Goal: Task Accomplishment & Management: Manage account settings

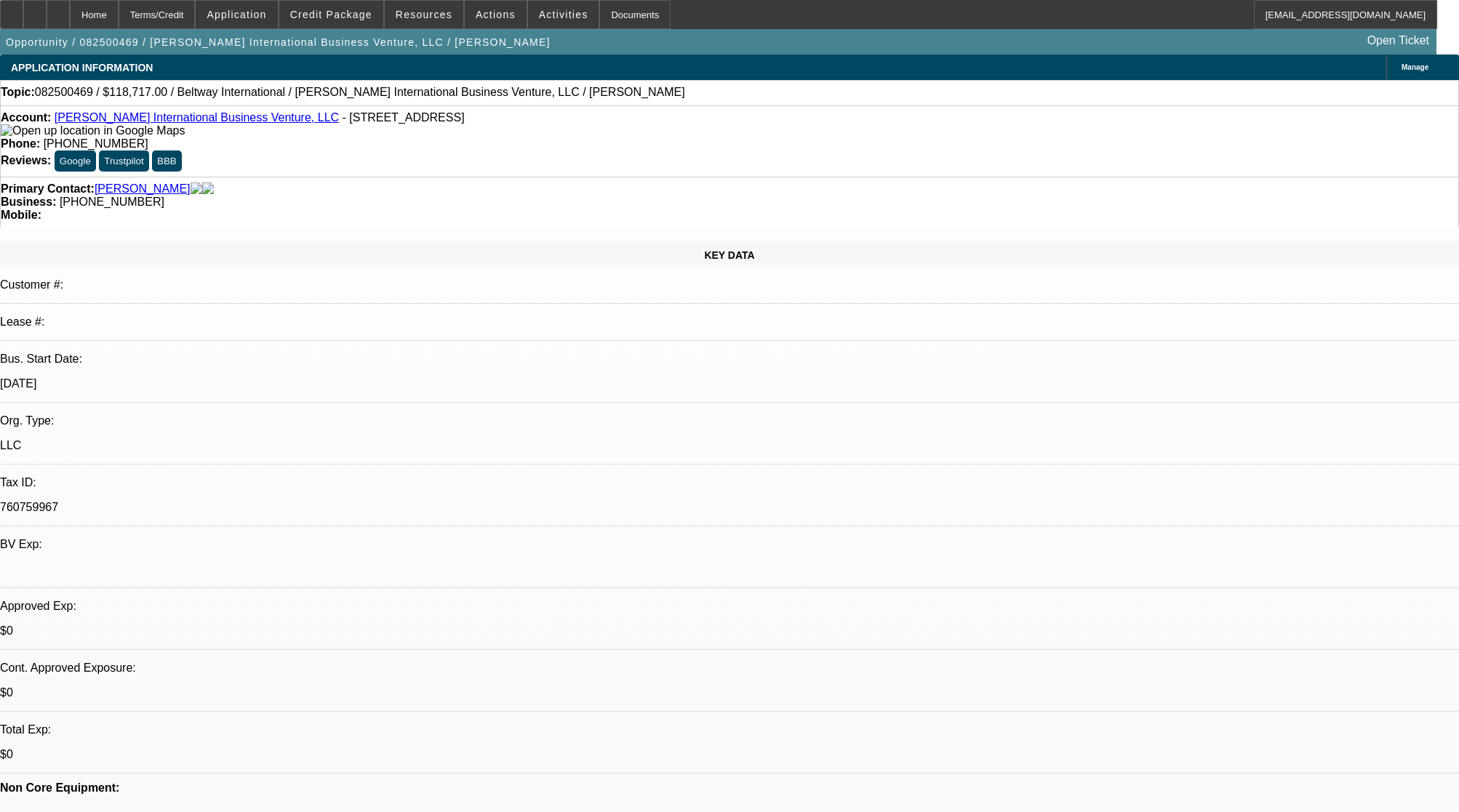
select select "0"
select select "2"
select select "0.1"
select select "4"
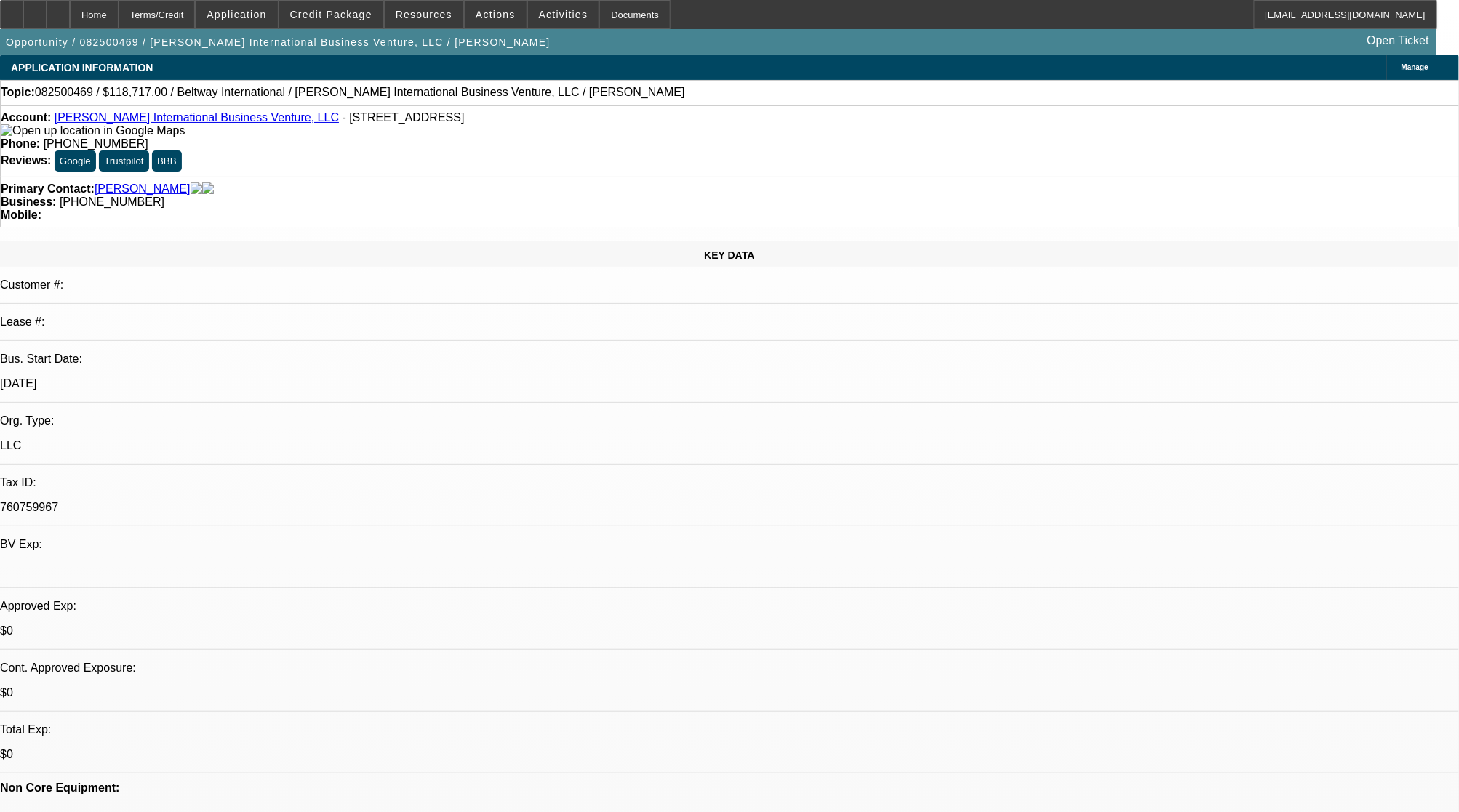
click at [528, 9] on span at bounding box center [563, 15] width 71 height 35
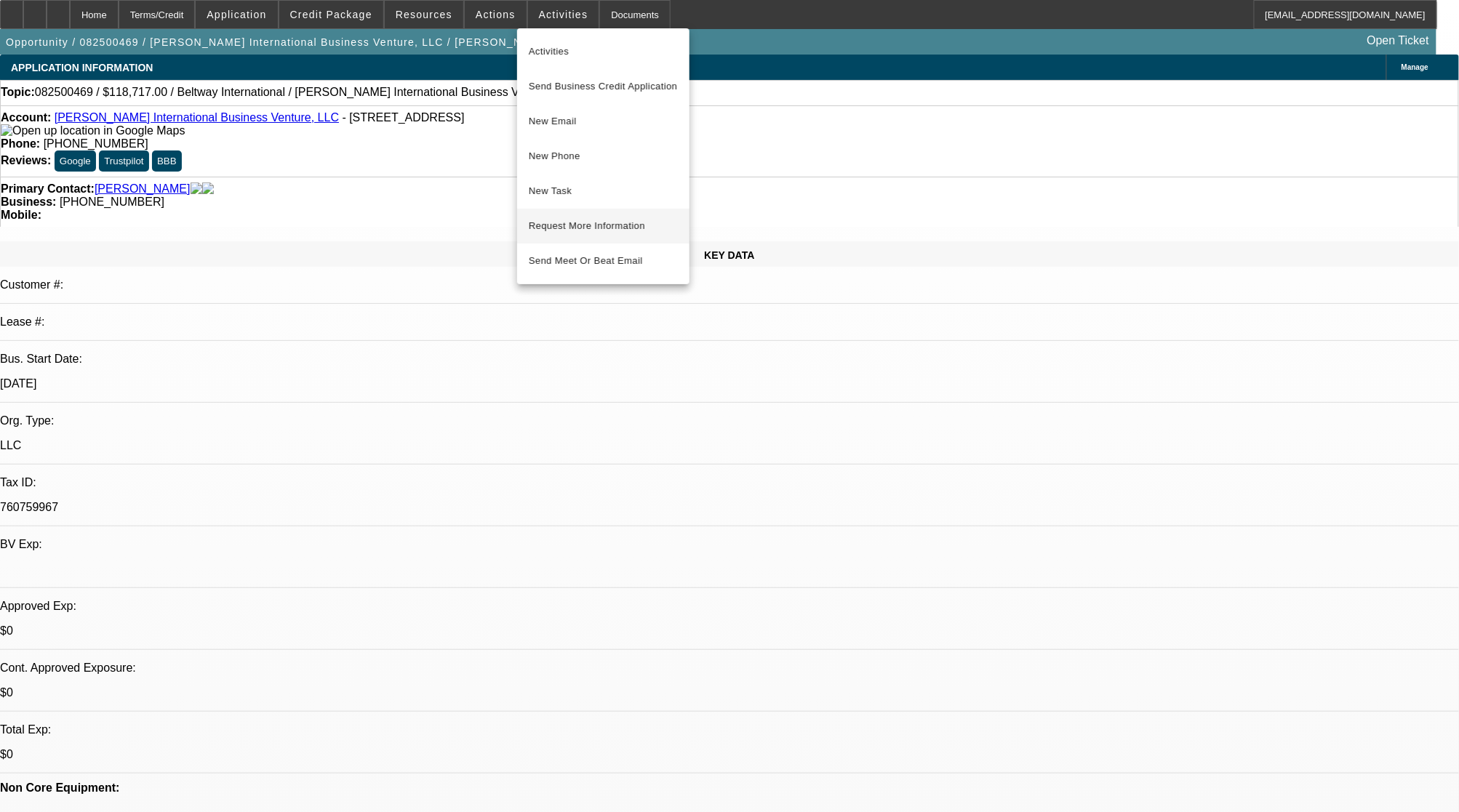
click at [582, 217] on span "Request More Information" at bounding box center [603, 226] width 149 height 17
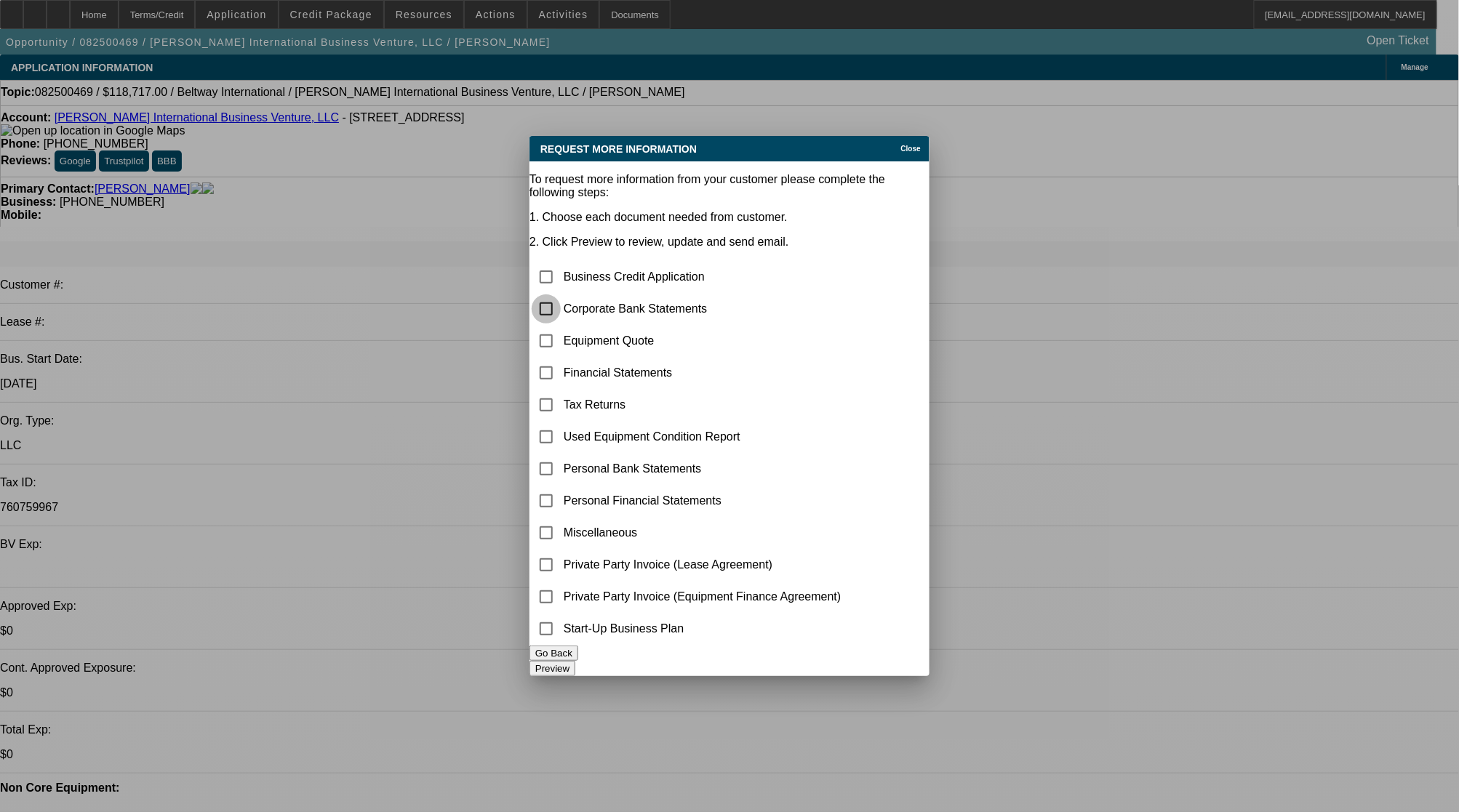
click at [561, 295] on input "checkbox" at bounding box center [547, 309] width 29 height 29
checkbox input "true"
click at [575, 661] on button "Preview" at bounding box center [552, 669] width 46 height 15
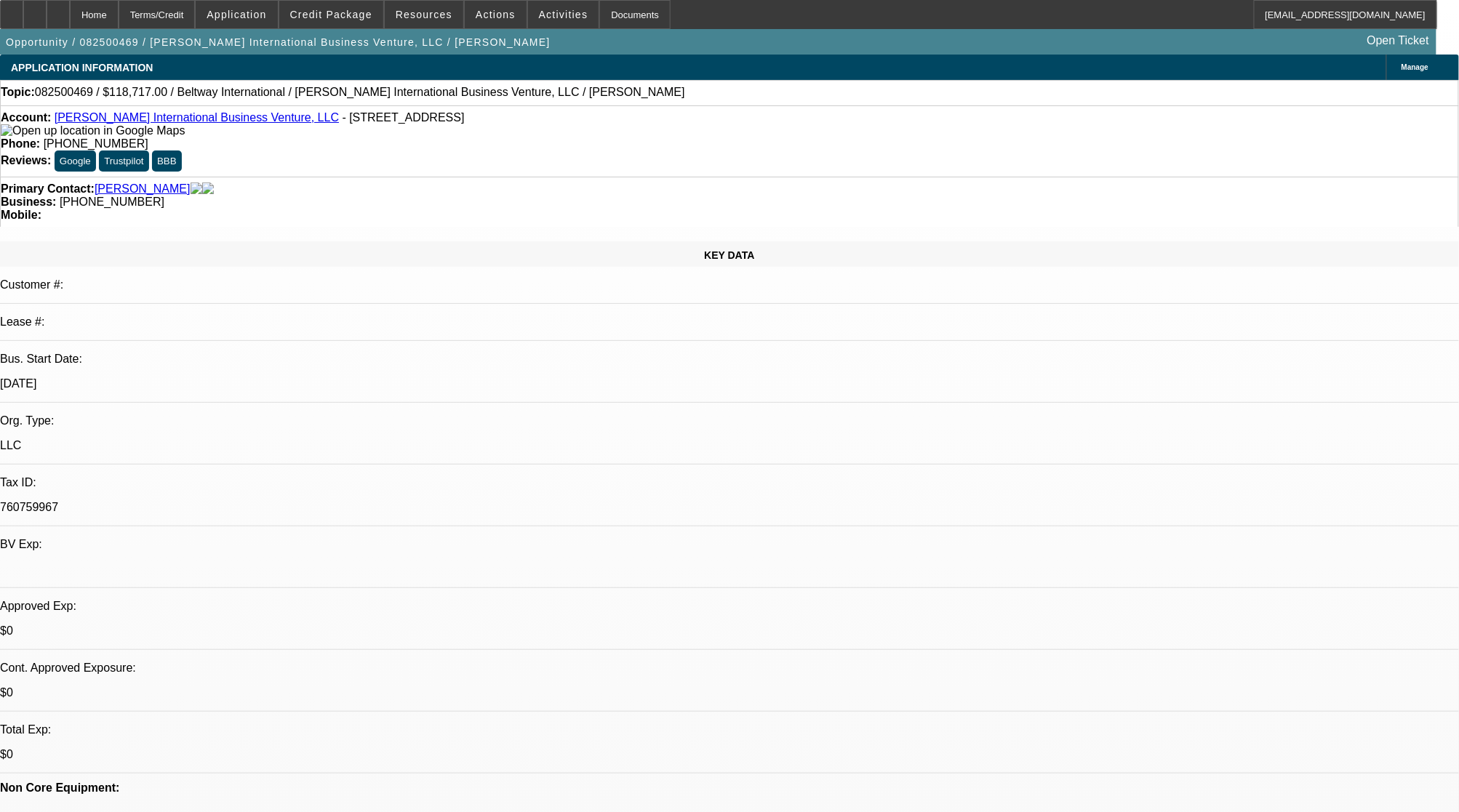
drag, startPoint x: 859, startPoint y: 346, endPoint x: 862, endPoint y: 352, distance: 6.7
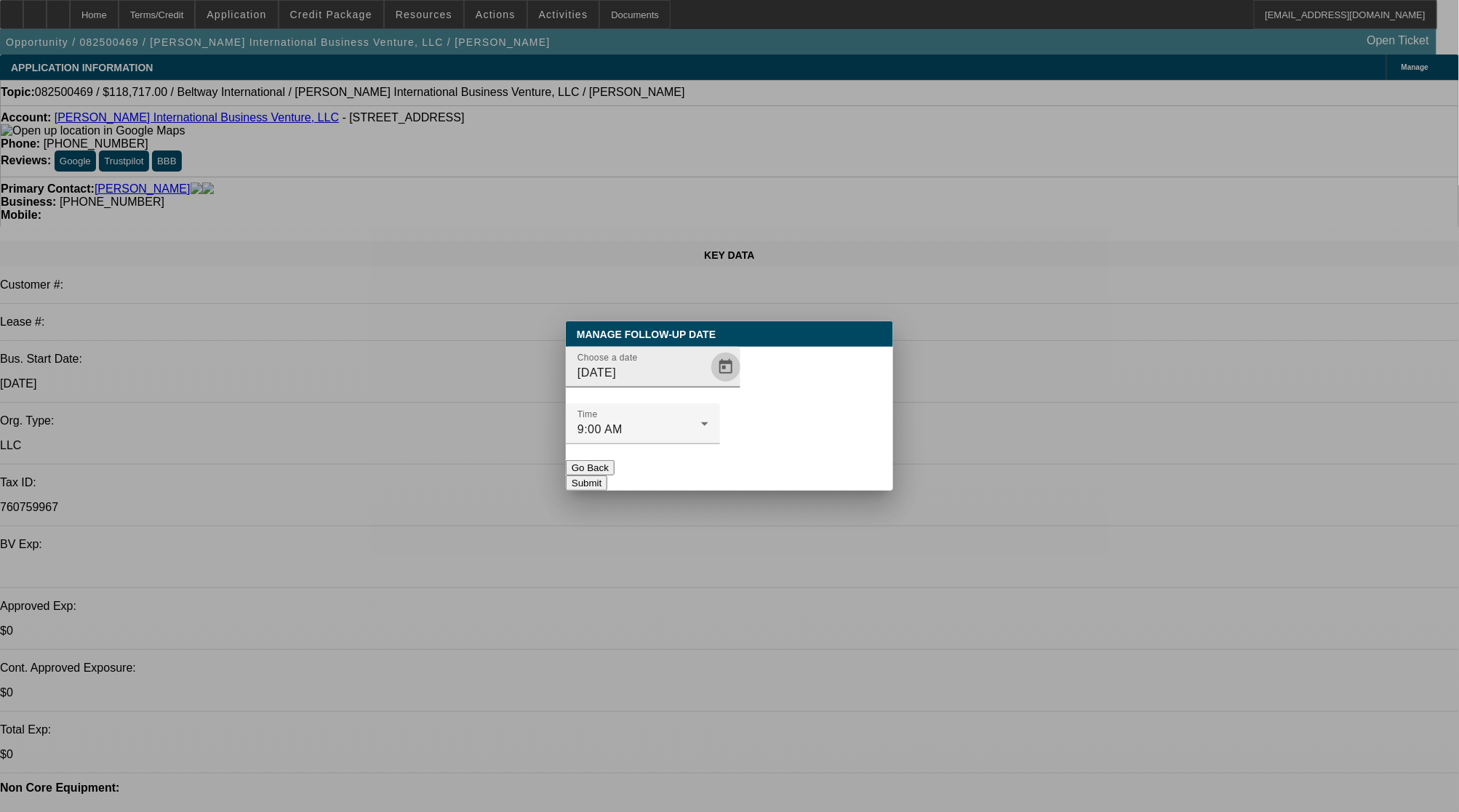
click at [708, 385] on span "Open calendar" at bounding box center [726, 367] width 35 height 35
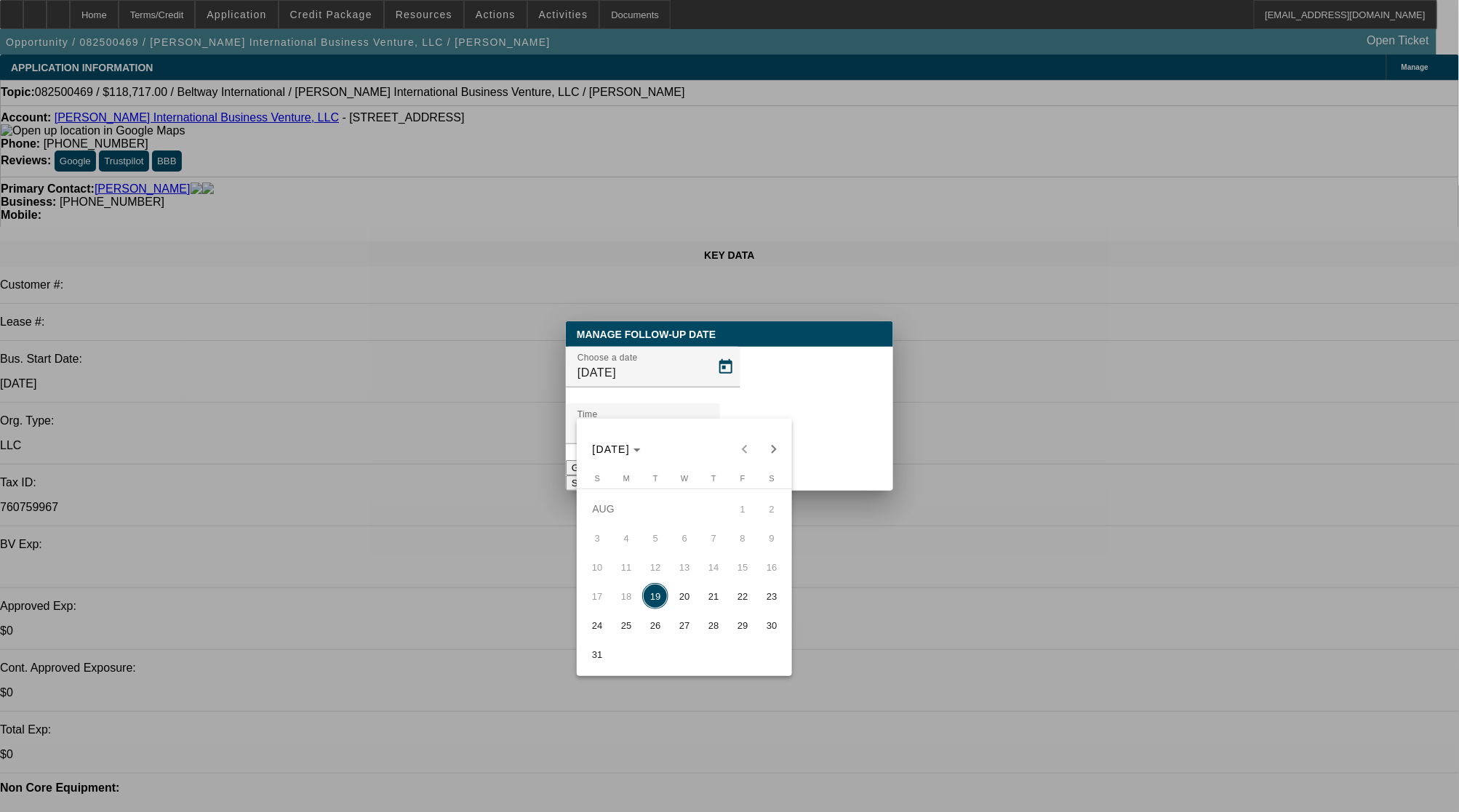
click at [751, 602] on span "22" at bounding box center [743, 596] width 26 height 26
type input "8/22/2025"
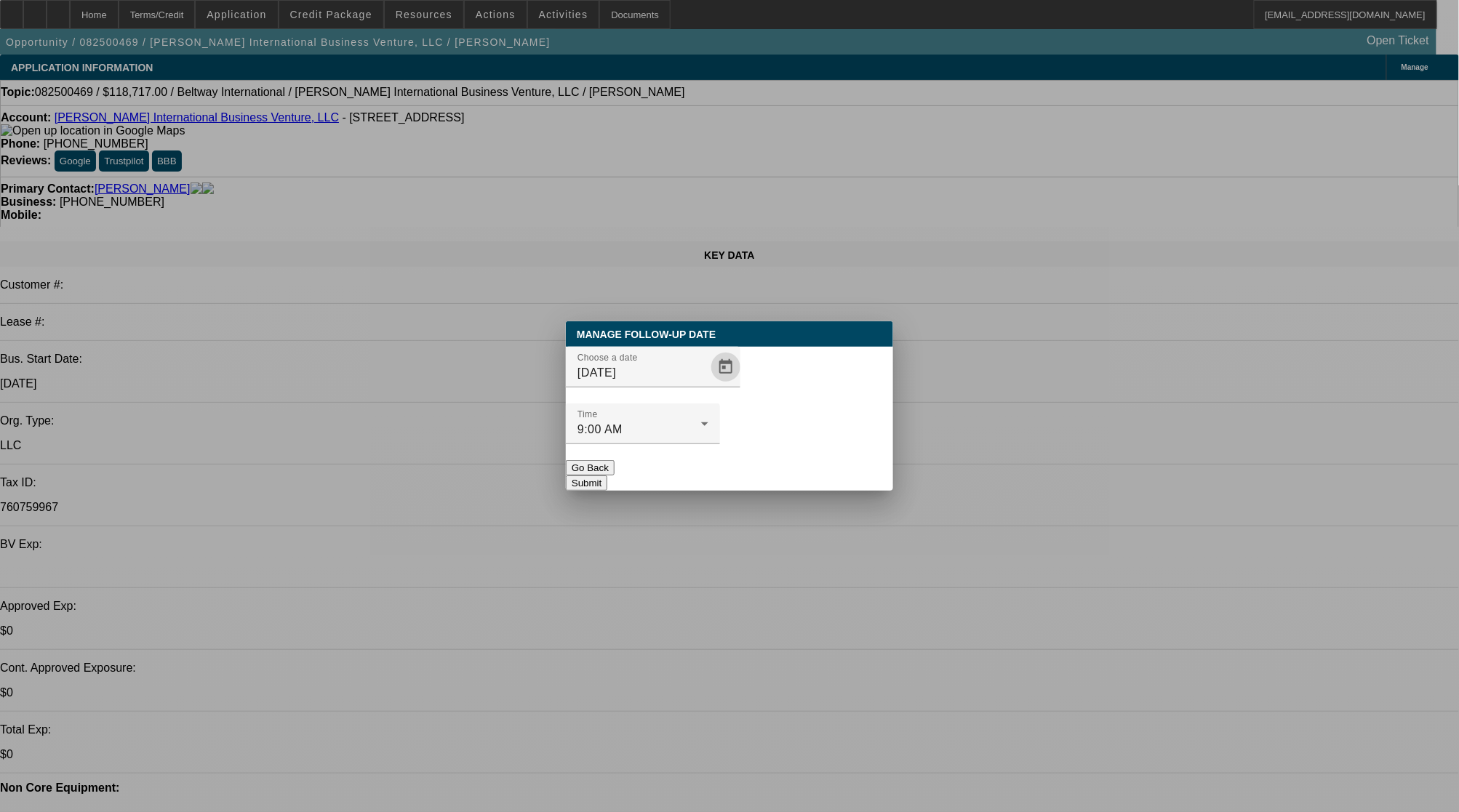
click at [607, 475] on button "Submit" at bounding box center [586, 483] width 41 height 15
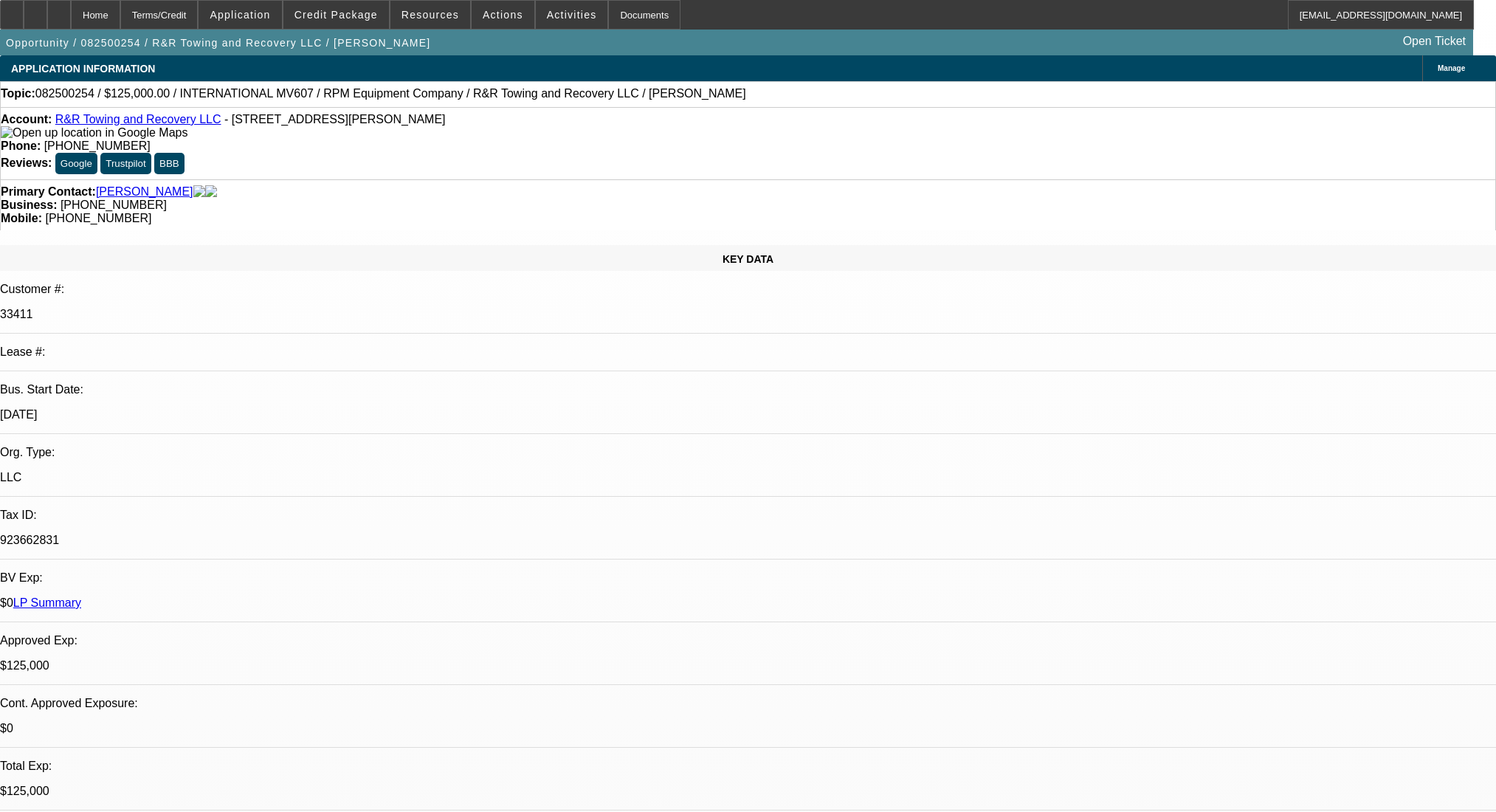
select select "0"
select select "2"
select select "0.1"
select select "4"
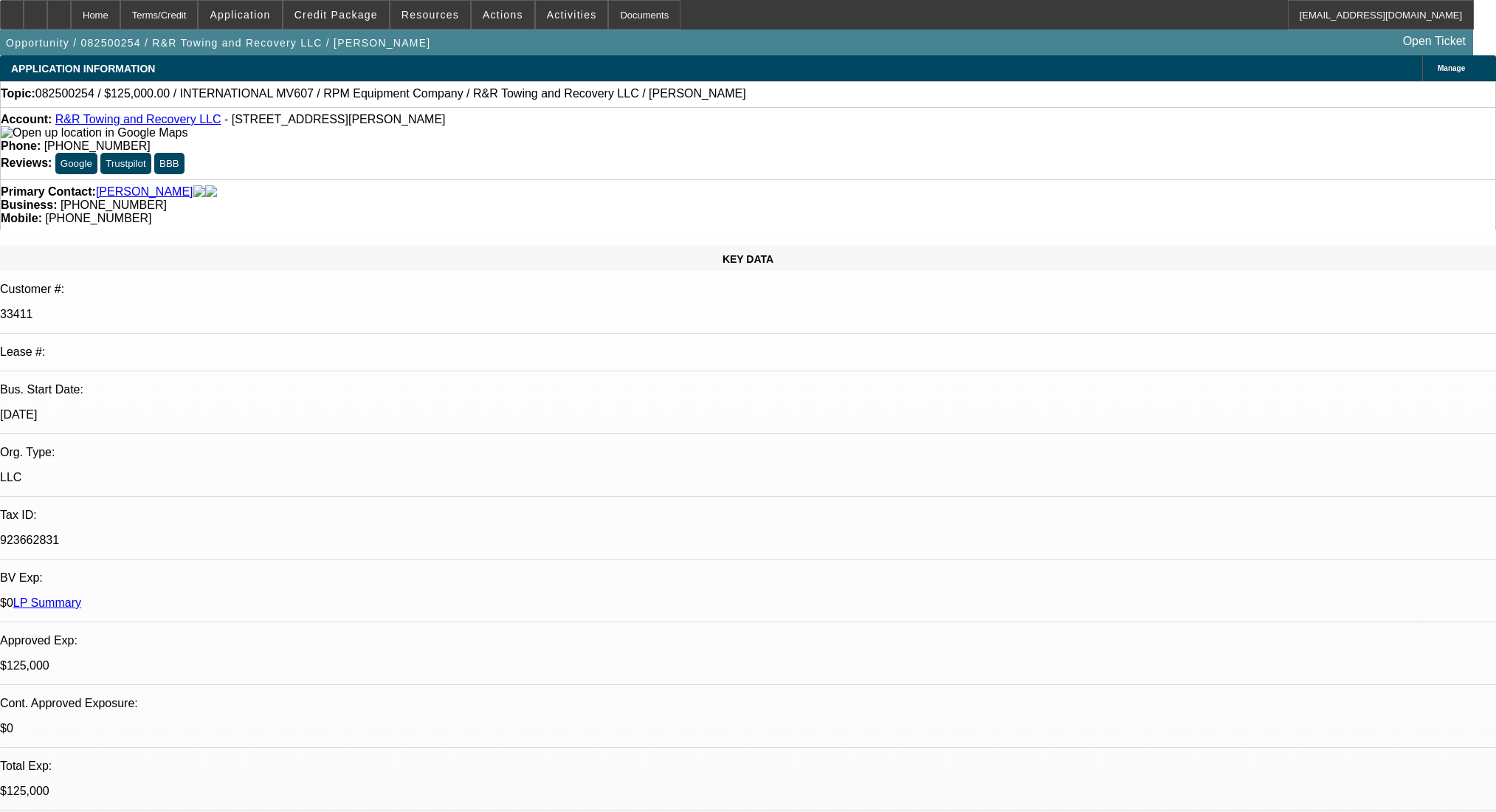
select select "0"
select select "2"
select select "0.1"
select select "4"
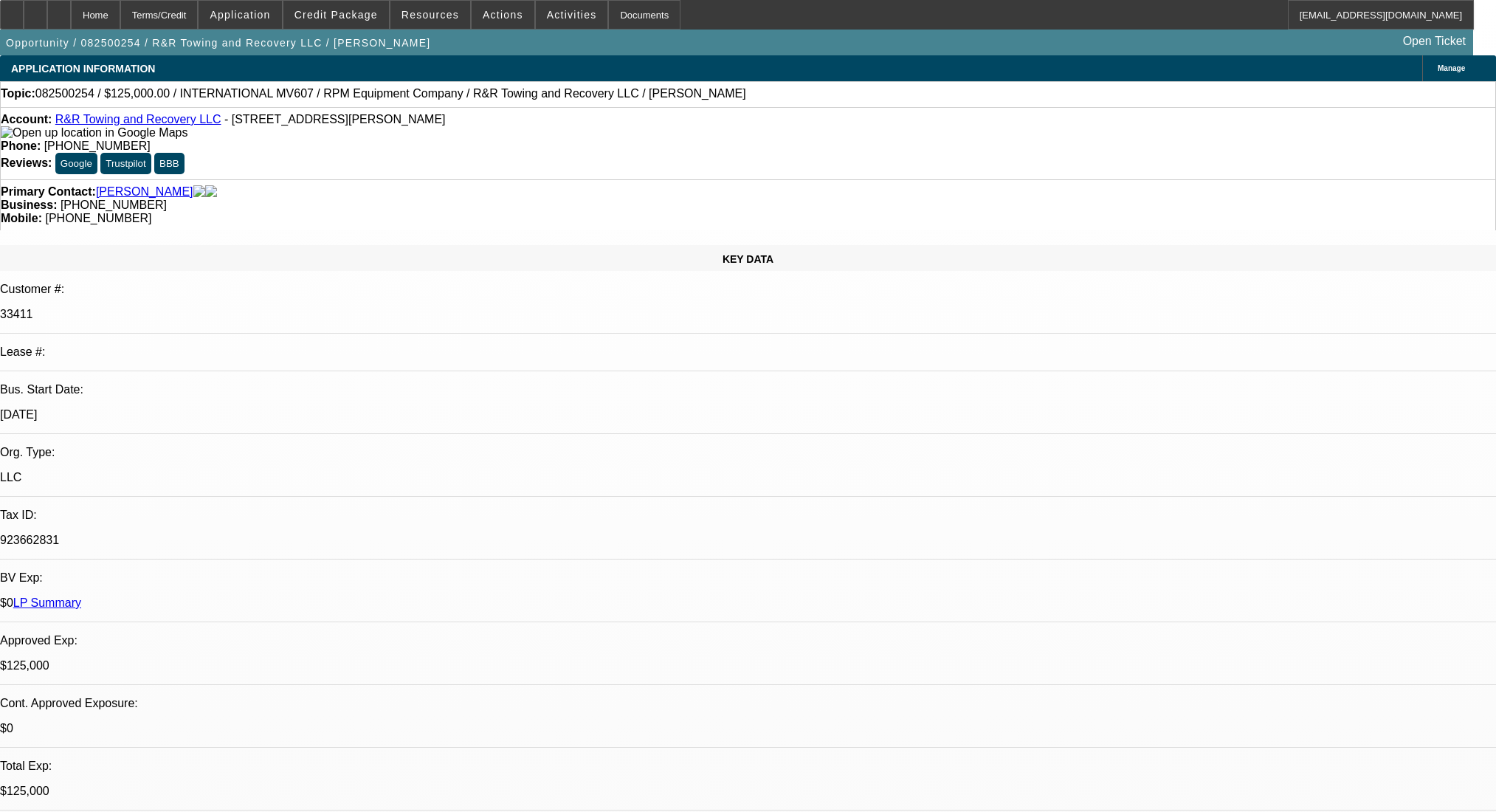
select select "0"
select select "2"
select select "0.1"
select select "4"
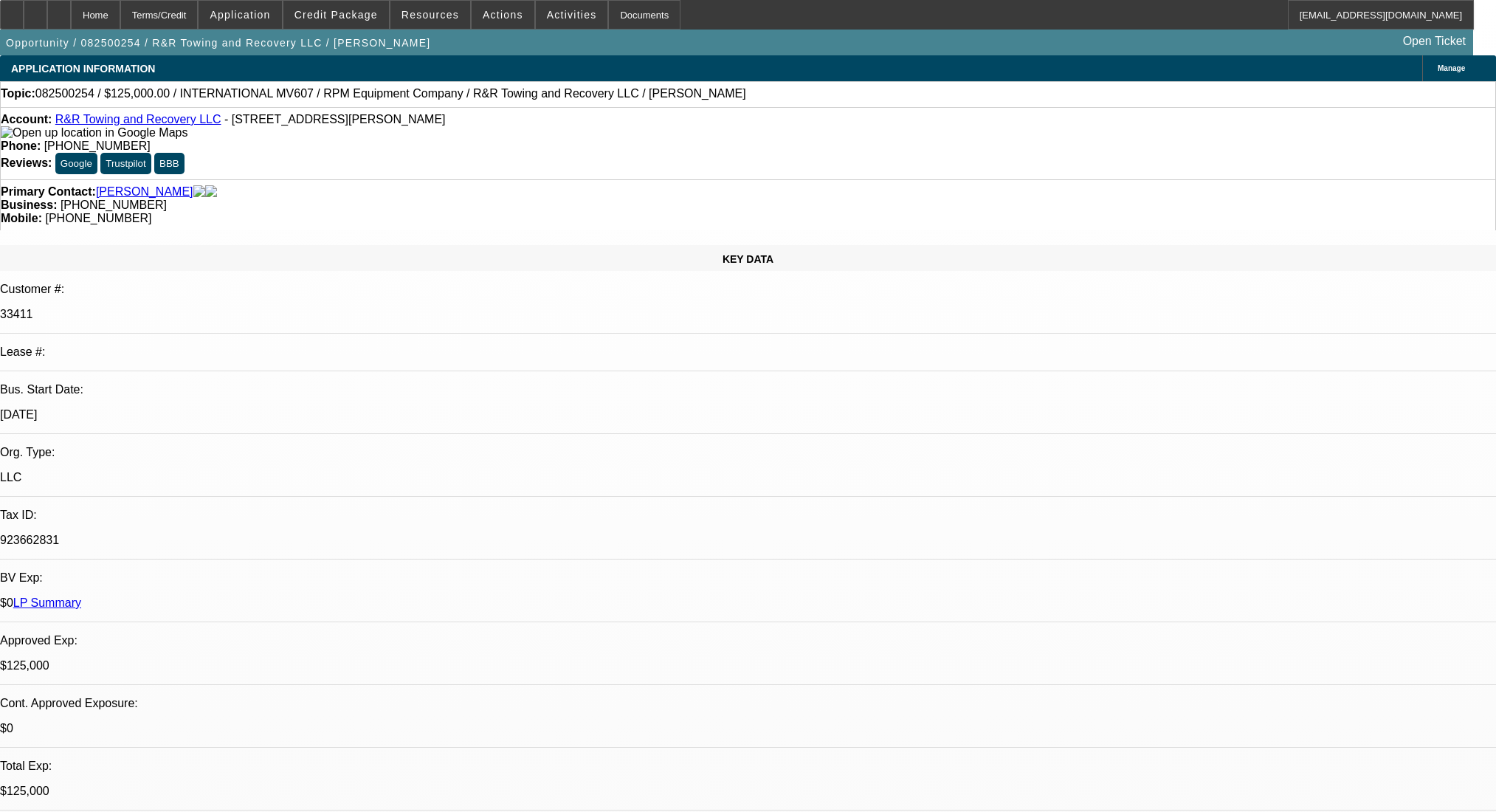
select select "0.1"
select select "2"
select select "0.1"
select select "4"
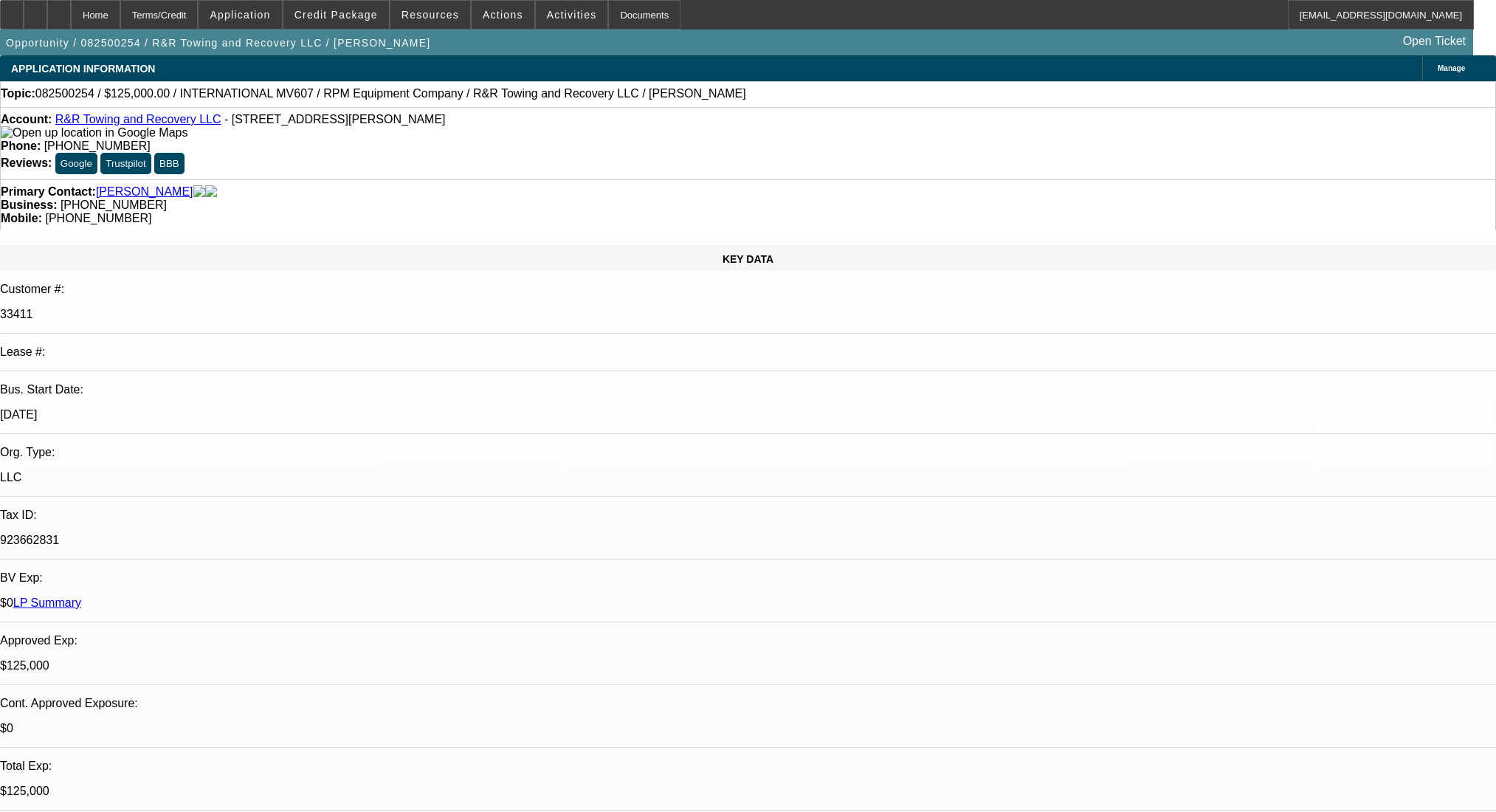
scroll to position [2769, 0]
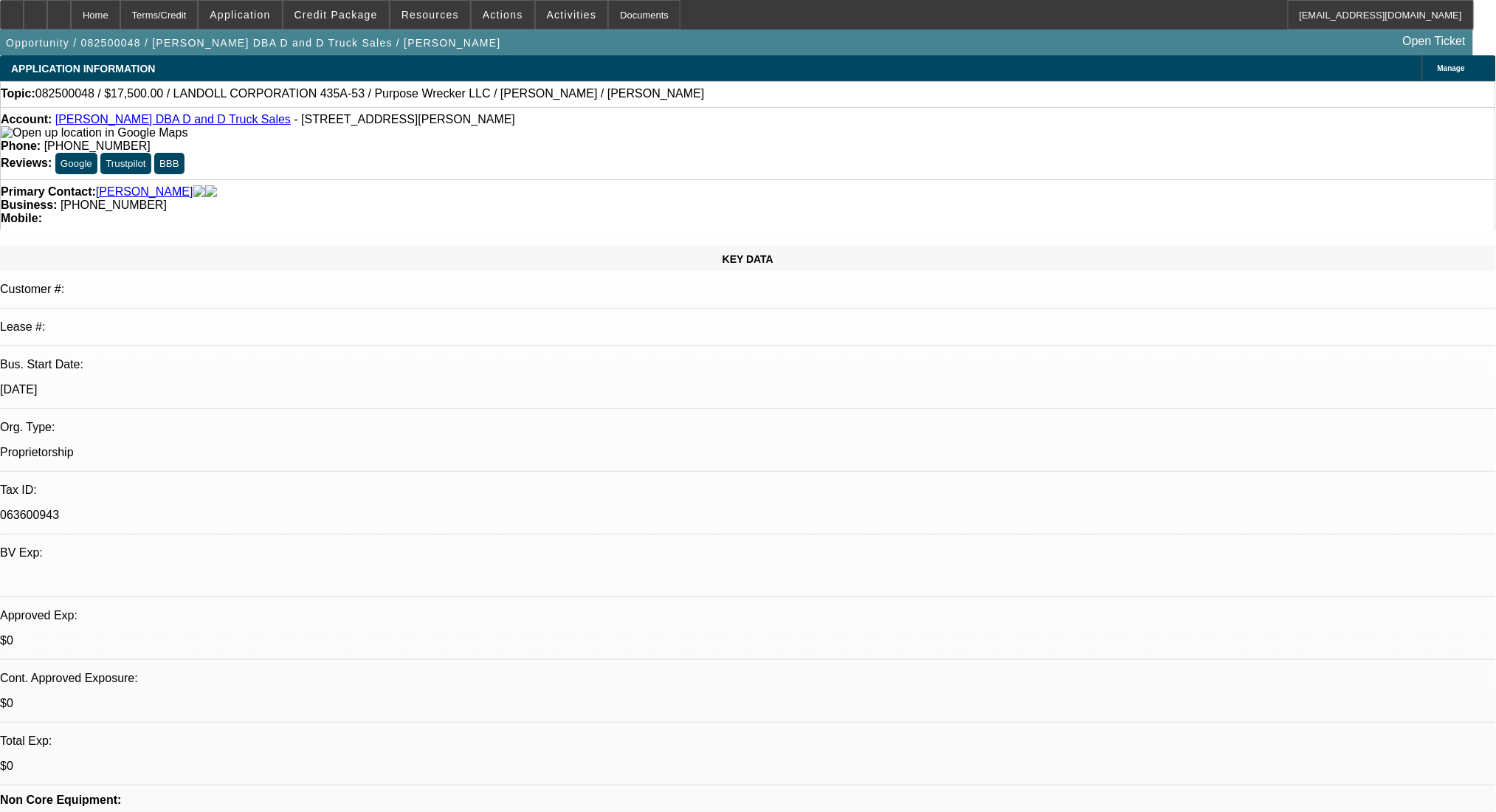
select select "0"
select select "2"
select select "0"
select select "6"
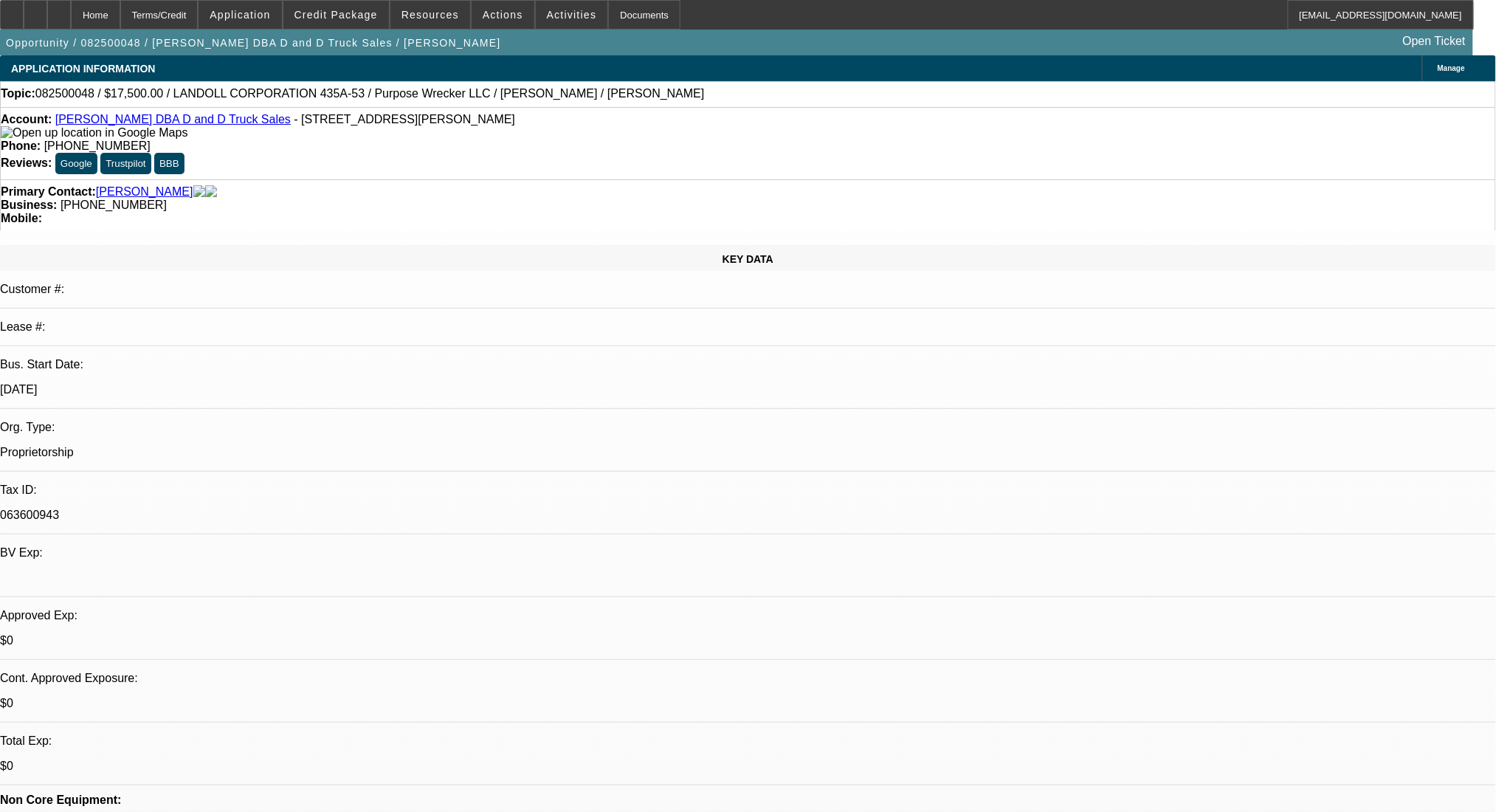
select select "0"
select select "0.1"
select select "4"
select select "0"
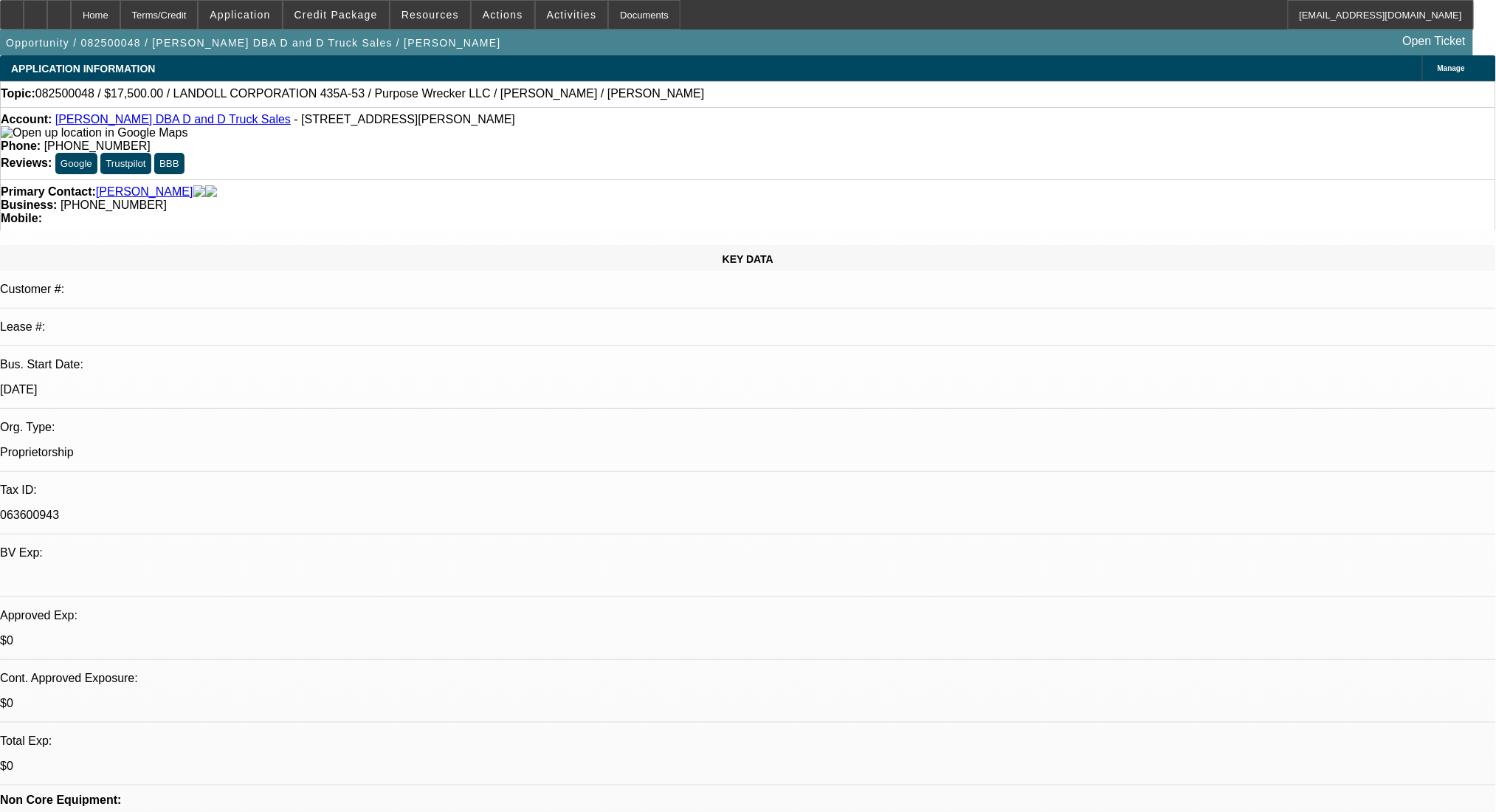
select select "0"
select select "0.1"
select select "4"
select select "0"
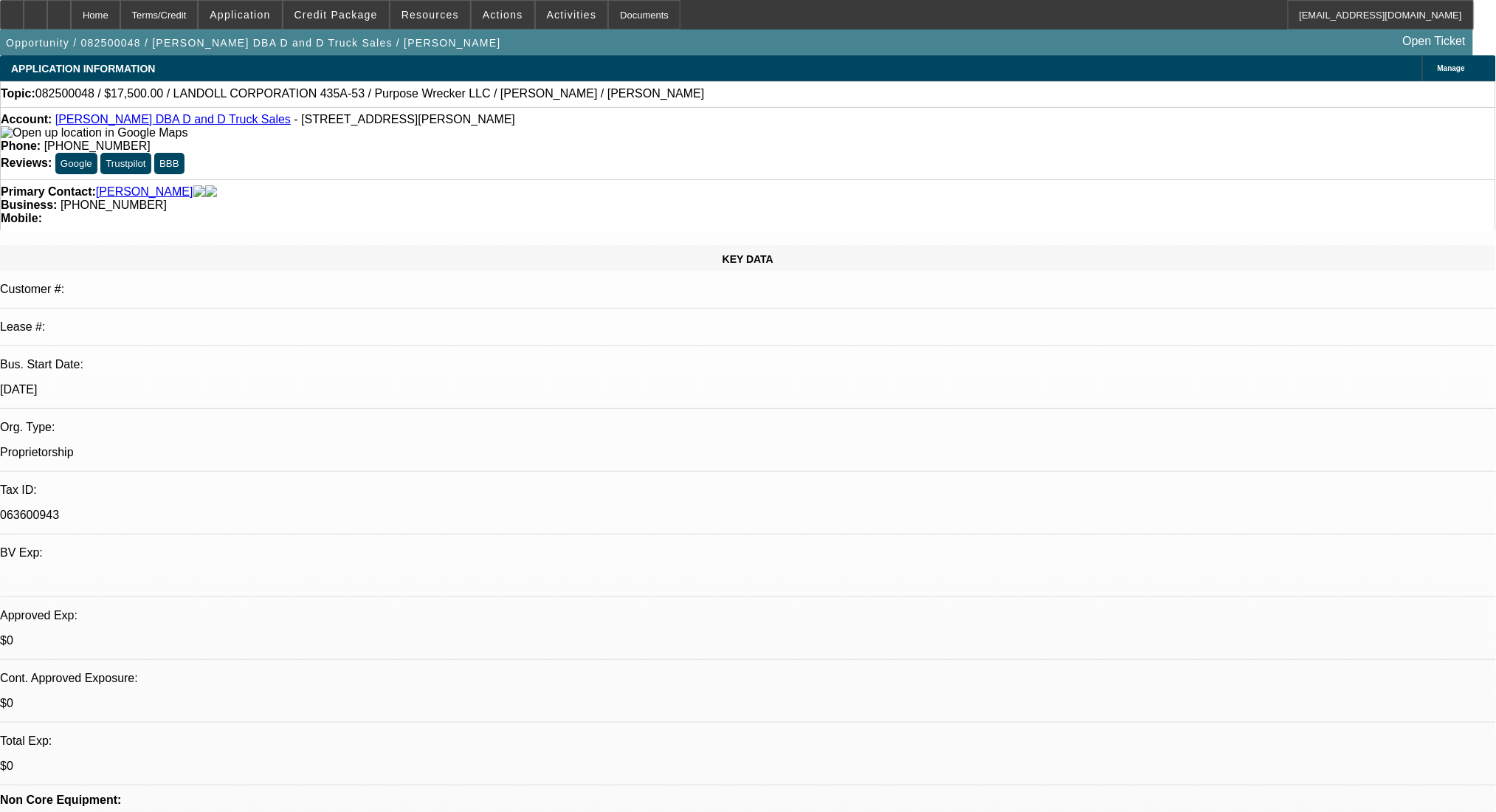
select select "0.1"
select select "4"
drag, startPoint x: 631, startPoint y: 166, endPoint x: 559, endPoint y: 171, distance: 72.2
click at [559, 180] on div "Primary Contact: LaPlant, Daniel Business: (585) 682-1093 Mobile:" at bounding box center [748, 205] width 1496 height 51
copy span "(585) 682-1093"
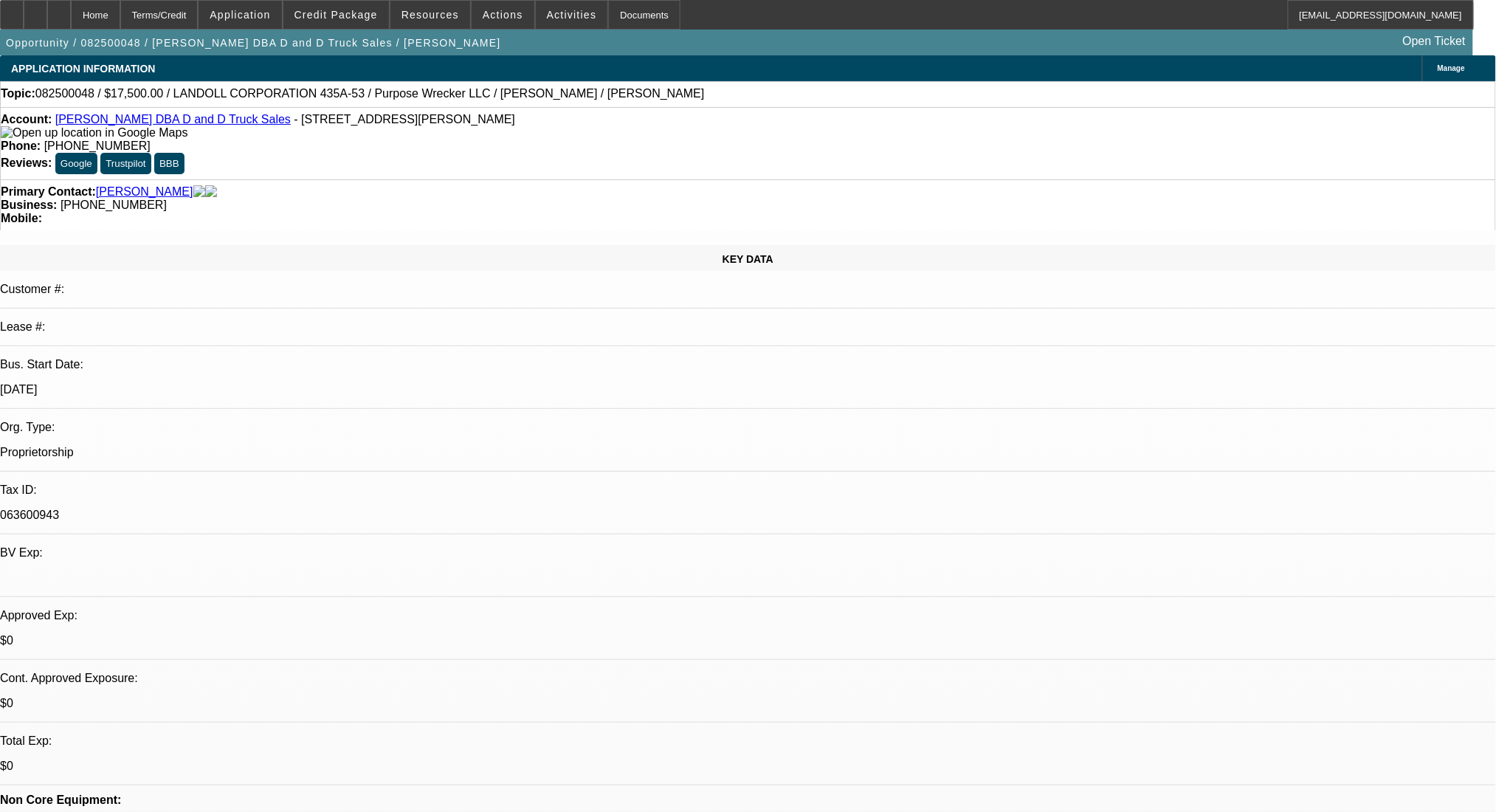
select select "0"
select select "2"
select select "0"
select select "6"
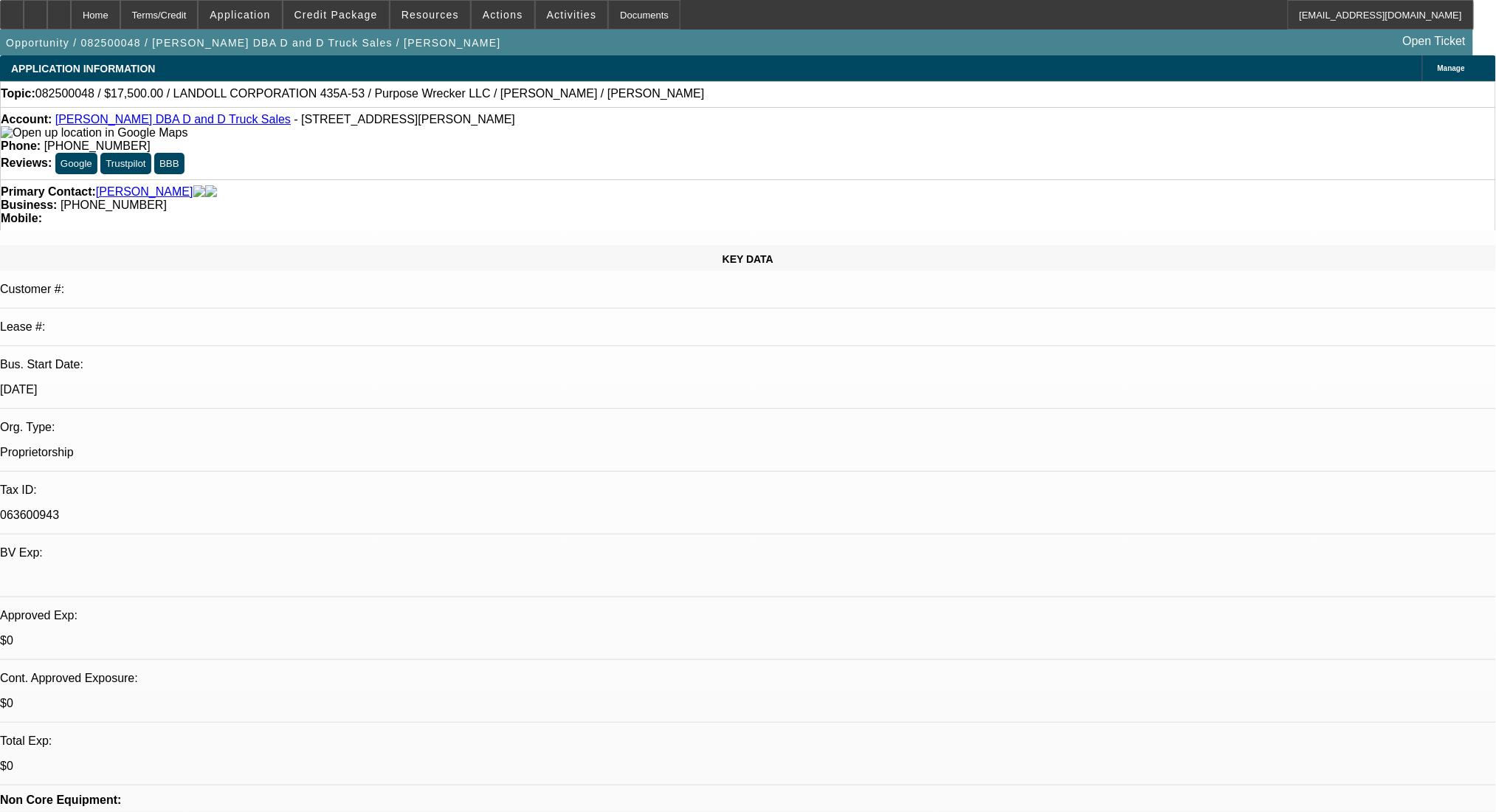
select select "0"
select select "0.1"
select select "4"
select select "0"
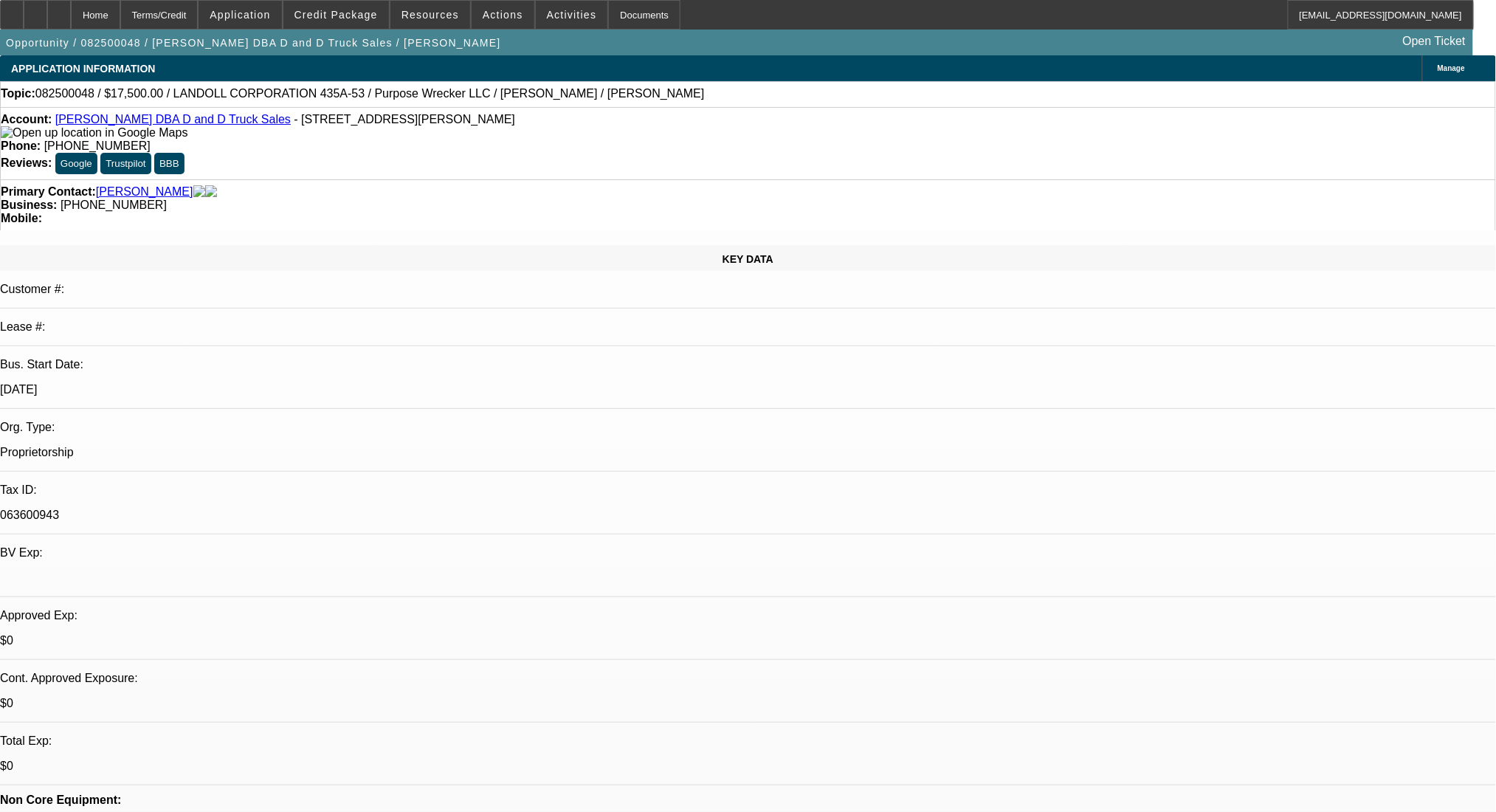
select select "0"
select select "0.1"
select select "4"
select select "0"
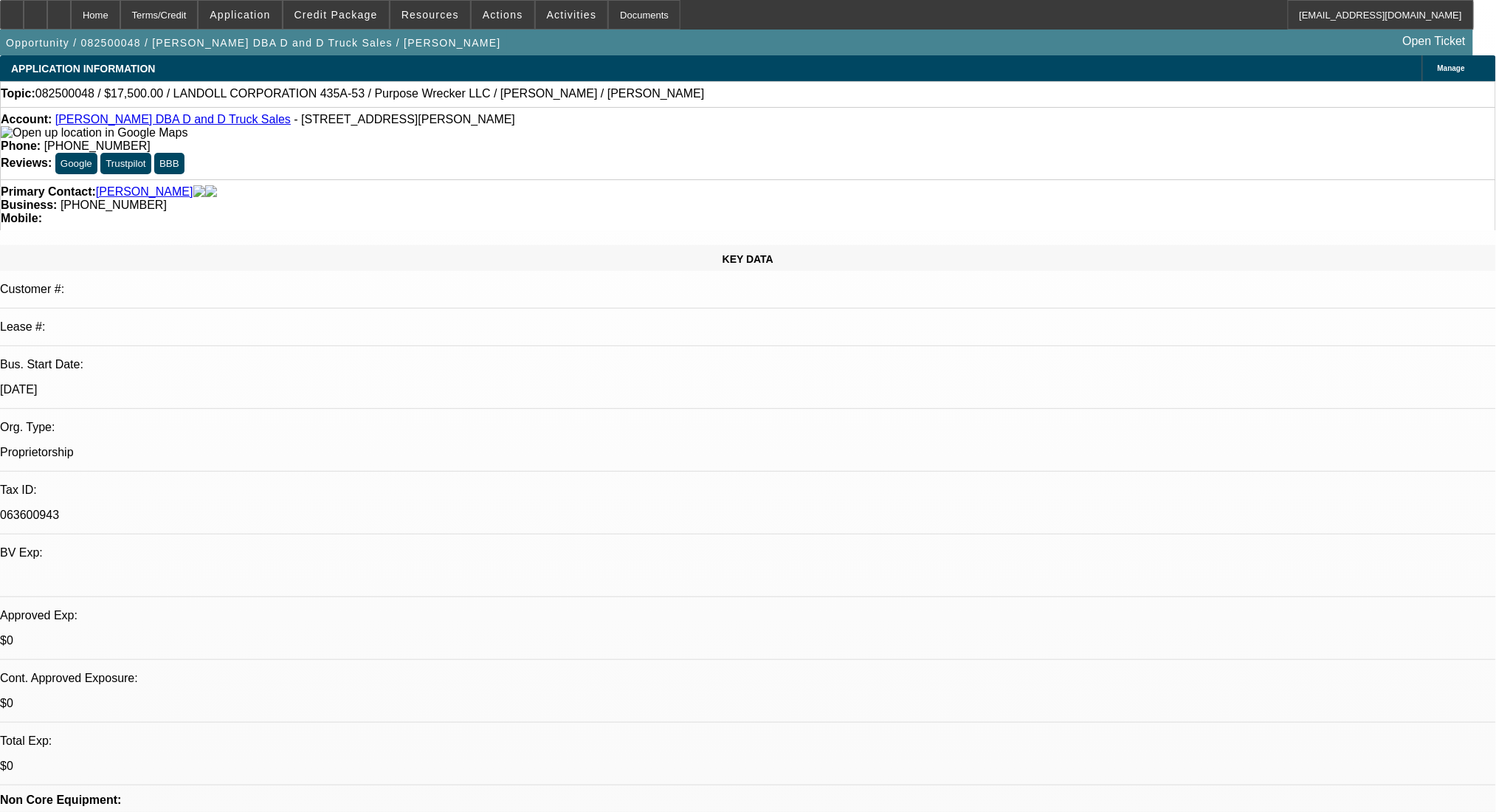
select select "0.1"
select select "4"
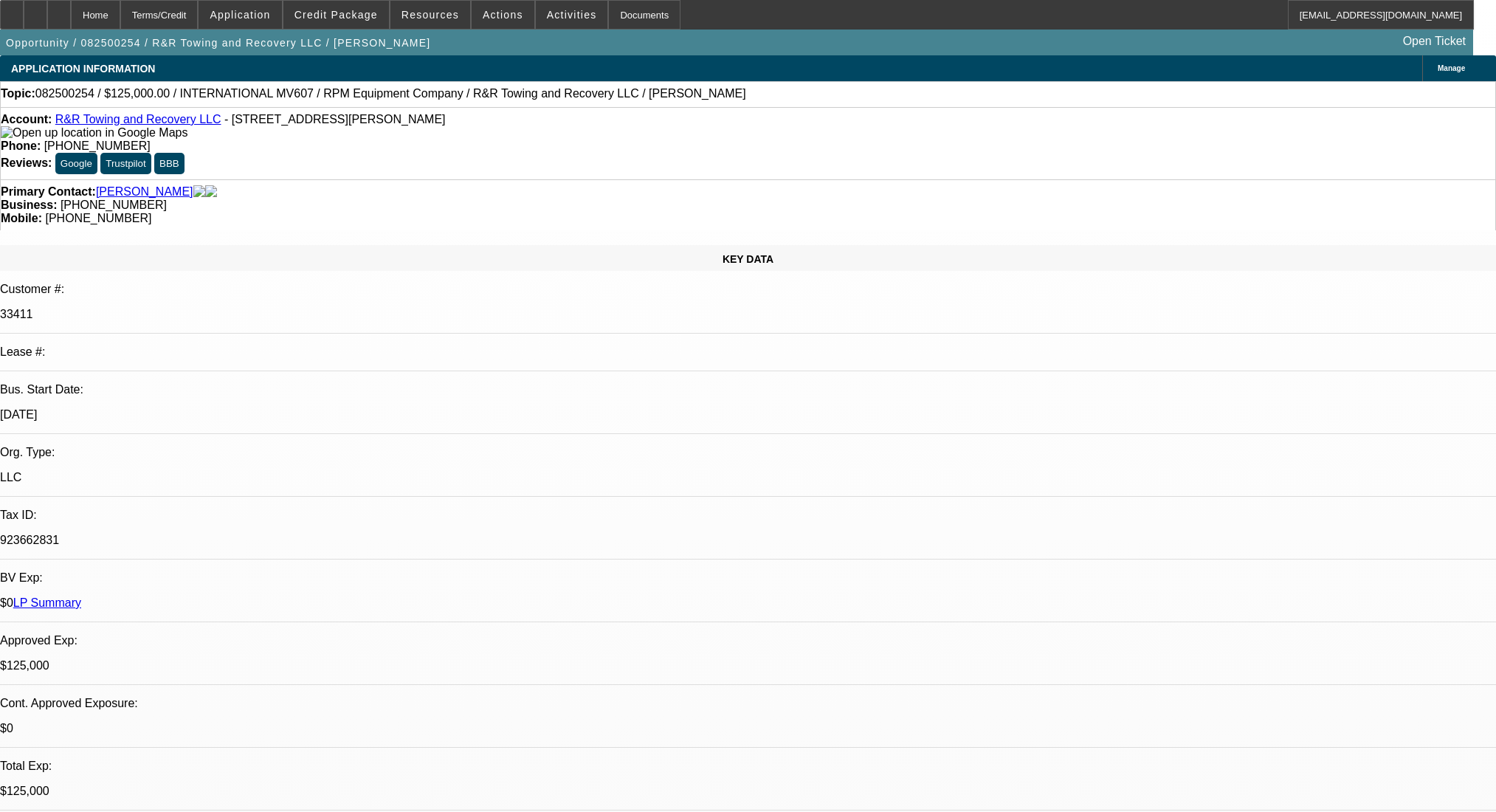
select select "0"
select select "2"
select select "0.1"
select select "4"
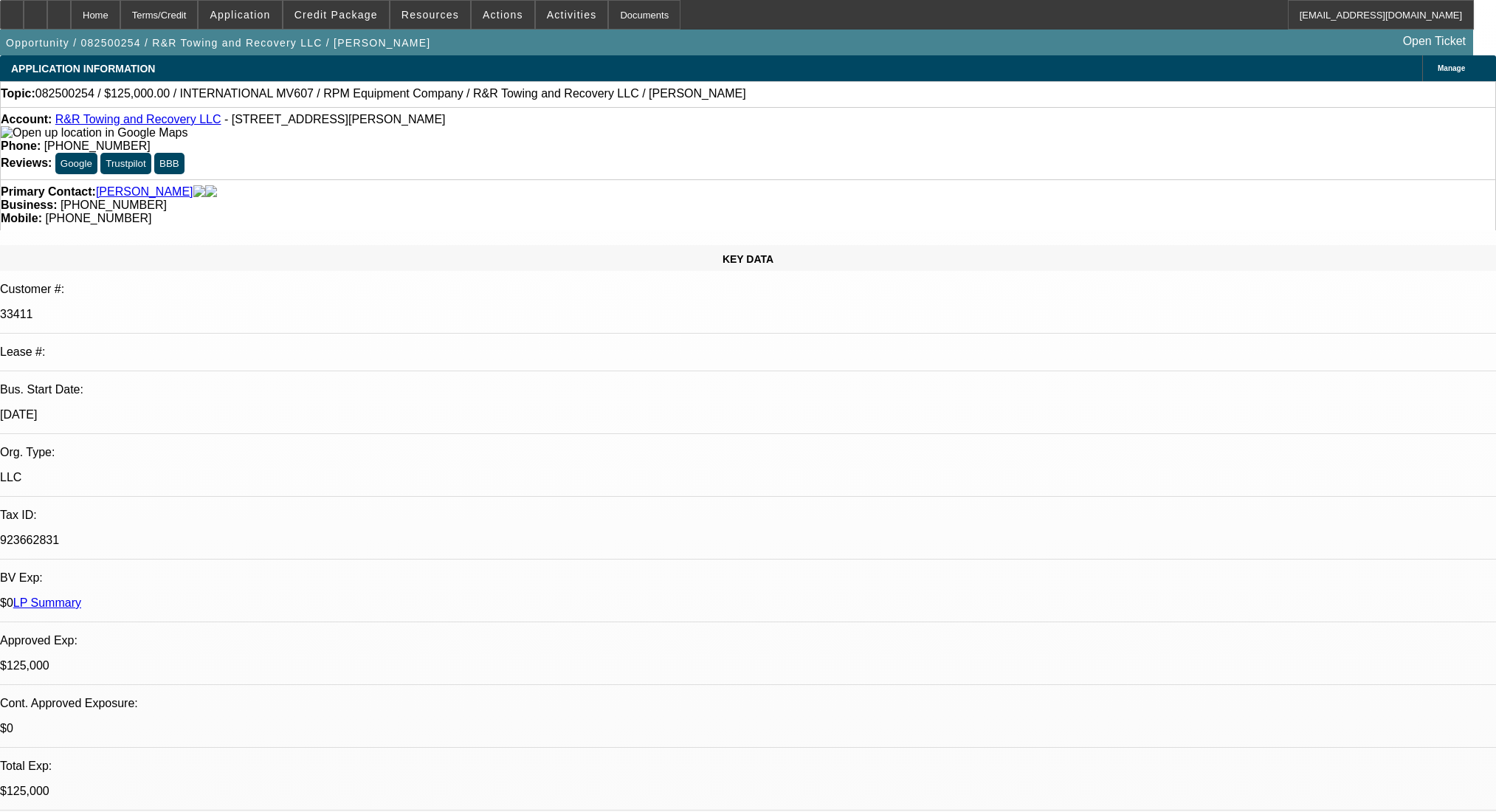
select select "0"
select select "2"
select select "0.1"
select select "4"
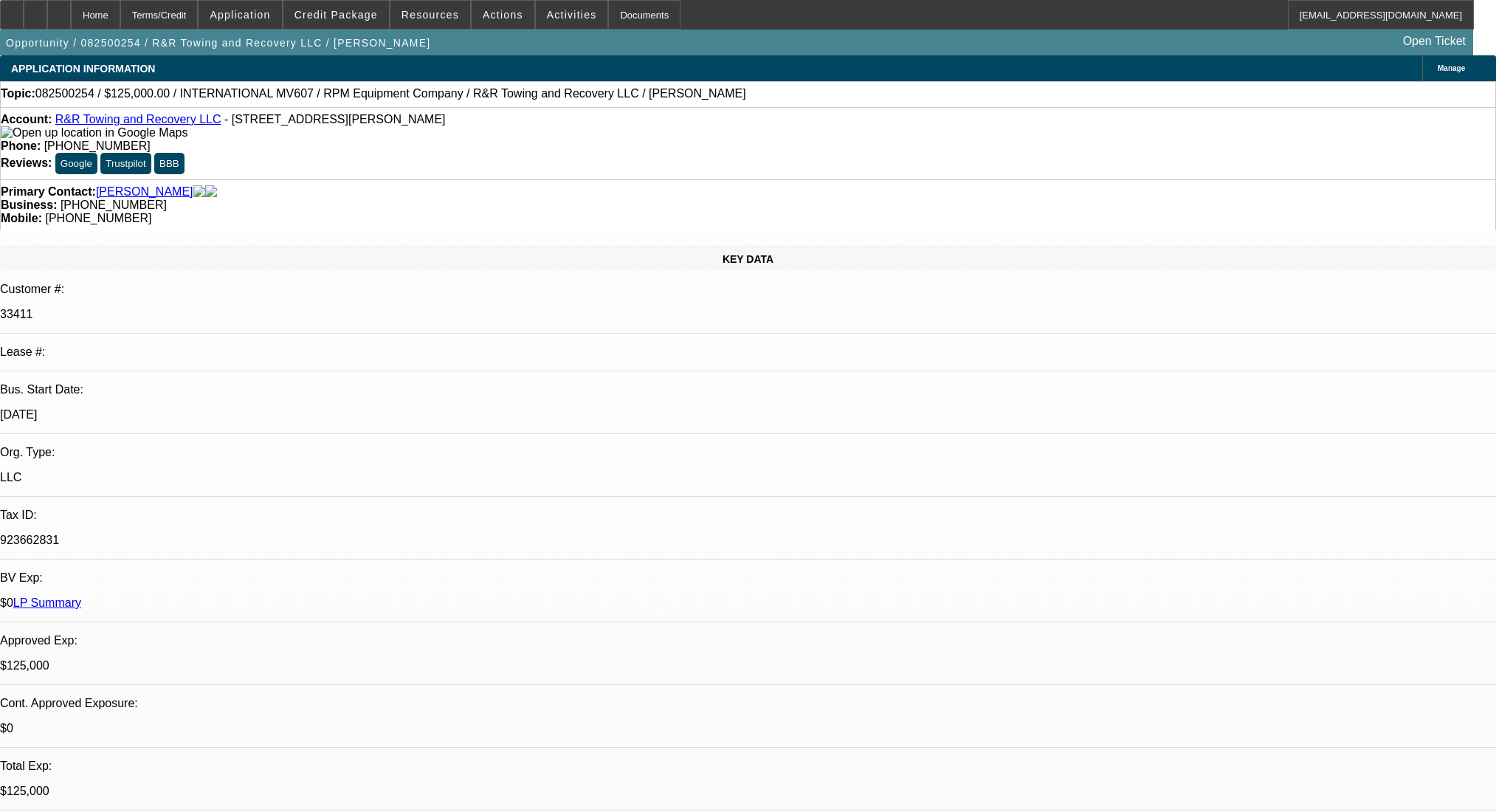
select select "0"
select select "2"
select select "0.1"
select select "4"
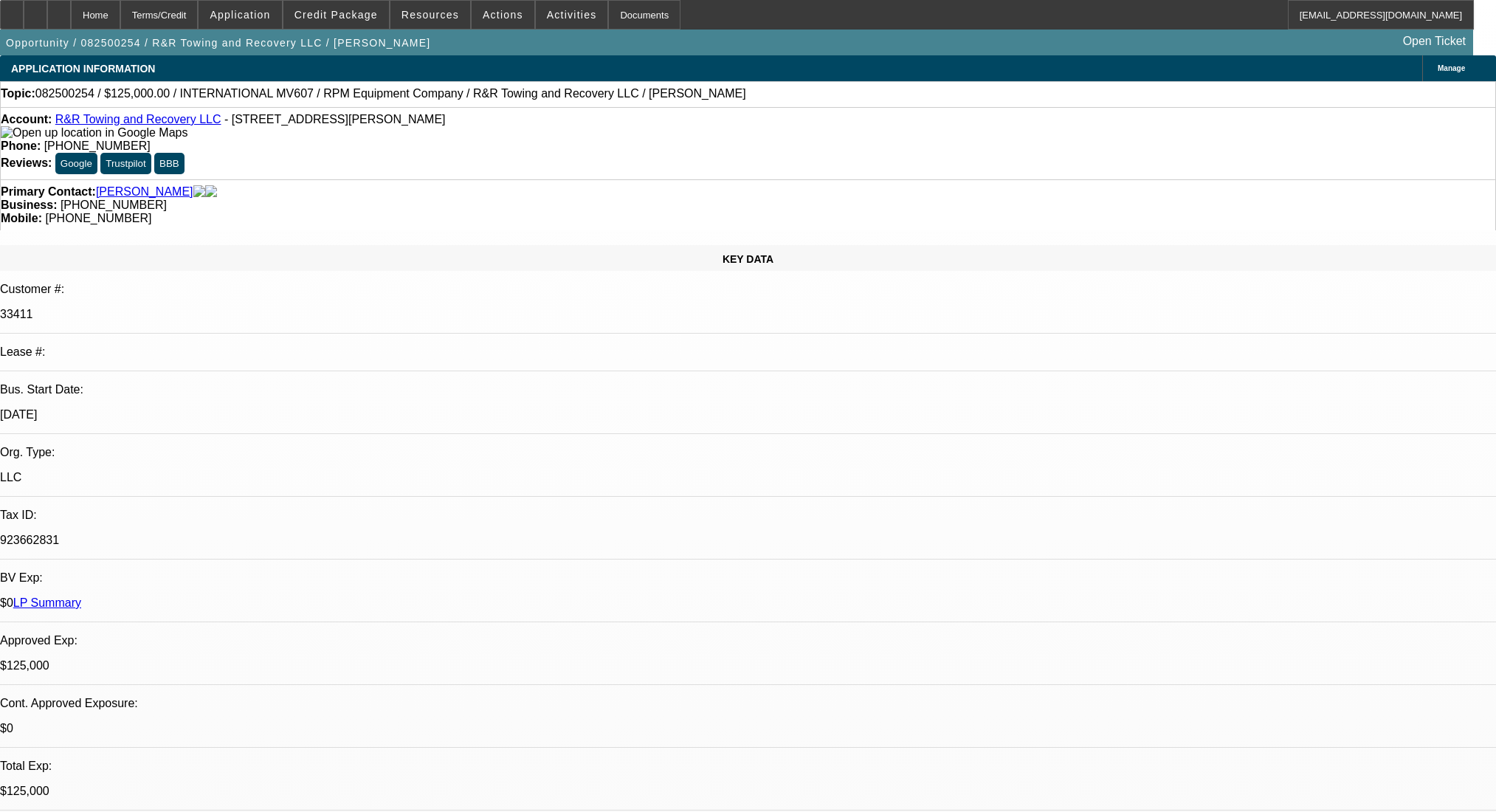
select select "0.1"
select select "2"
select select "0.1"
select select "4"
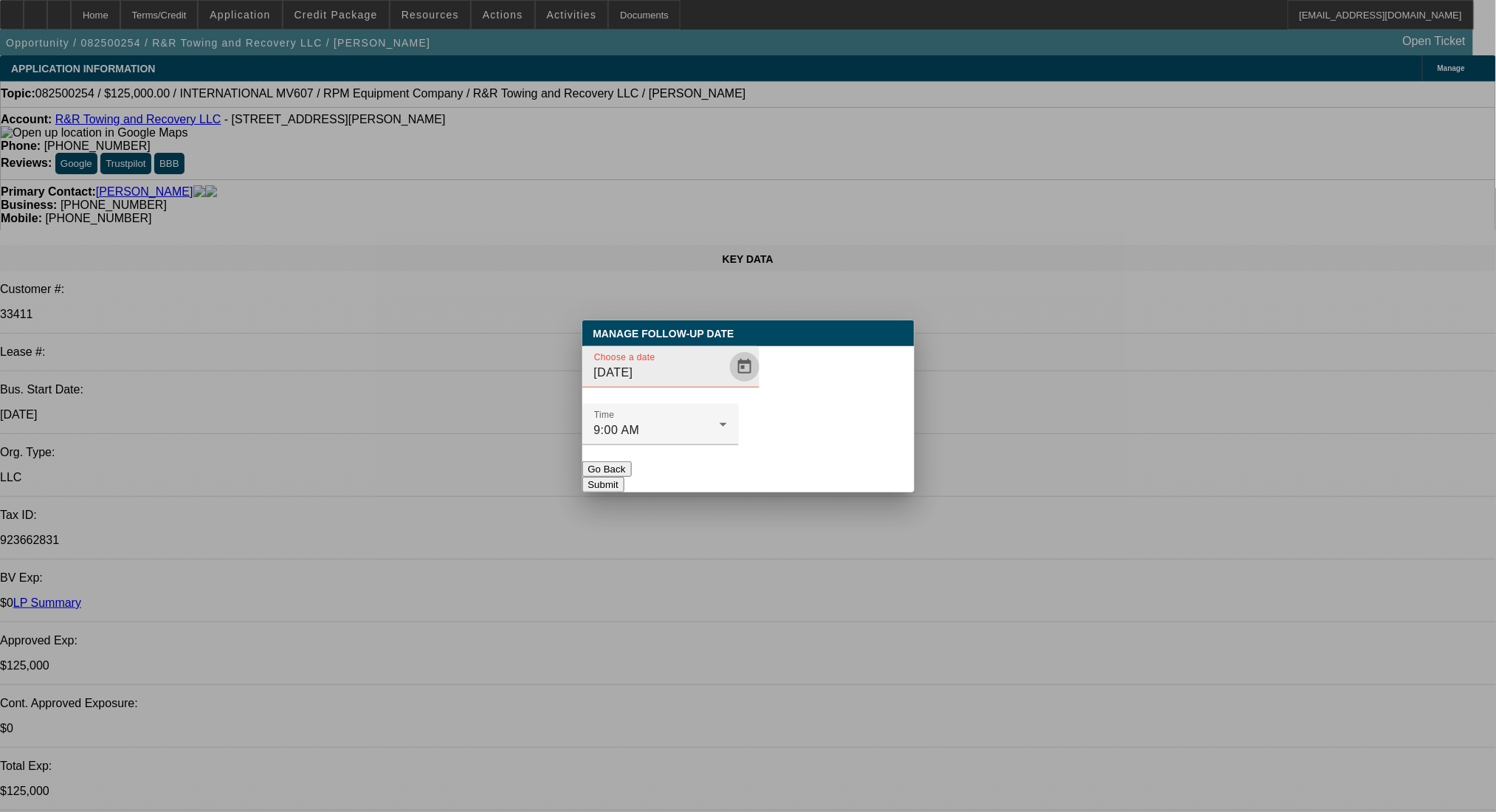
click at [727, 385] on span "Open calendar" at bounding box center [744, 366] width 36 height 36
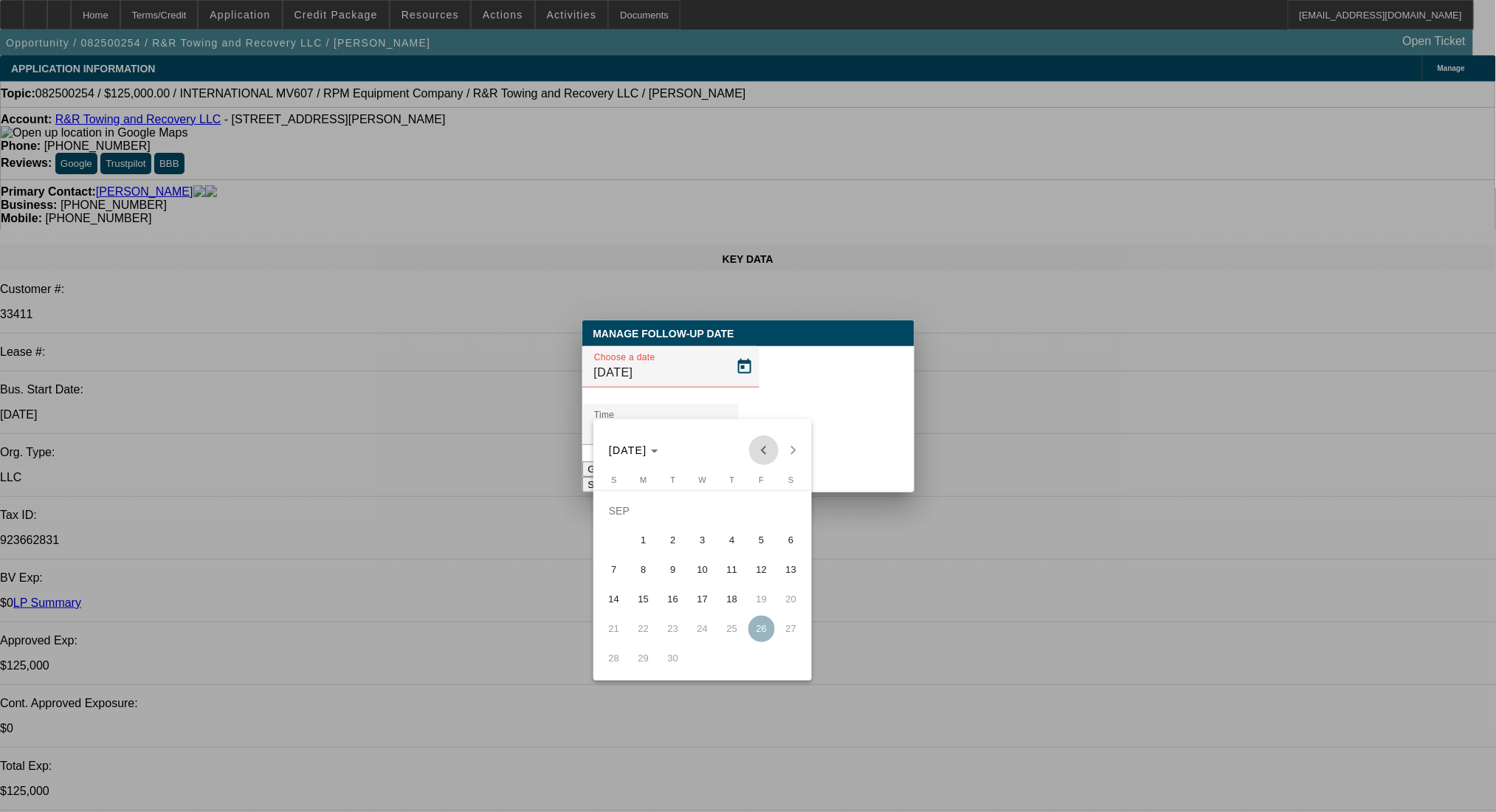
click at [759, 448] on span "Previous month" at bounding box center [764, 450] width 30 height 30
click at [757, 635] on span "29" at bounding box center [762, 629] width 26 height 26
type input "[DATE]"
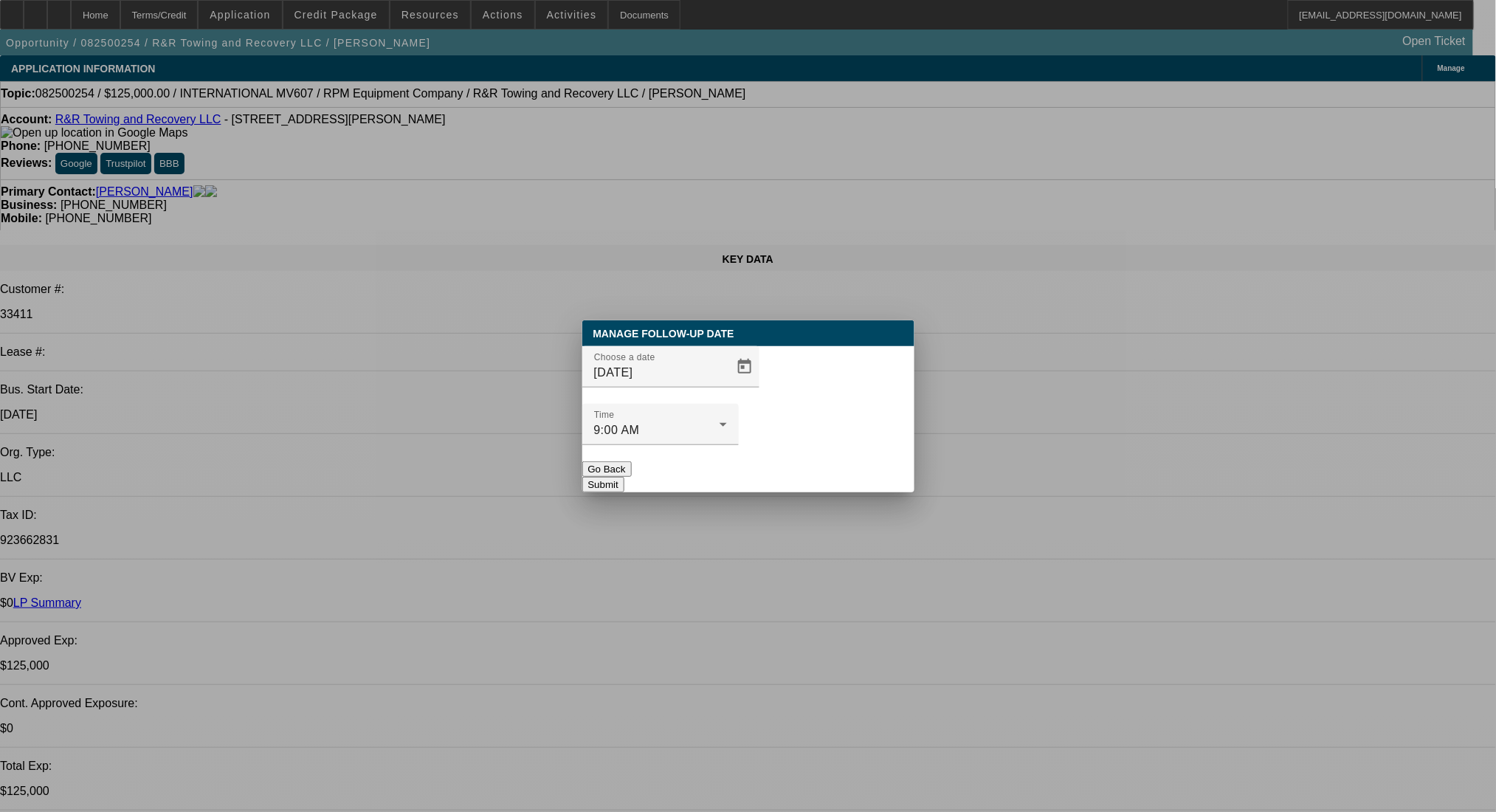
click at [625, 477] on button "Submit" at bounding box center [604, 485] width 42 height 16
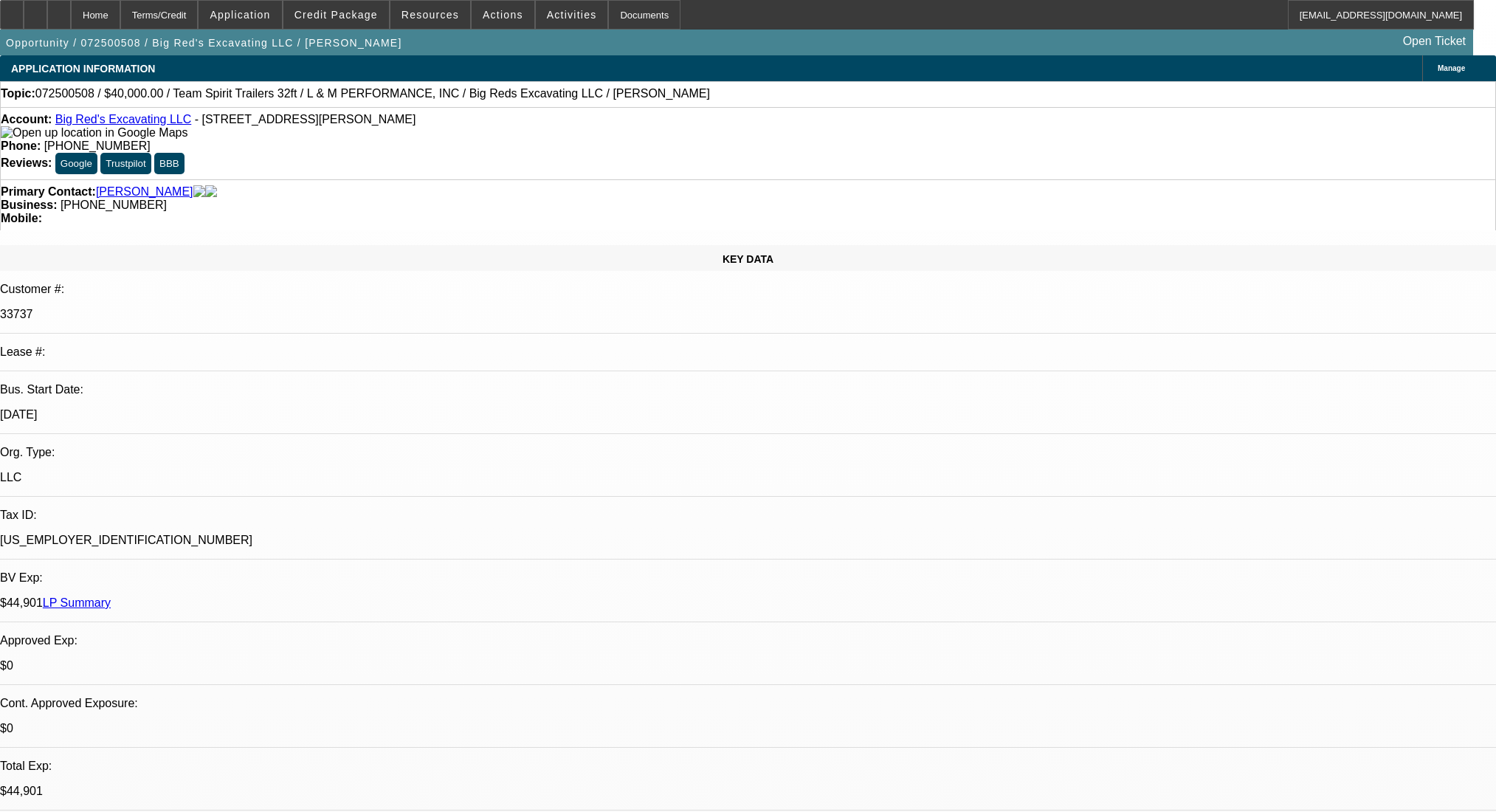
select select "0"
select select "0.1"
select select "4"
select select "0"
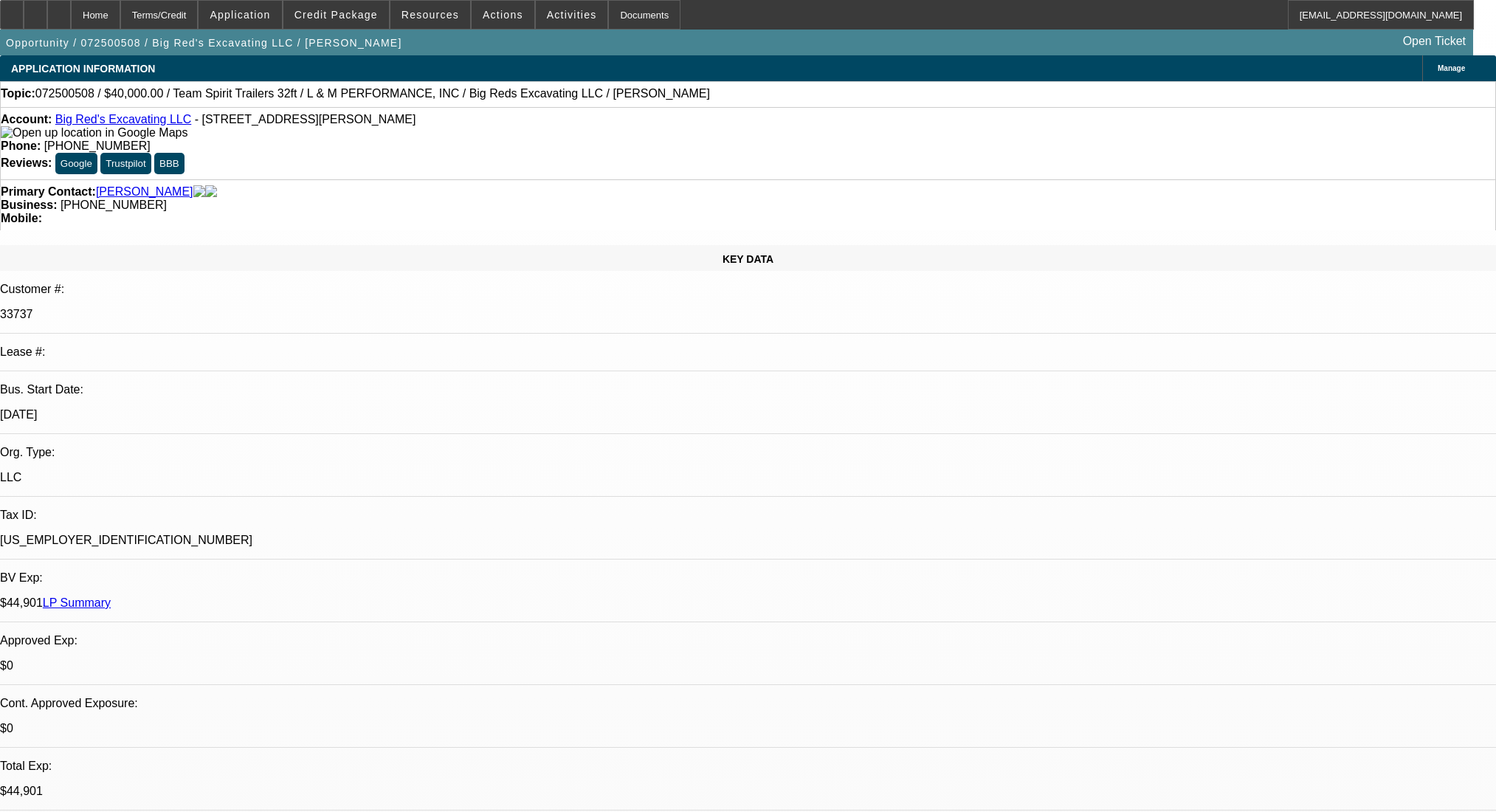
select select "2"
select select "0.1"
select select "4"
select select "0"
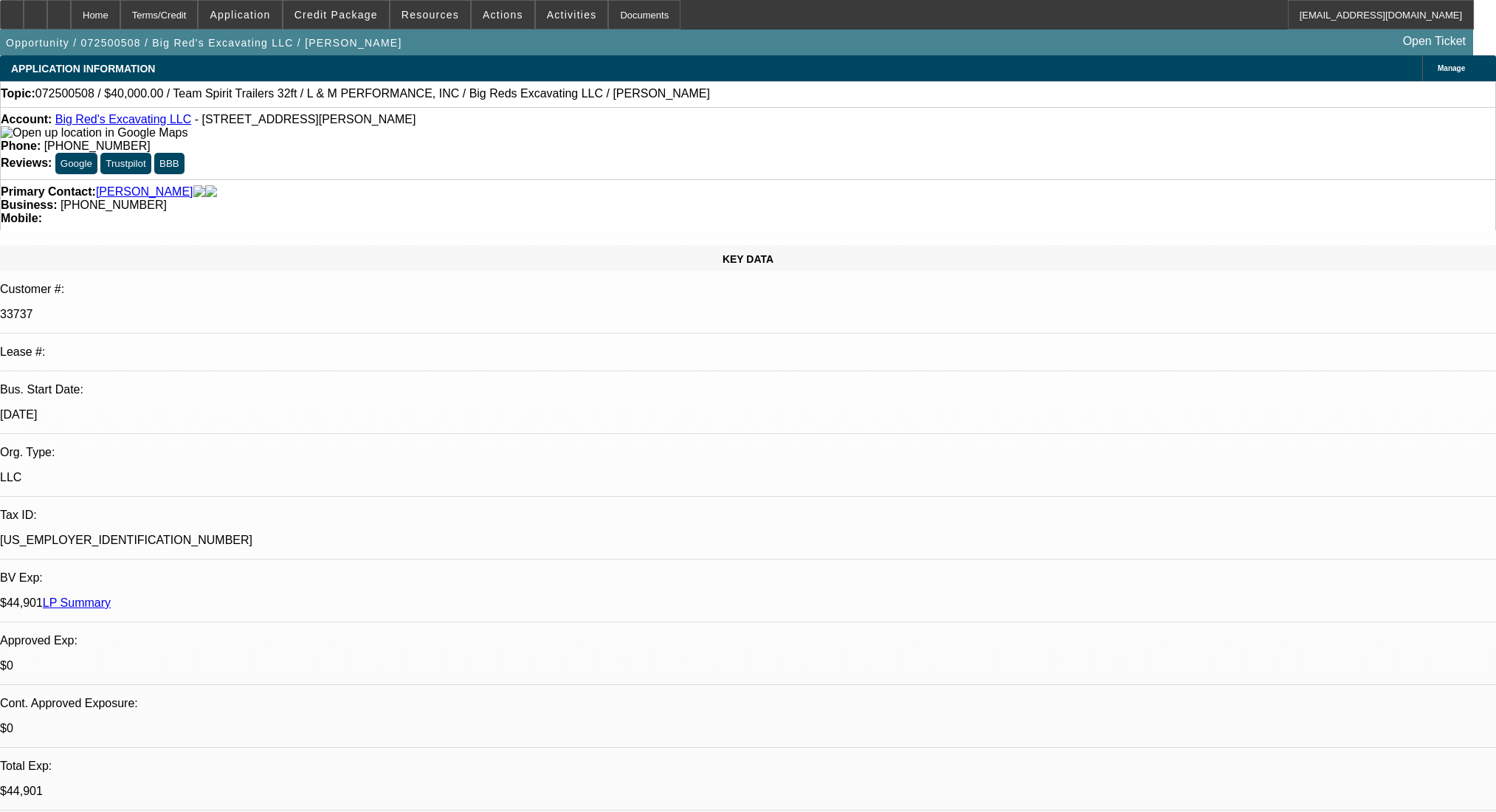
select select "2"
select select "0.1"
select select "4"
click at [111, 597] on link "LP Summary" at bounding box center [77, 603] width 68 height 12
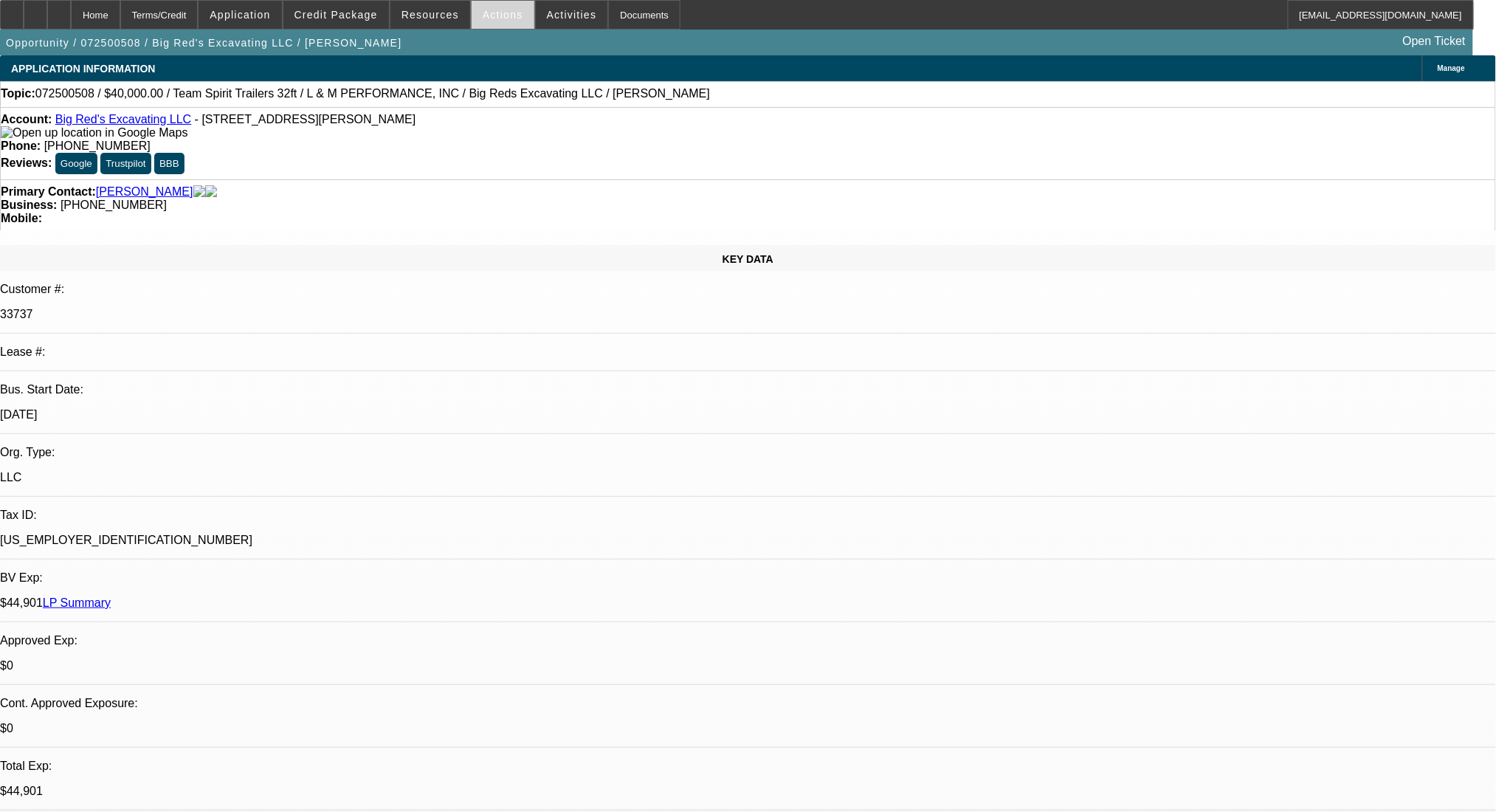
click at [498, 22] on span at bounding box center [503, 15] width 63 height 36
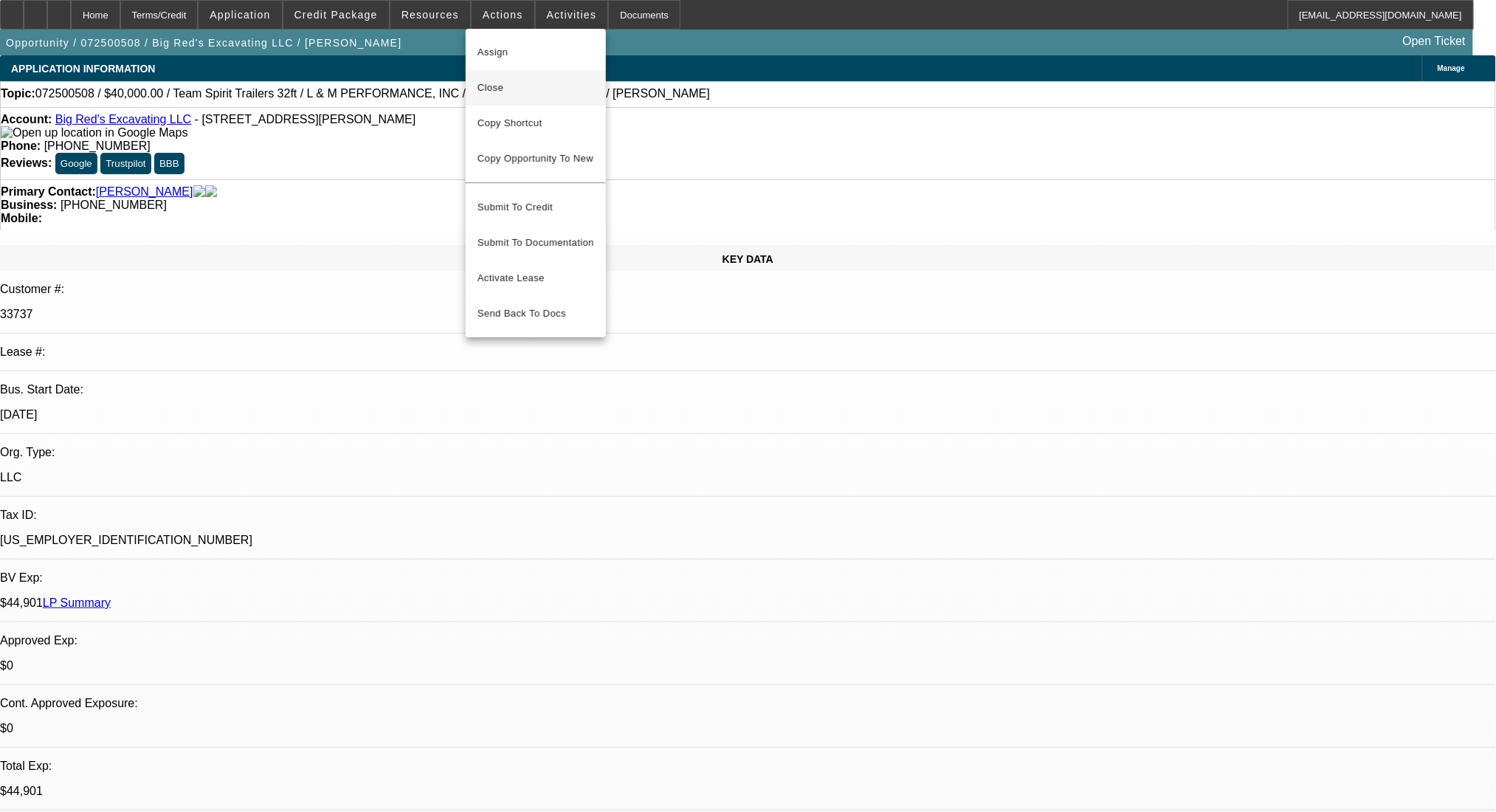
click at [533, 88] on span "Close" at bounding box center [536, 88] width 117 height 17
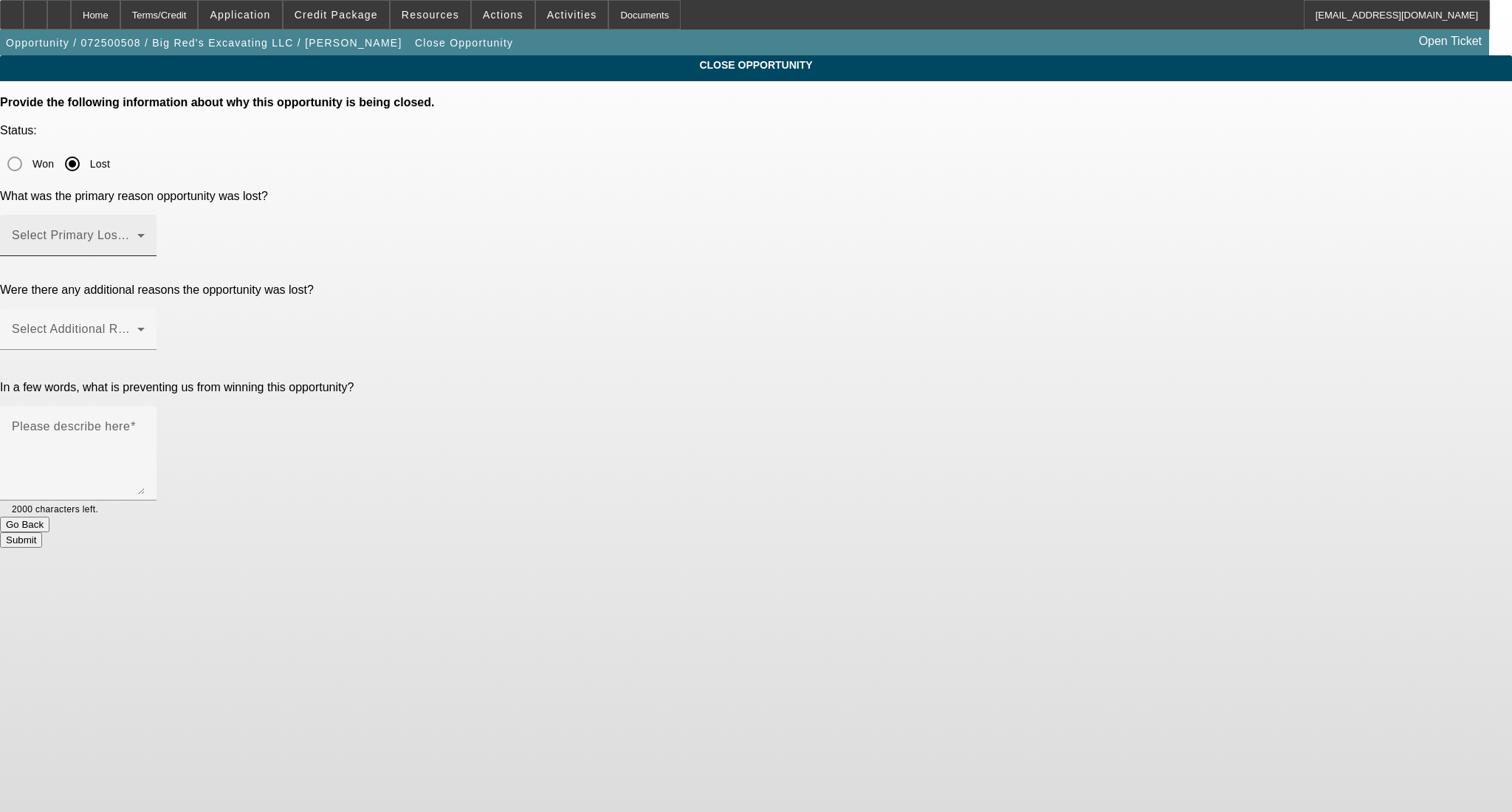
click at [168, 229] on mat-label "Select Primary Lost Reason" at bounding box center [90, 235] width 156 height 12
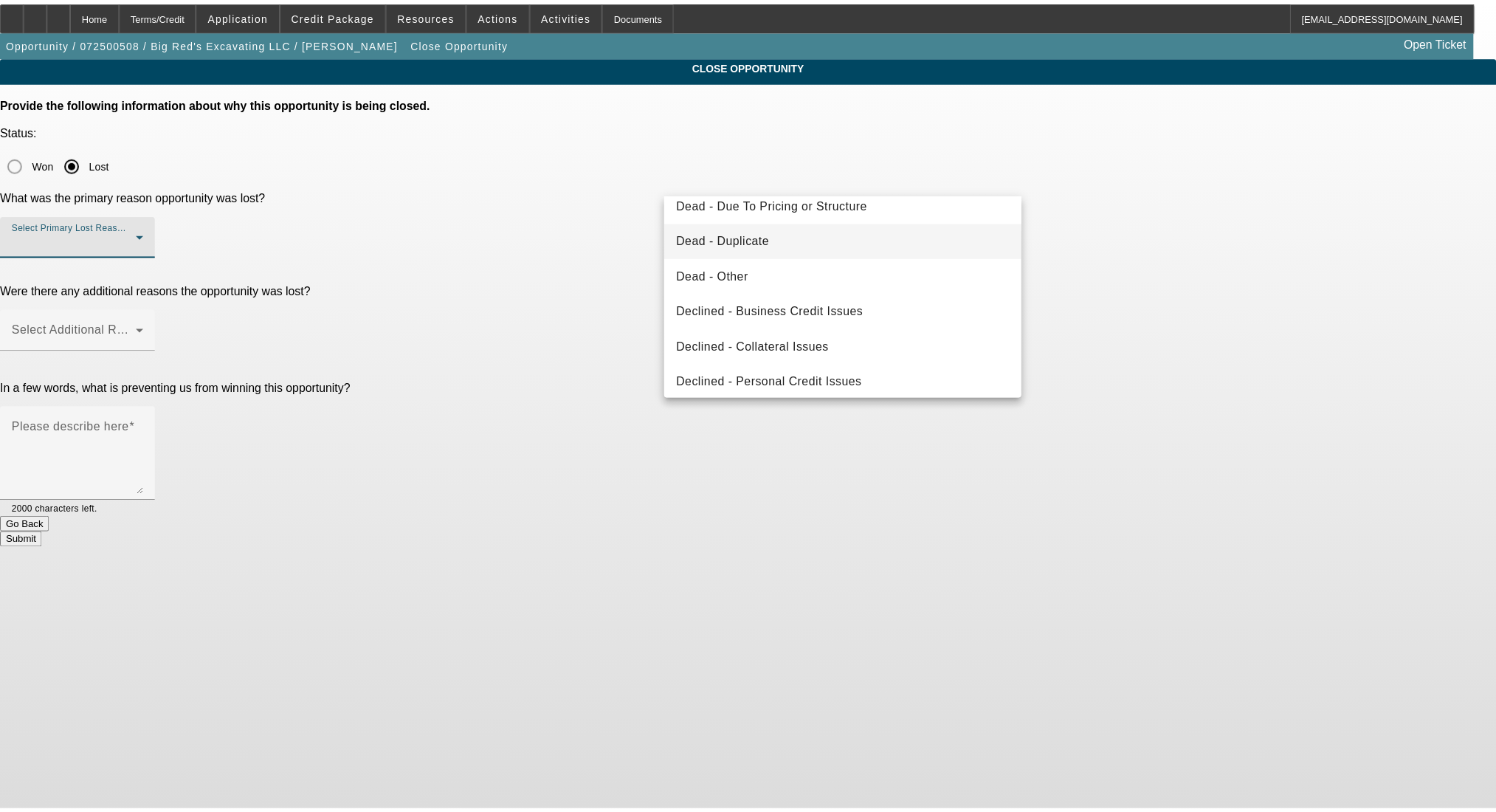
scroll to position [198, 0]
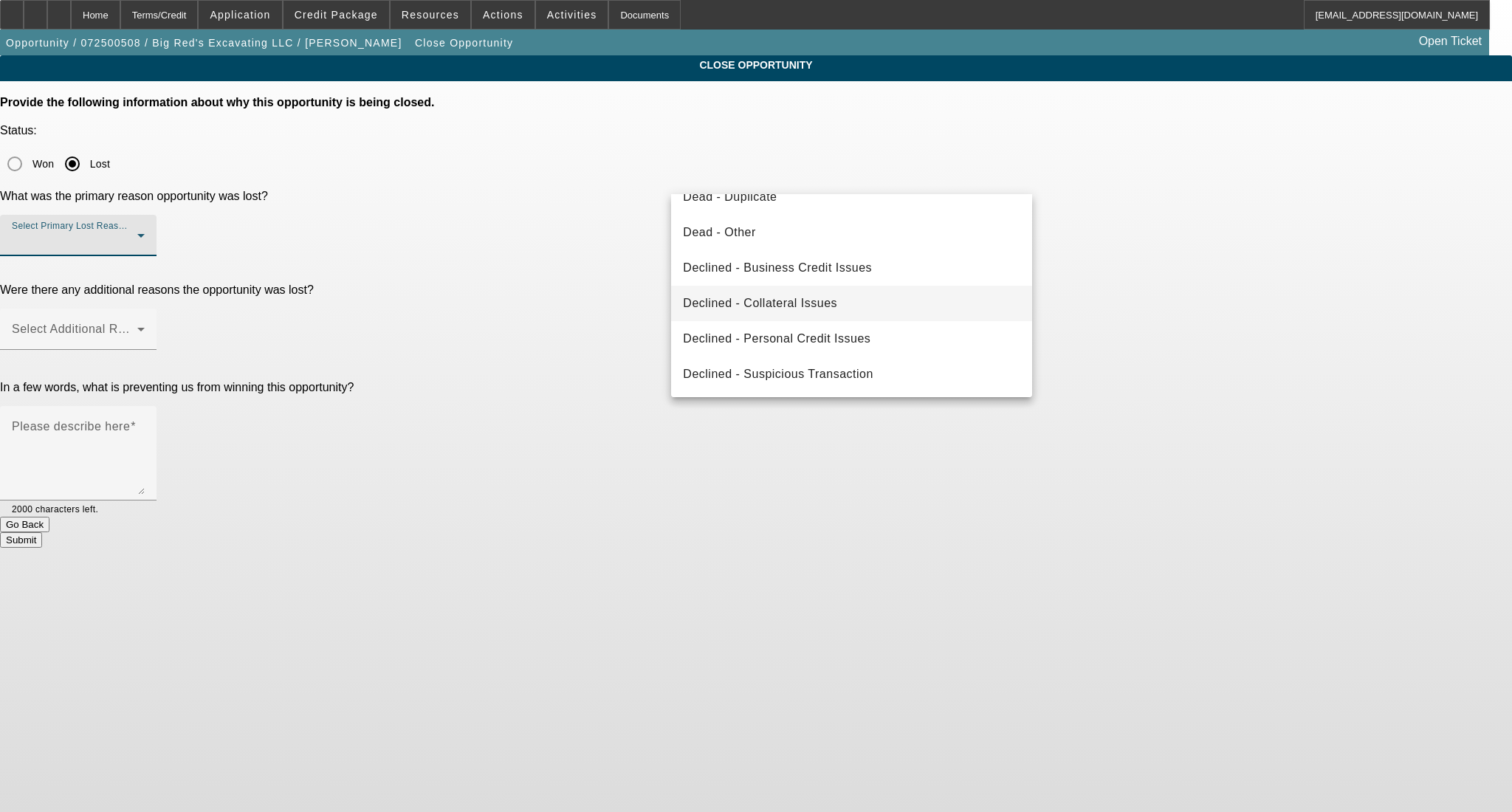
click at [857, 297] on mat-option "Declined - Collateral Issues" at bounding box center [852, 303] width 361 height 36
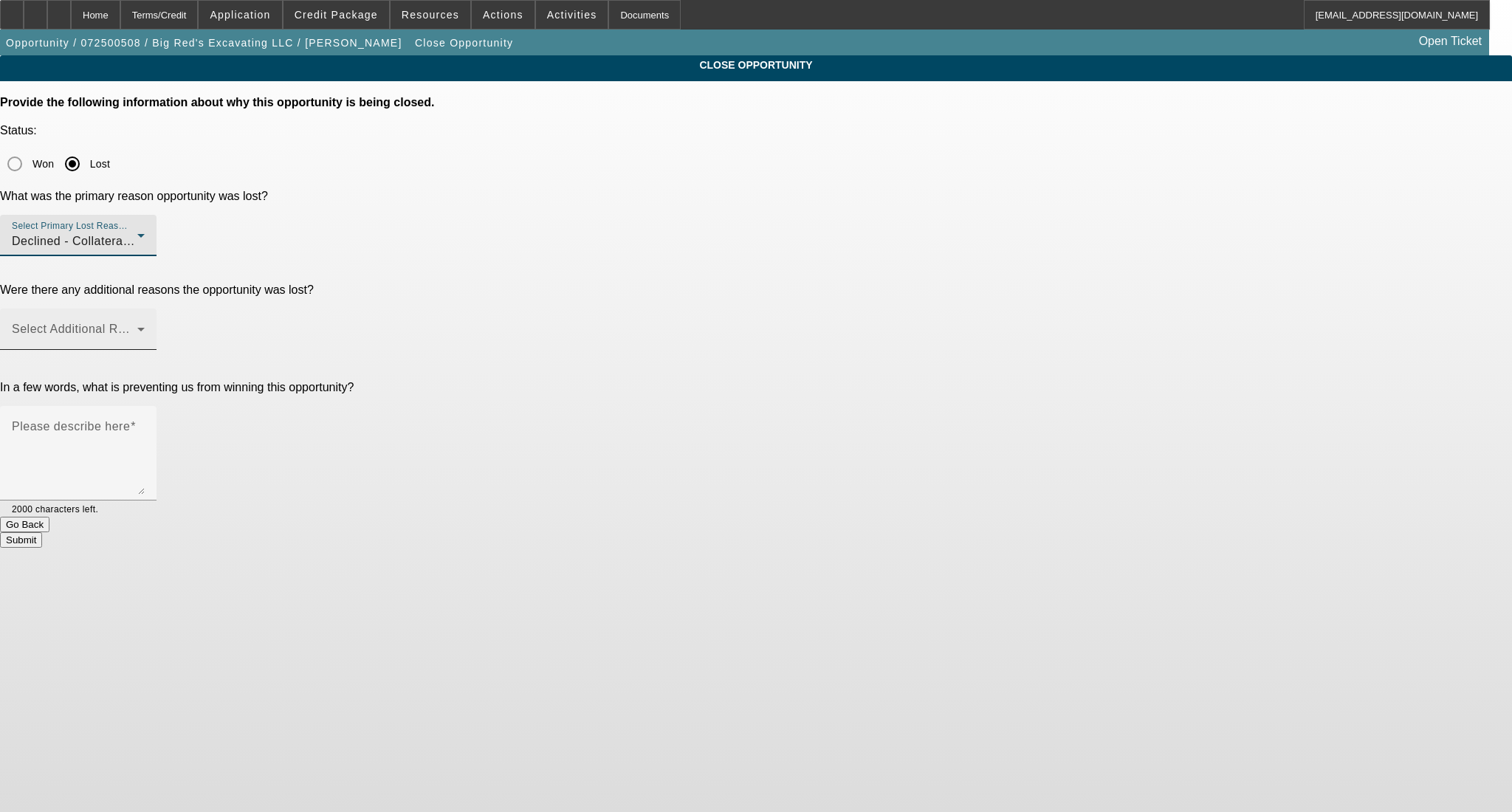
click at [137, 326] on span at bounding box center [75, 335] width 126 height 17
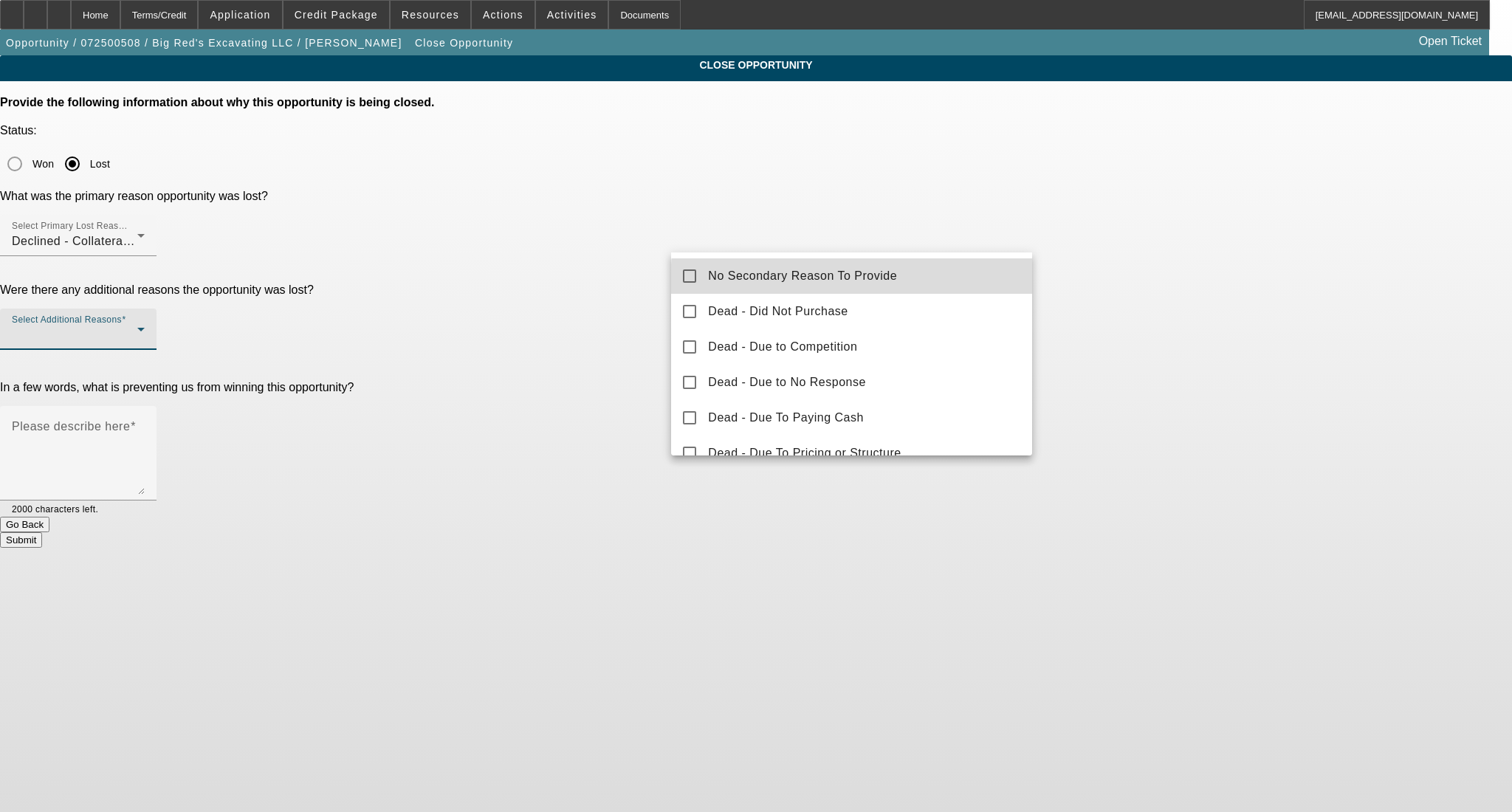
drag, startPoint x: 900, startPoint y: 282, endPoint x: 1139, endPoint y: 282, distance: 239.0
click at [902, 282] on mat-option "No Secondary Reason To Provide" at bounding box center [852, 276] width 361 height 36
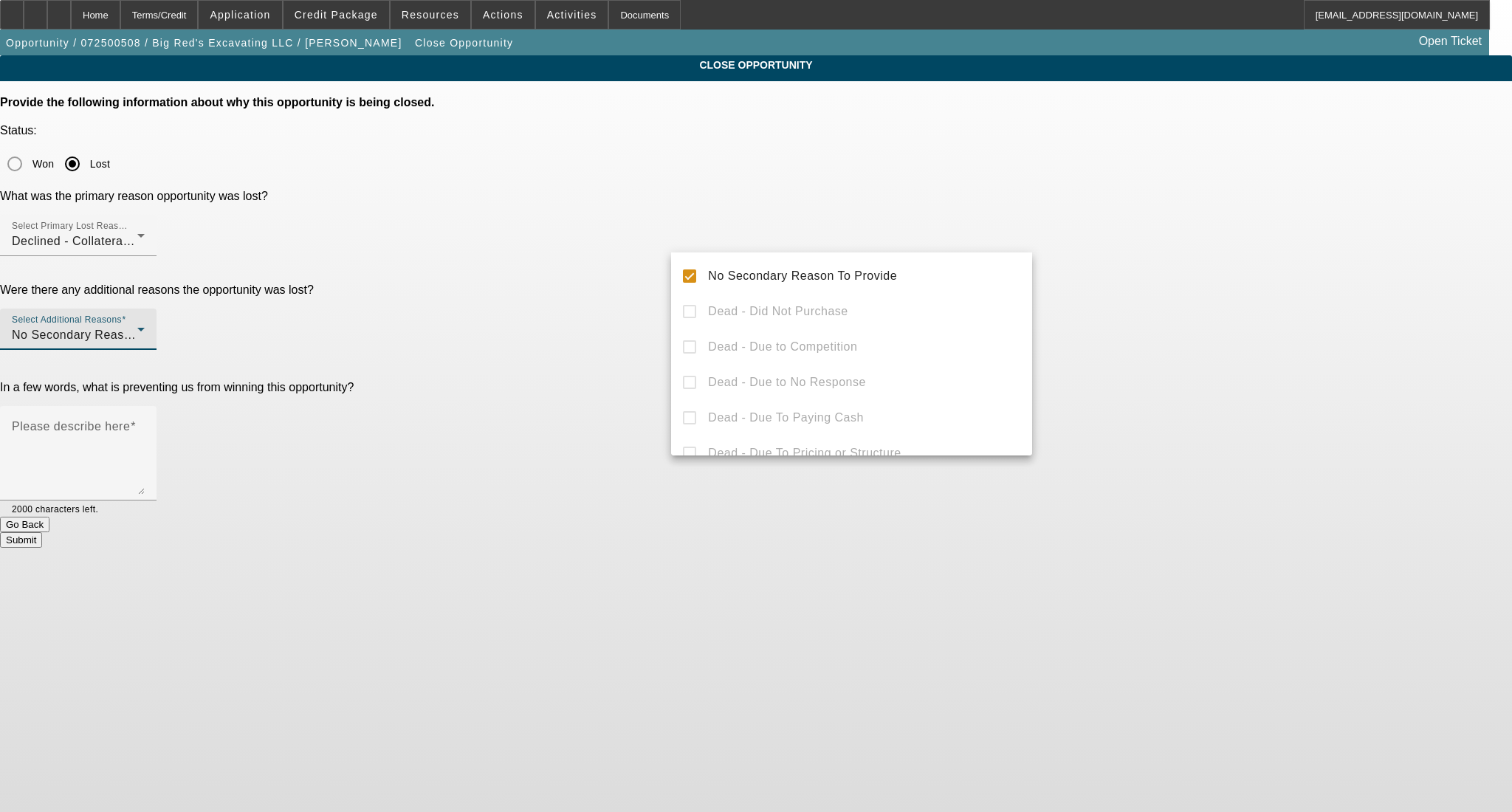
click at [1146, 282] on div at bounding box center [756, 406] width 1512 height 812
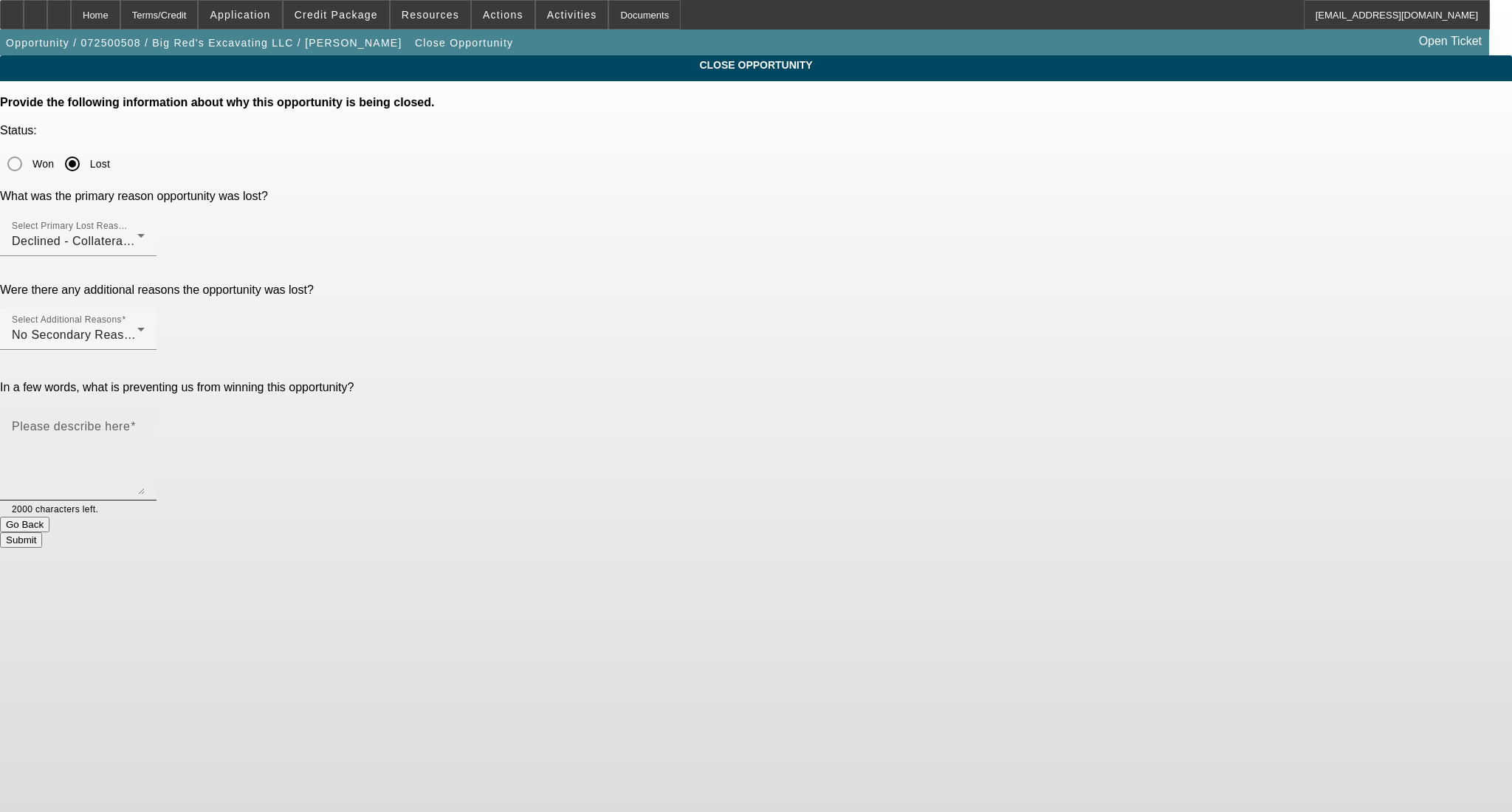
click at [145, 424] on textarea "Please describe here" at bounding box center [79, 459] width 133 height 71
type textarea "."
click at [42, 532] on button "Submit" at bounding box center [21, 540] width 42 height 16
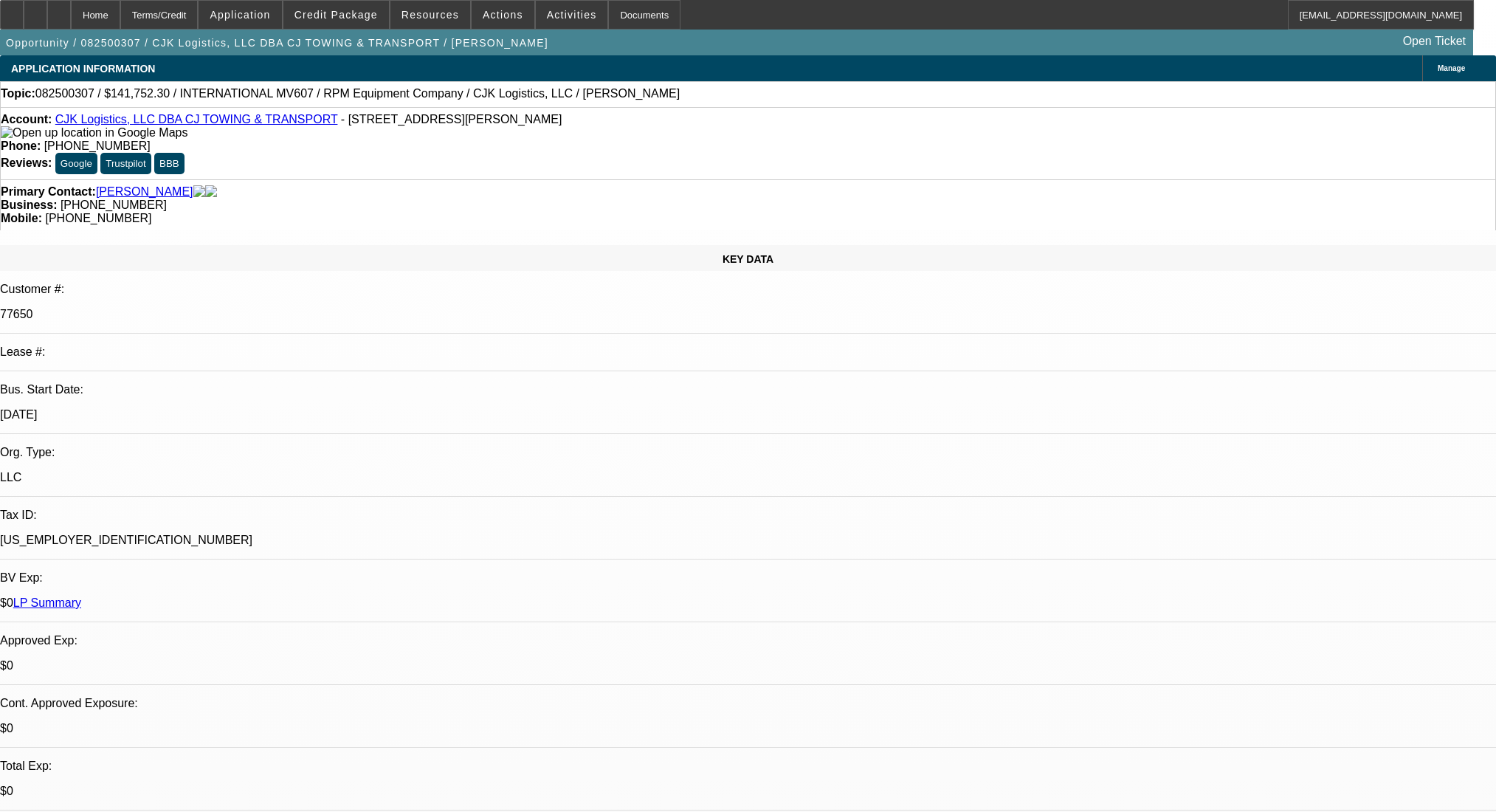
select select "0"
select select "6"
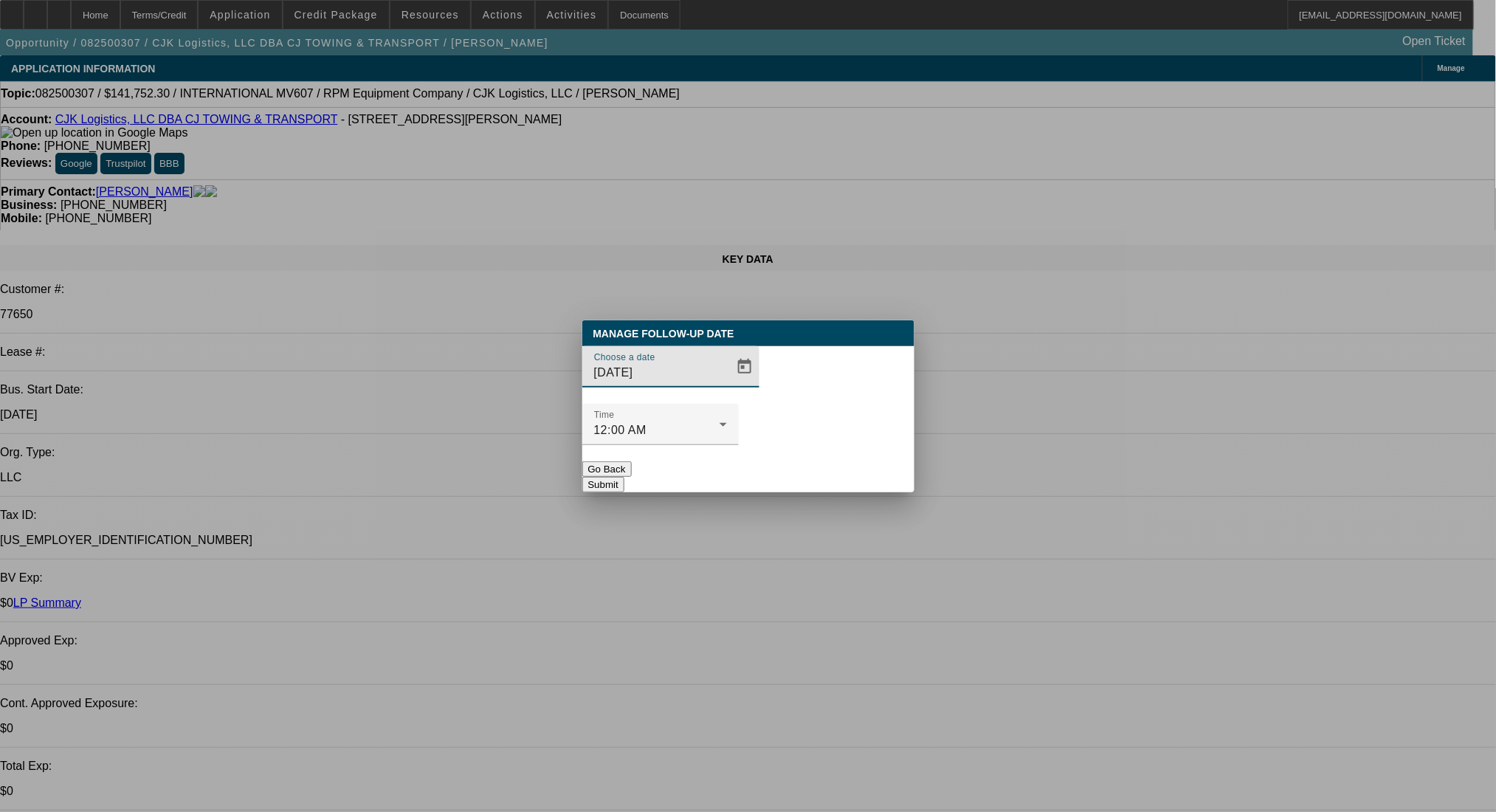
click at [727, 385] on span "Open calendar" at bounding box center [744, 366] width 36 height 36
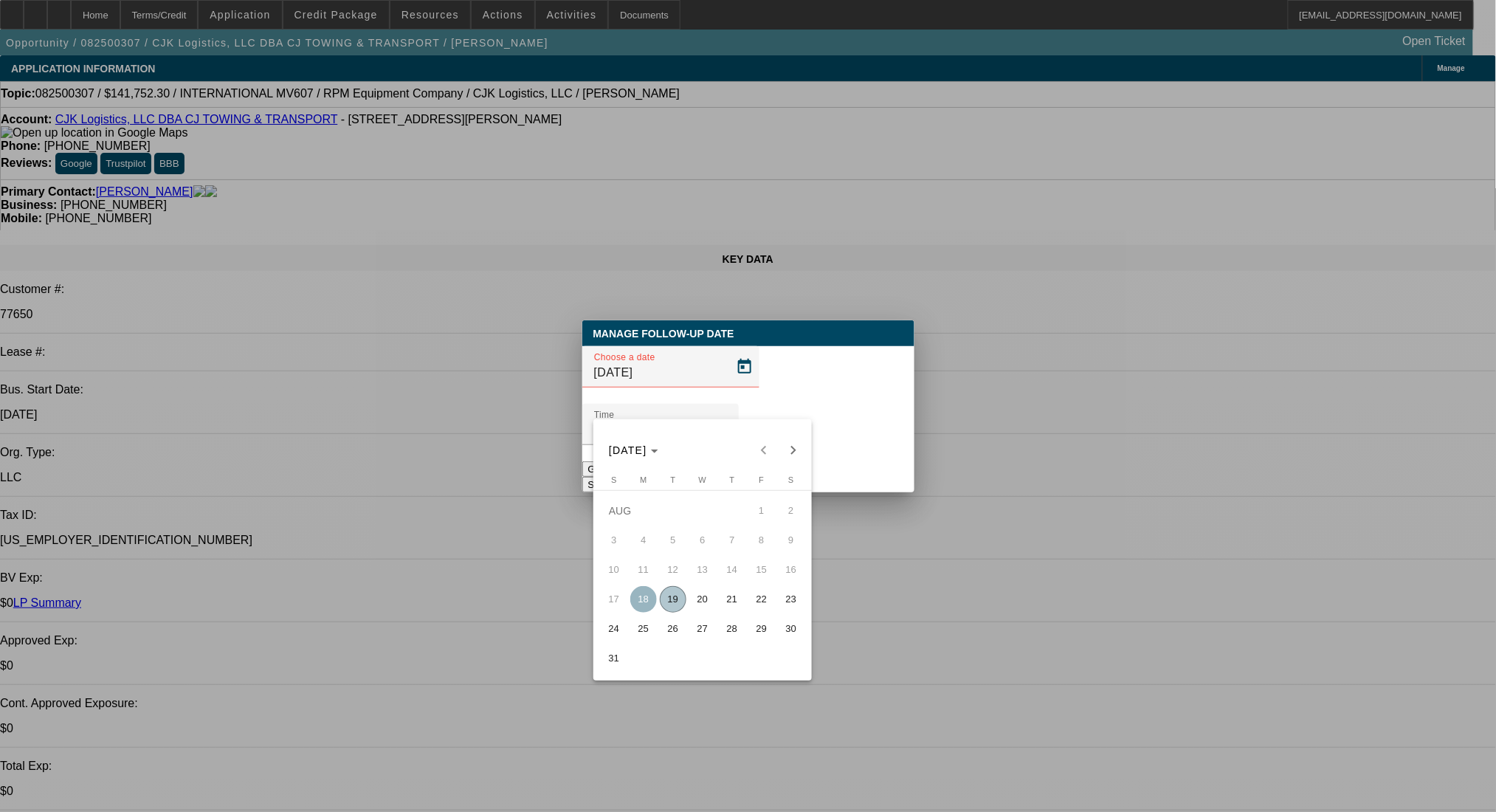
click at [758, 610] on span "22" at bounding box center [762, 599] width 26 height 26
type input "[DATE]"
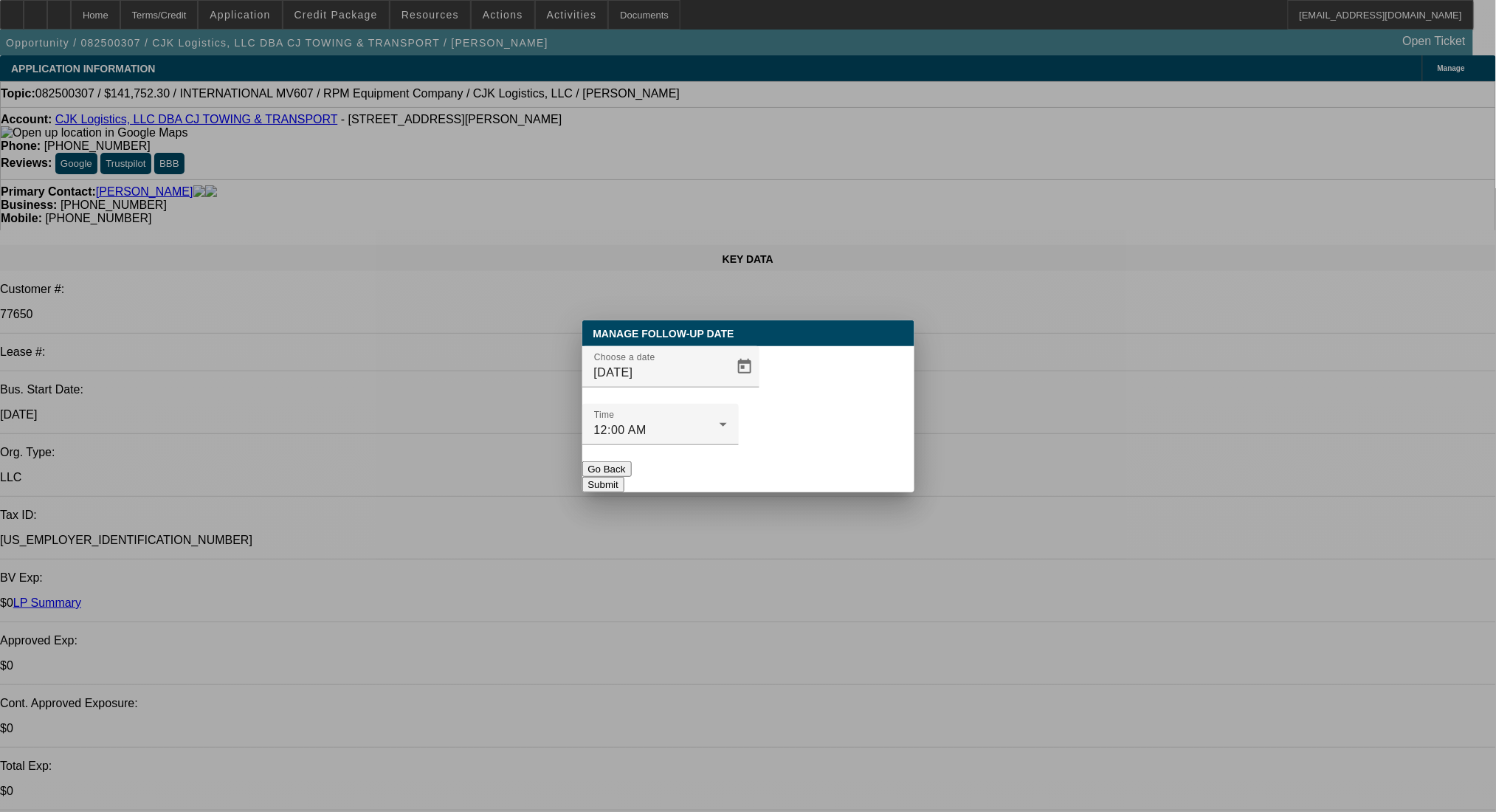
click at [625, 477] on button "Submit" at bounding box center [604, 485] width 42 height 16
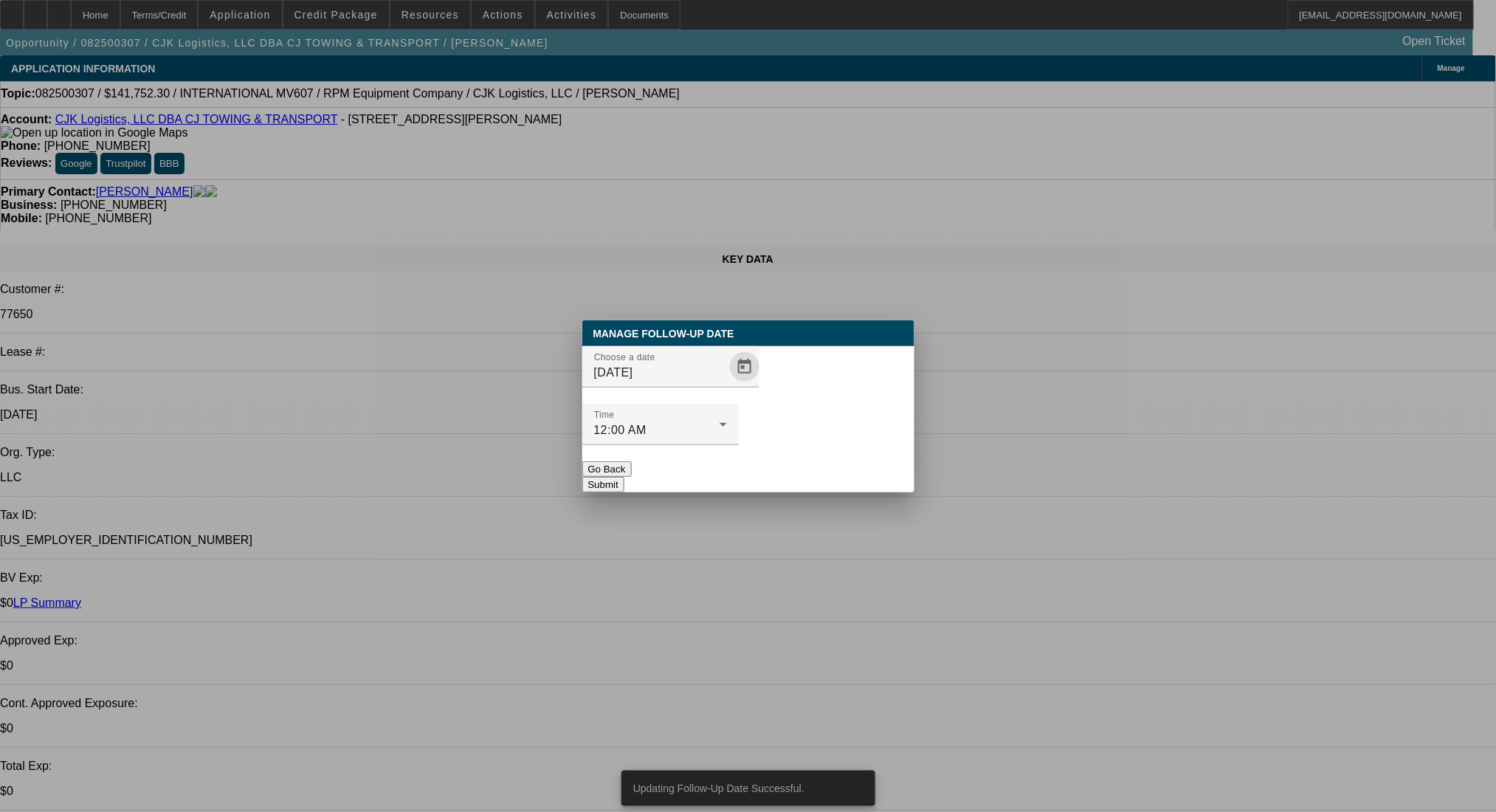
click at [727, 385] on span "Open calendar" at bounding box center [744, 366] width 36 height 36
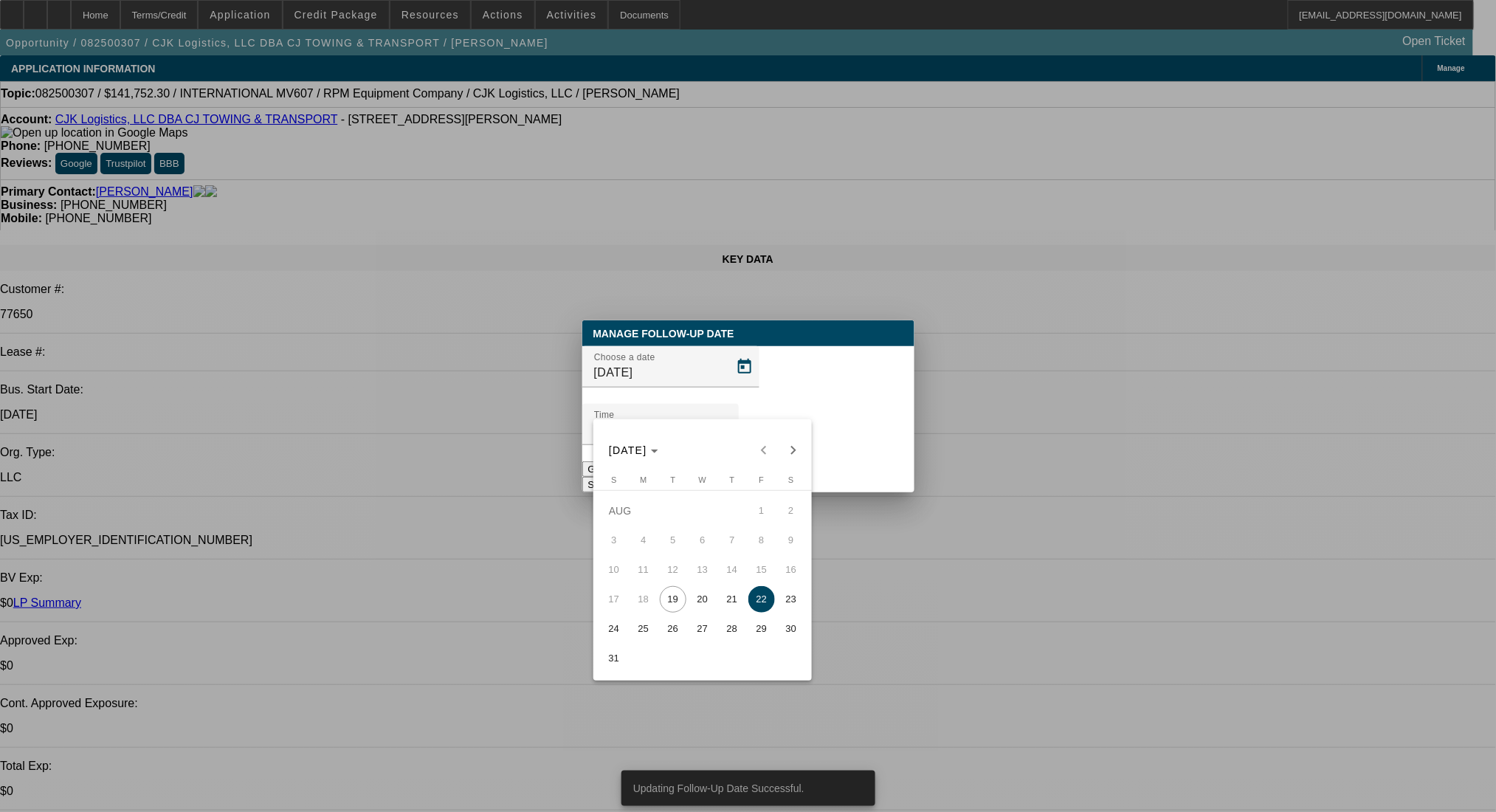
click at [765, 631] on span "29" at bounding box center [762, 629] width 26 height 26
type input "8/29/2025"
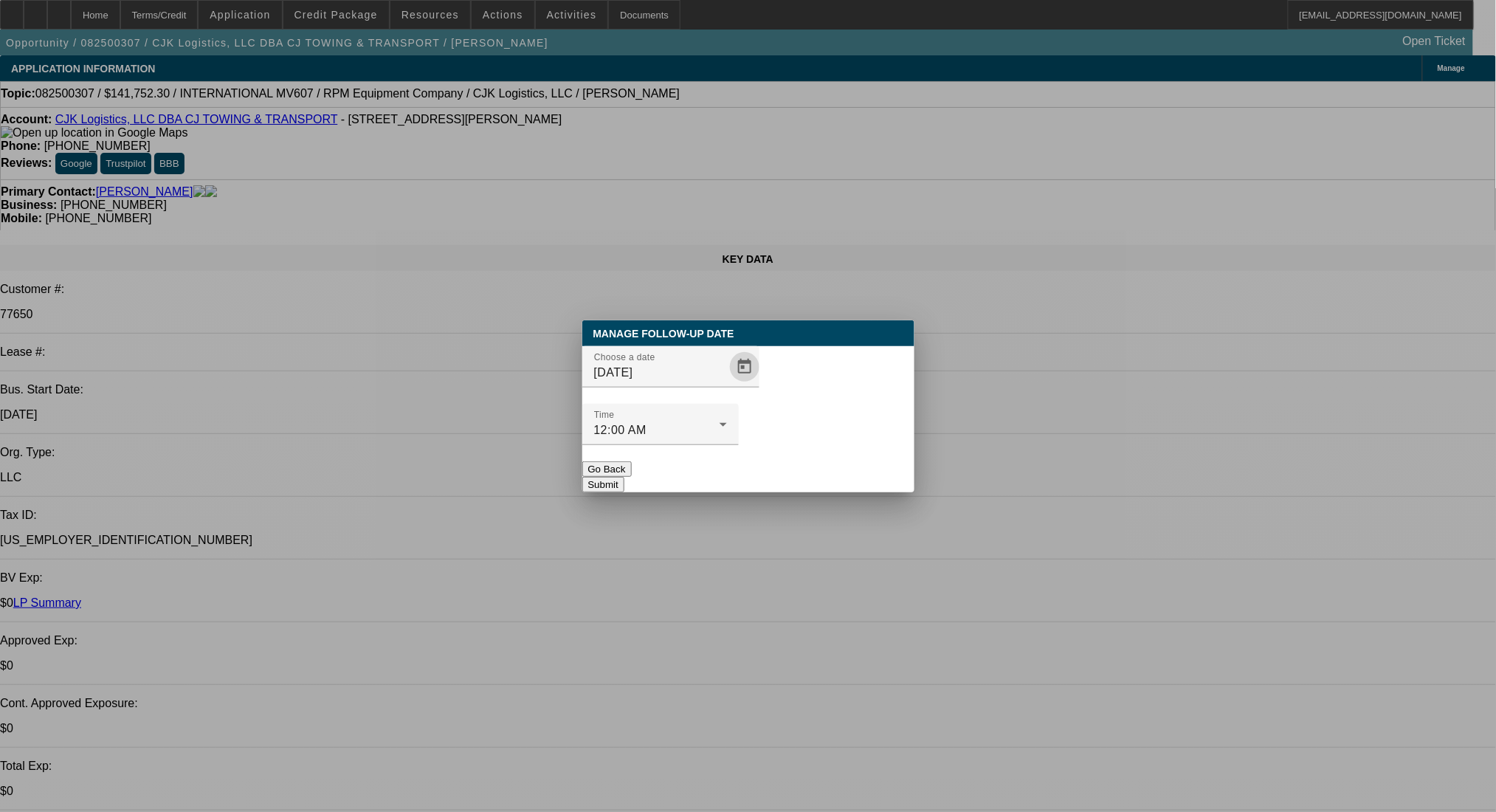
click at [625, 477] on button "Submit" at bounding box center [604, 485] width 42 height 16
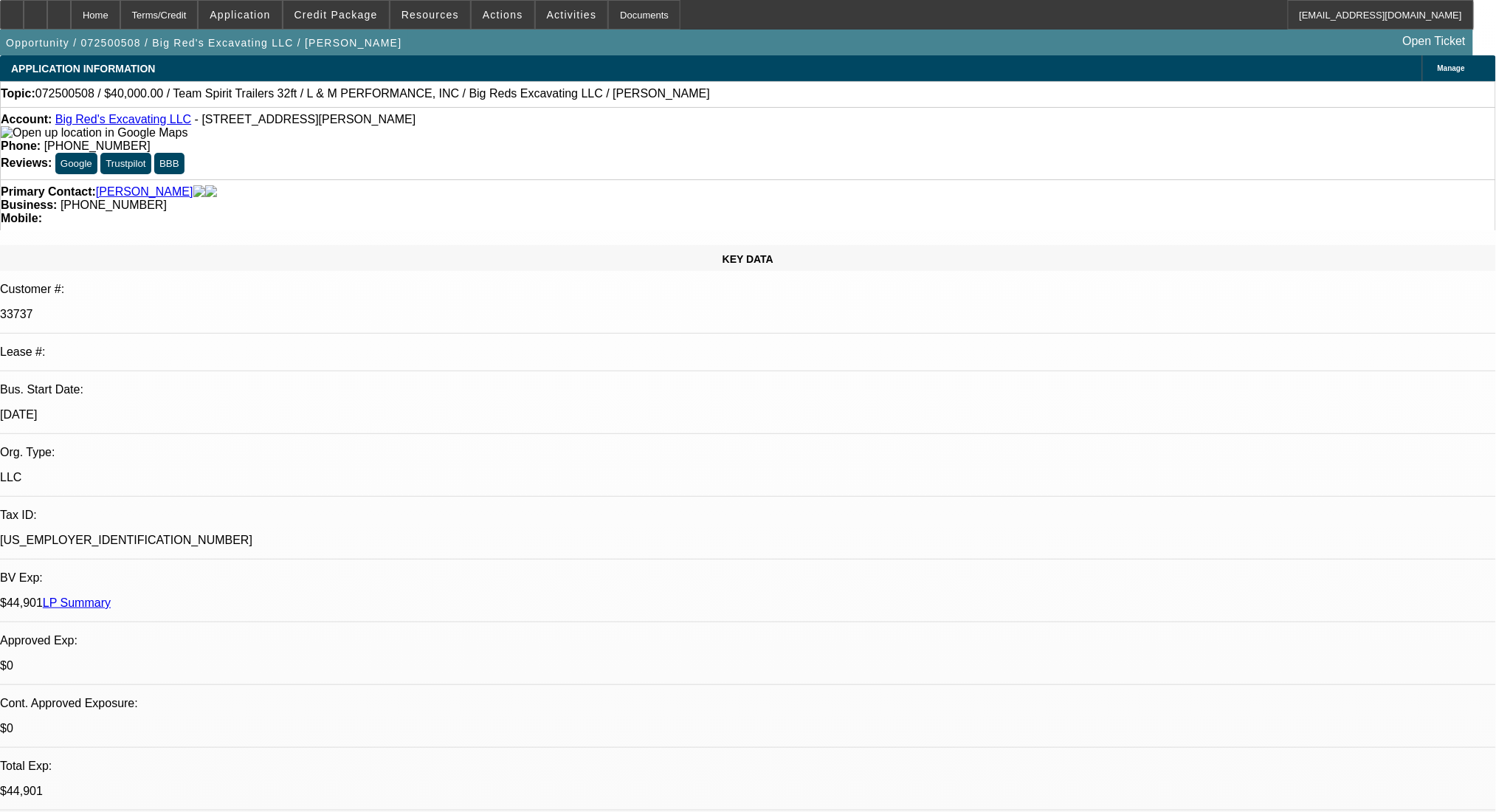
select select "0"
select select "0.1"
select select "4"
select select "0"
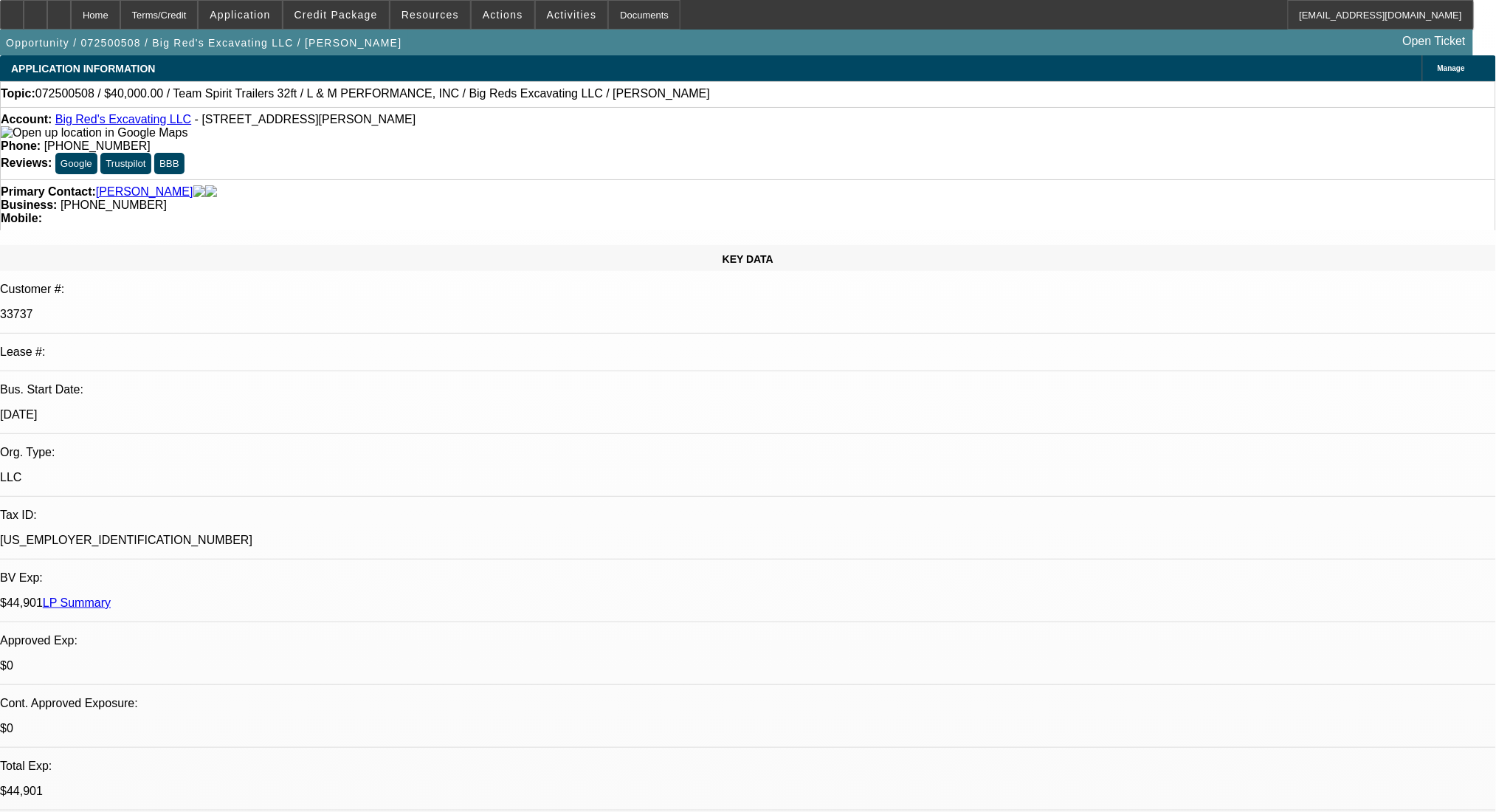
select select "2"
select select "0.1"
select select "4"
select select "0"
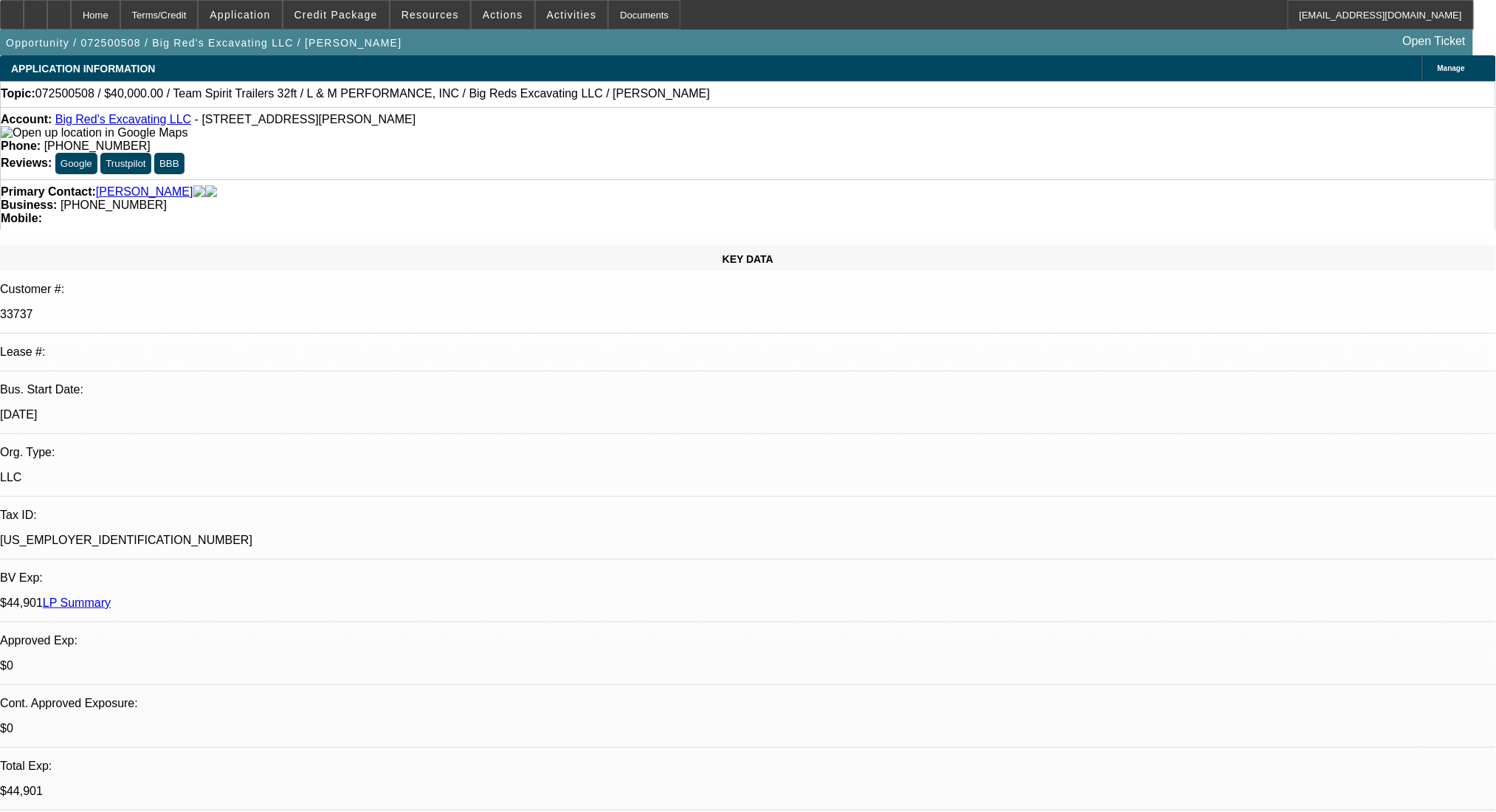
select select "2"
select select "0.1"
select select "4"
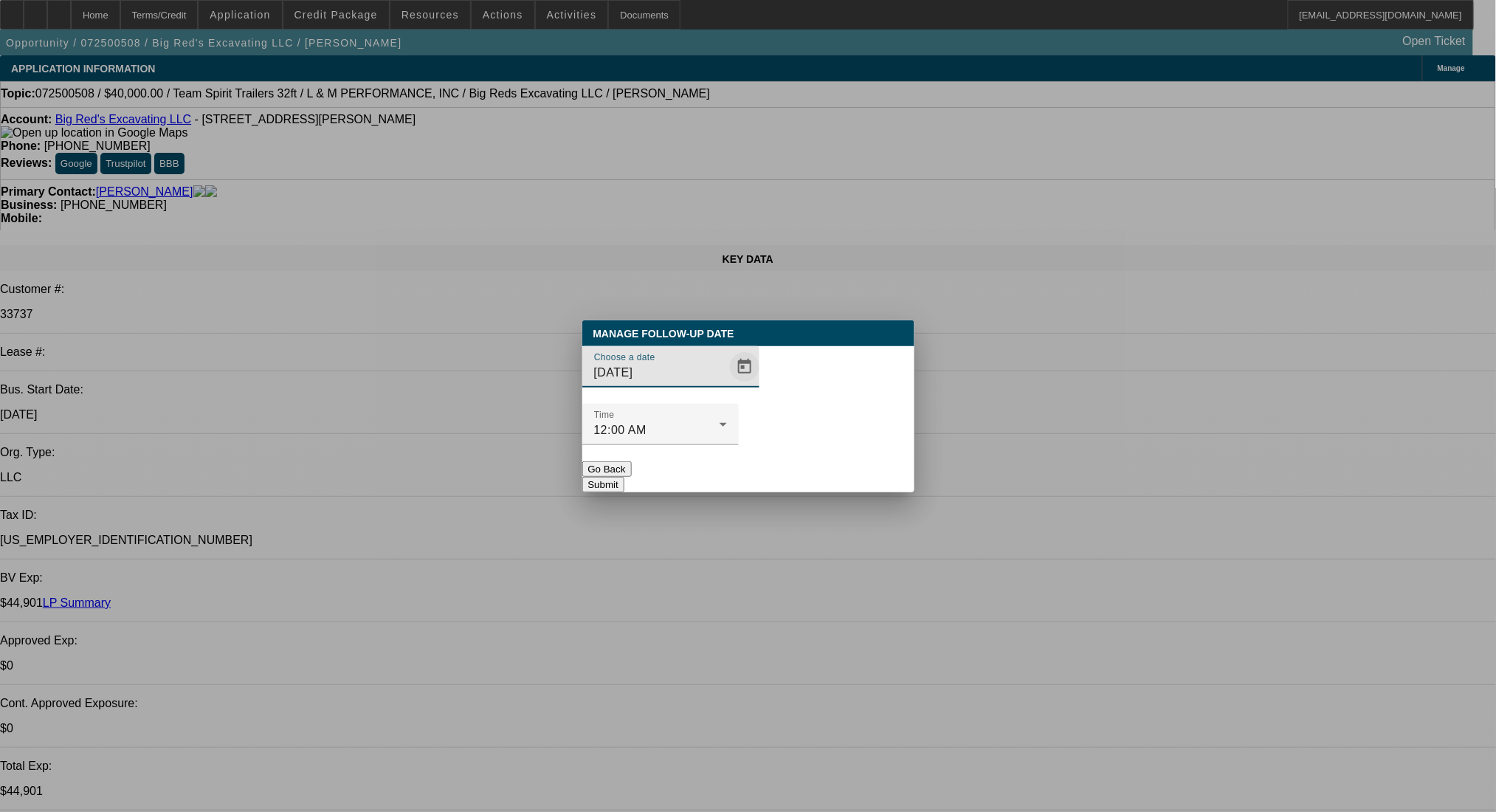
click at [727, 385] on span "Open calendar" at bounding box center [744, 366] width 36 height 36
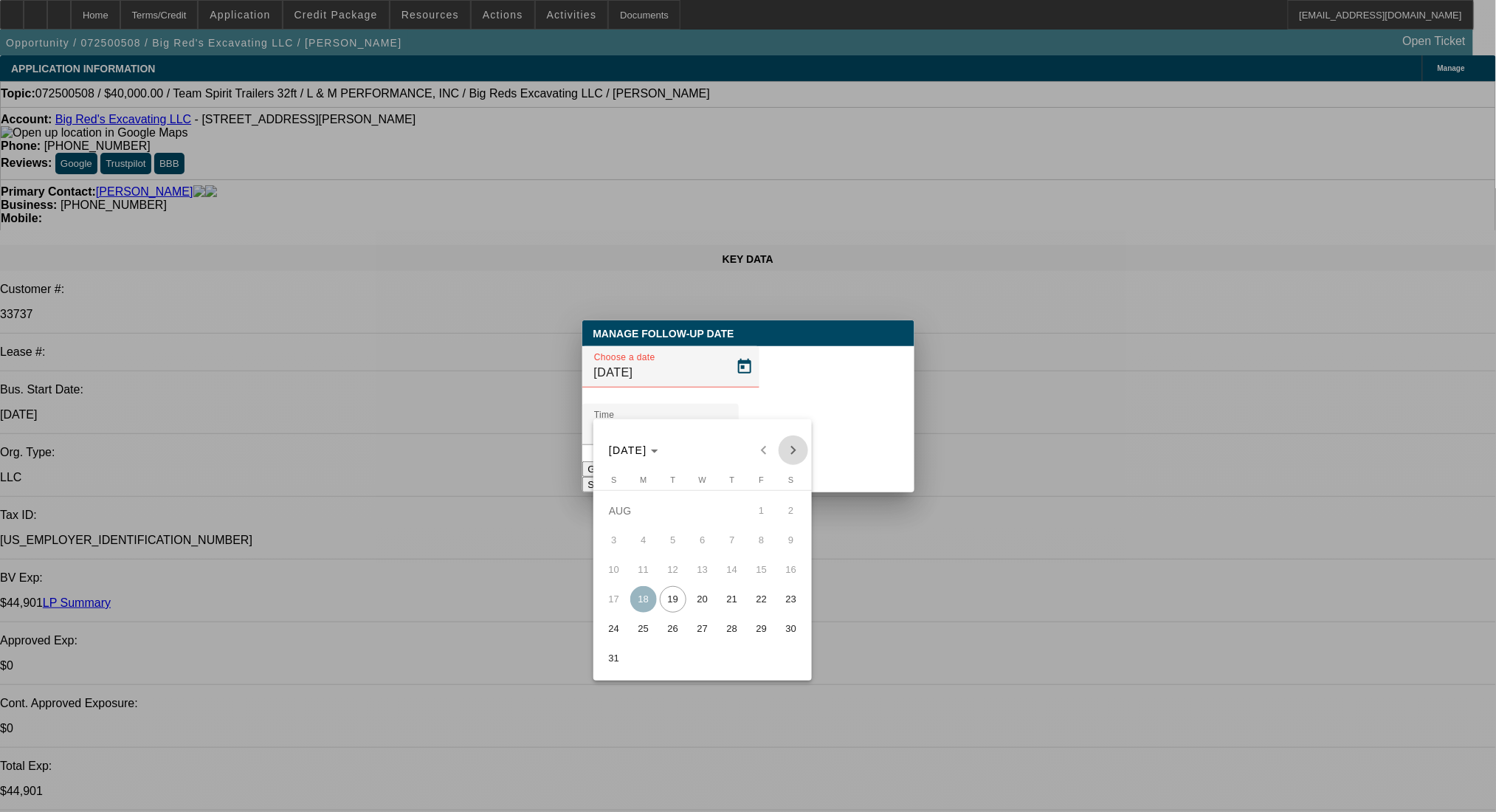
drag, startPoint x: 789, startPoint y: 444, endPoint x: 798, endPoint y: 443, distance: 9.1
click at [791, 447] on span "Next month" at bounding box center [794, 450] width 30 height 30
click at [733, 597] on span "18" at bounding box center [732, 599] width 26 height 26
type input "9/18/2025"
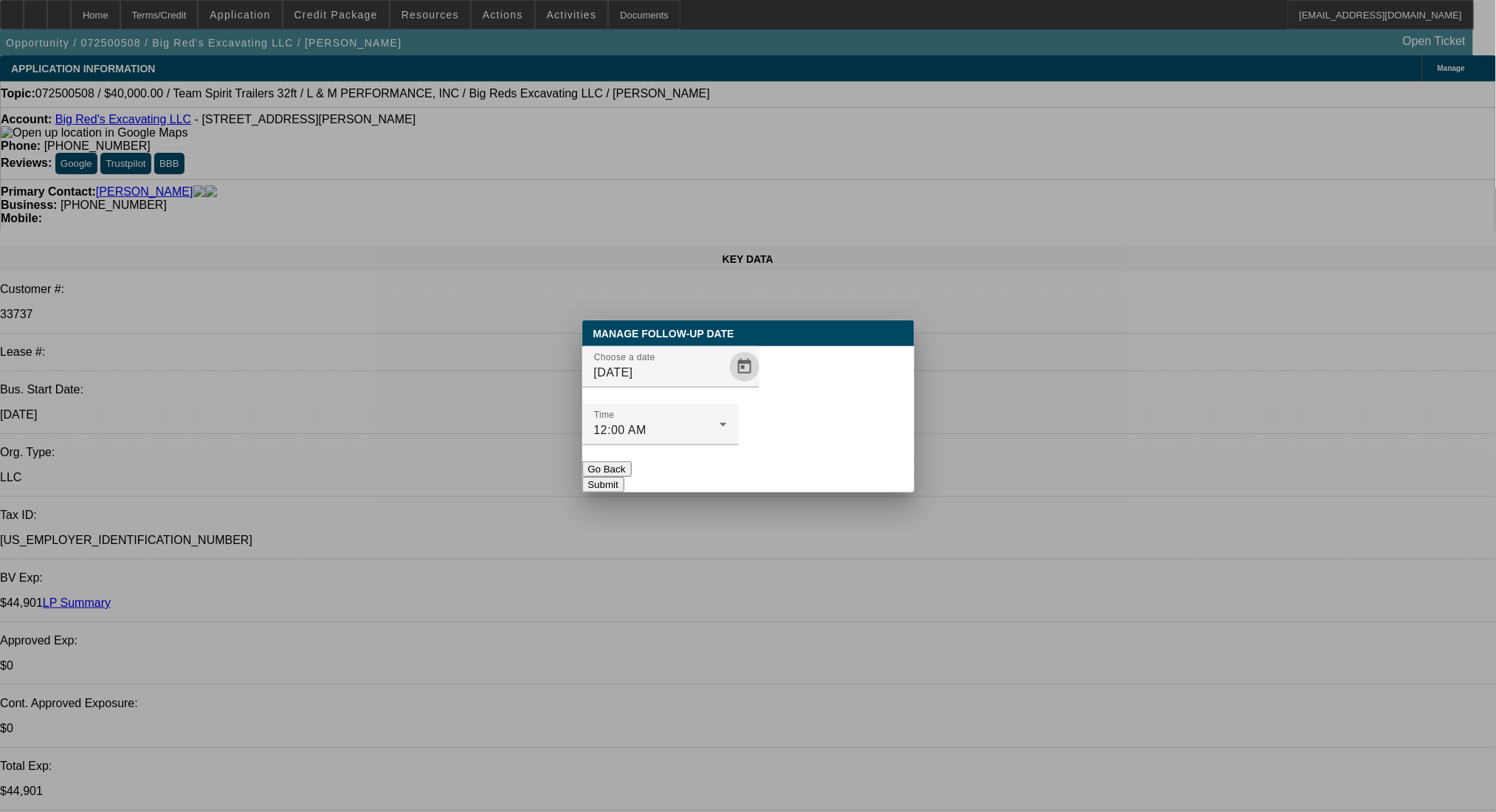
click at [625, 477] on button "Submit" at bounding box center [604, 485] width 42 height 16
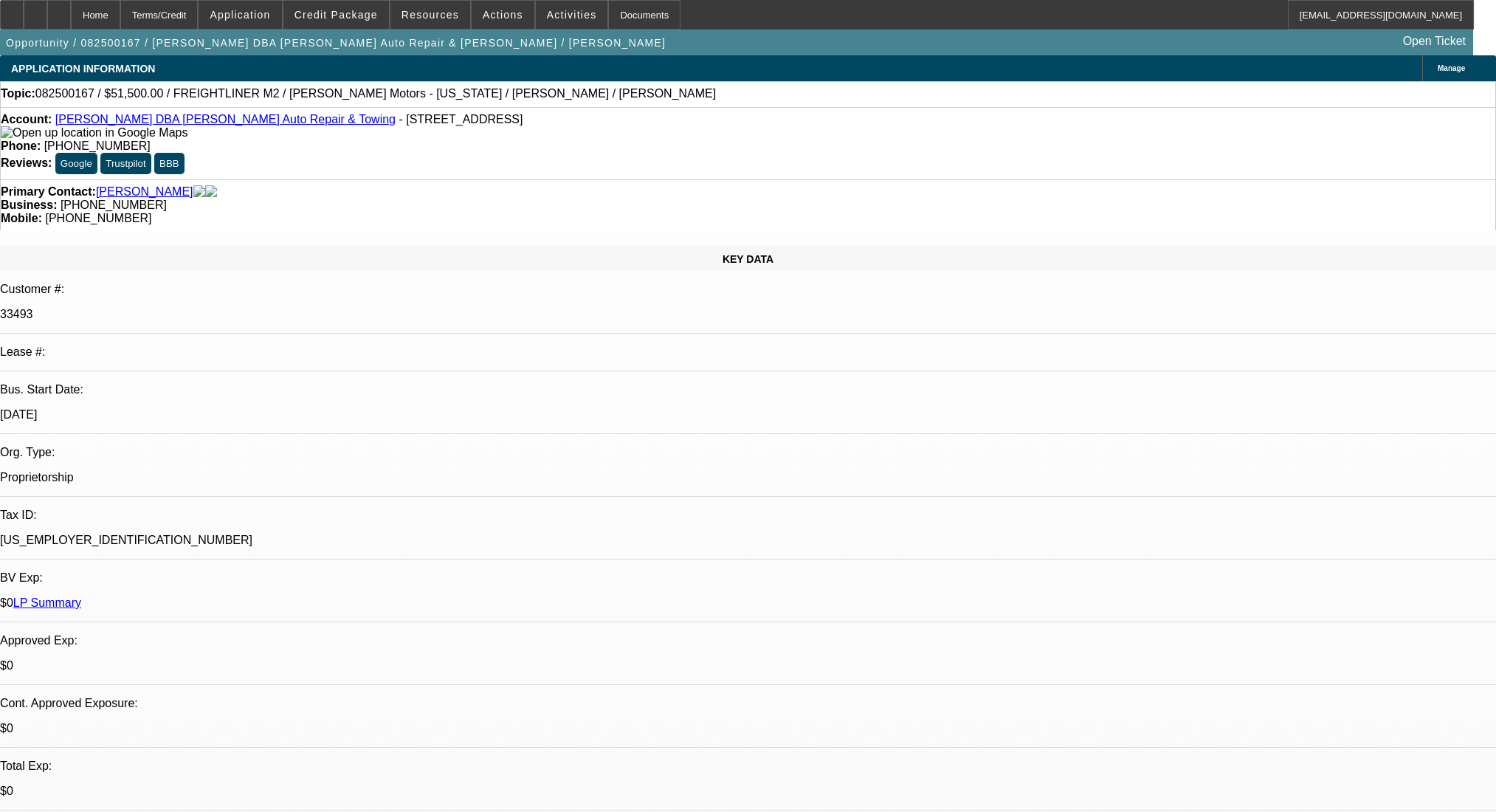
select select "0"
select select "2"
select select "0"
select select "6"
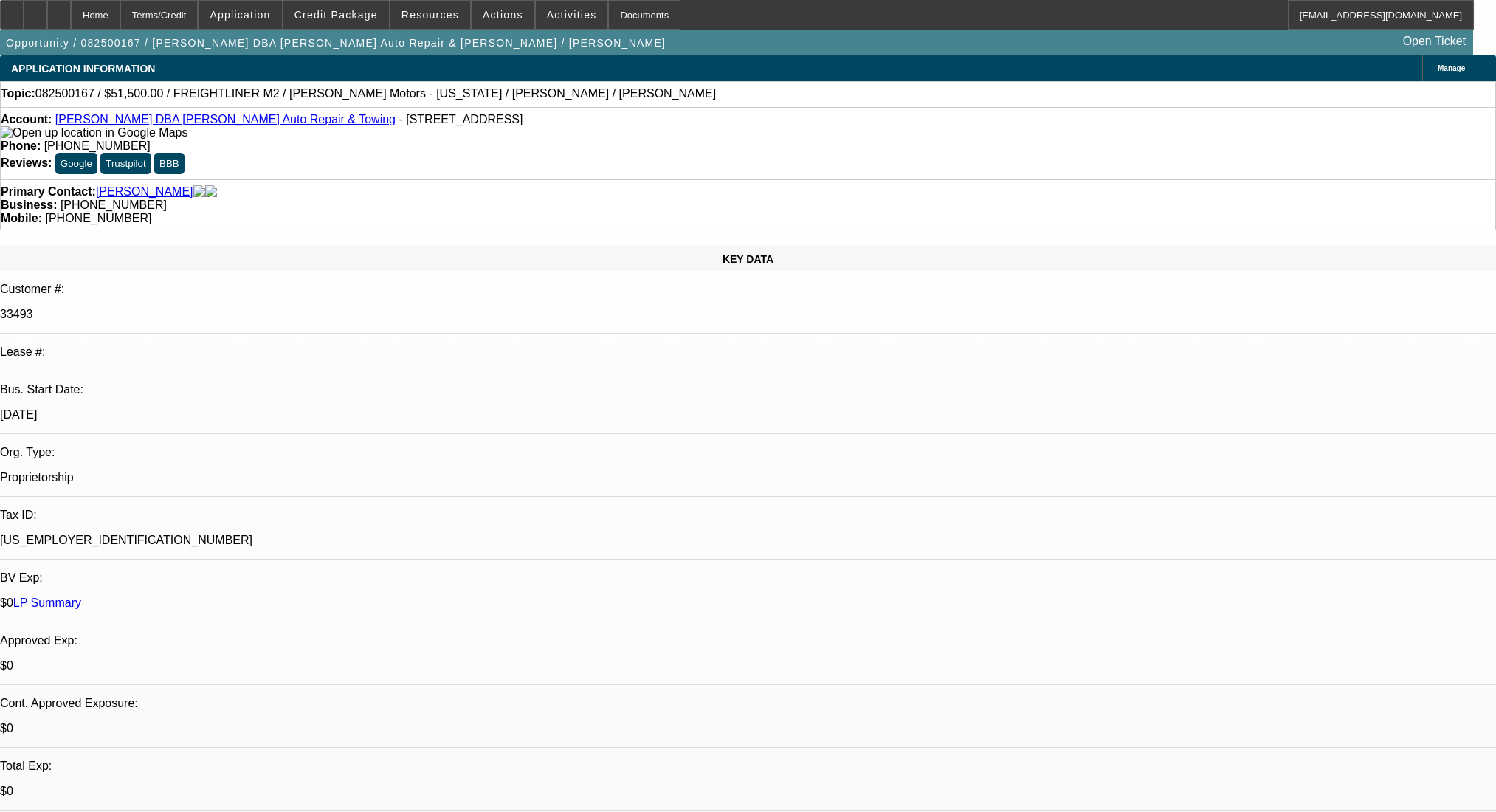
select select "0"
select select "2"
select select "0"
select select "6"
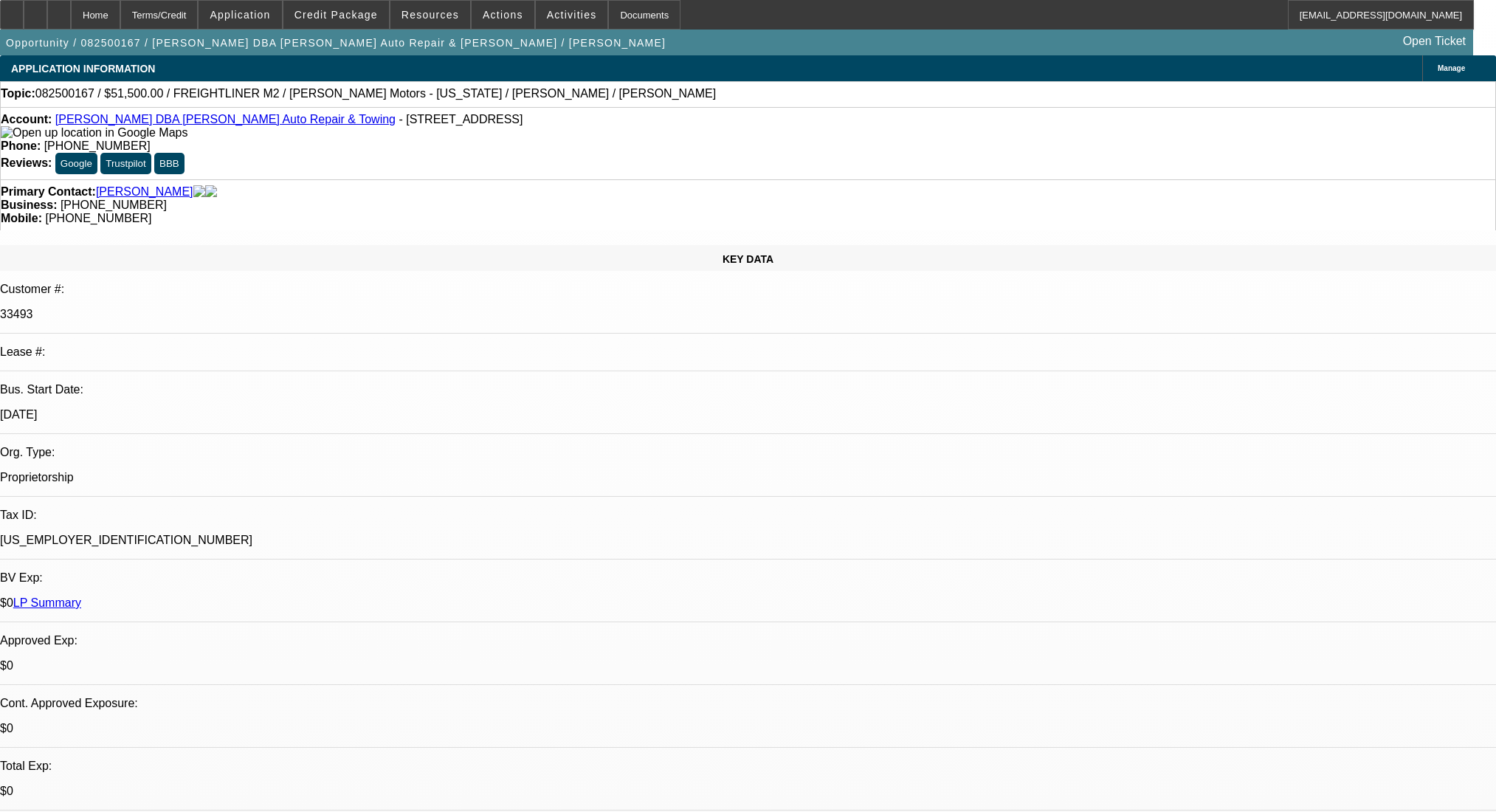
select select "0"
select select "2"
select select "0"
select select "6"
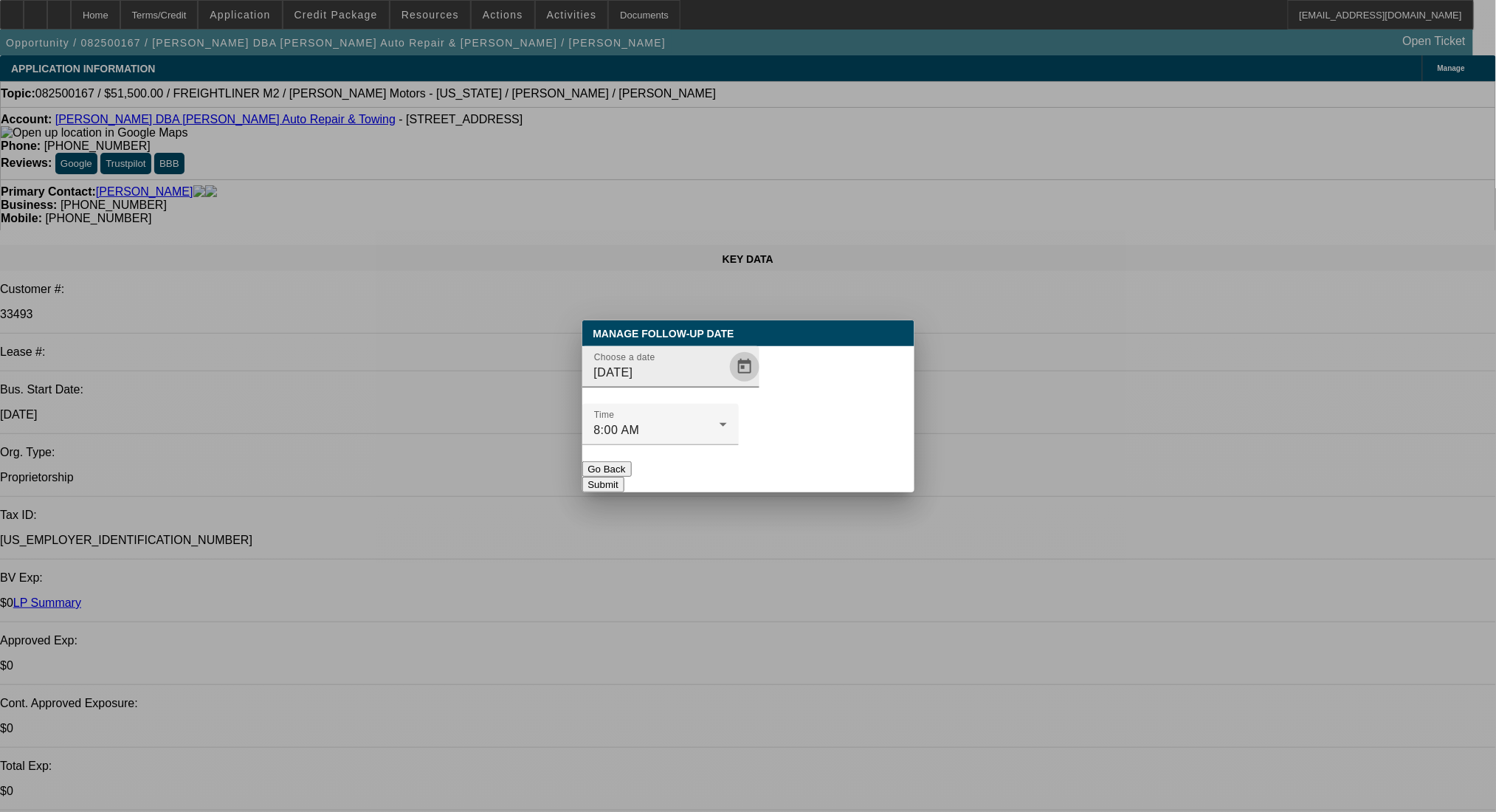
click at [727, 385] on span "Open calendar" at bounding box center [744, 366] width 36 height 36
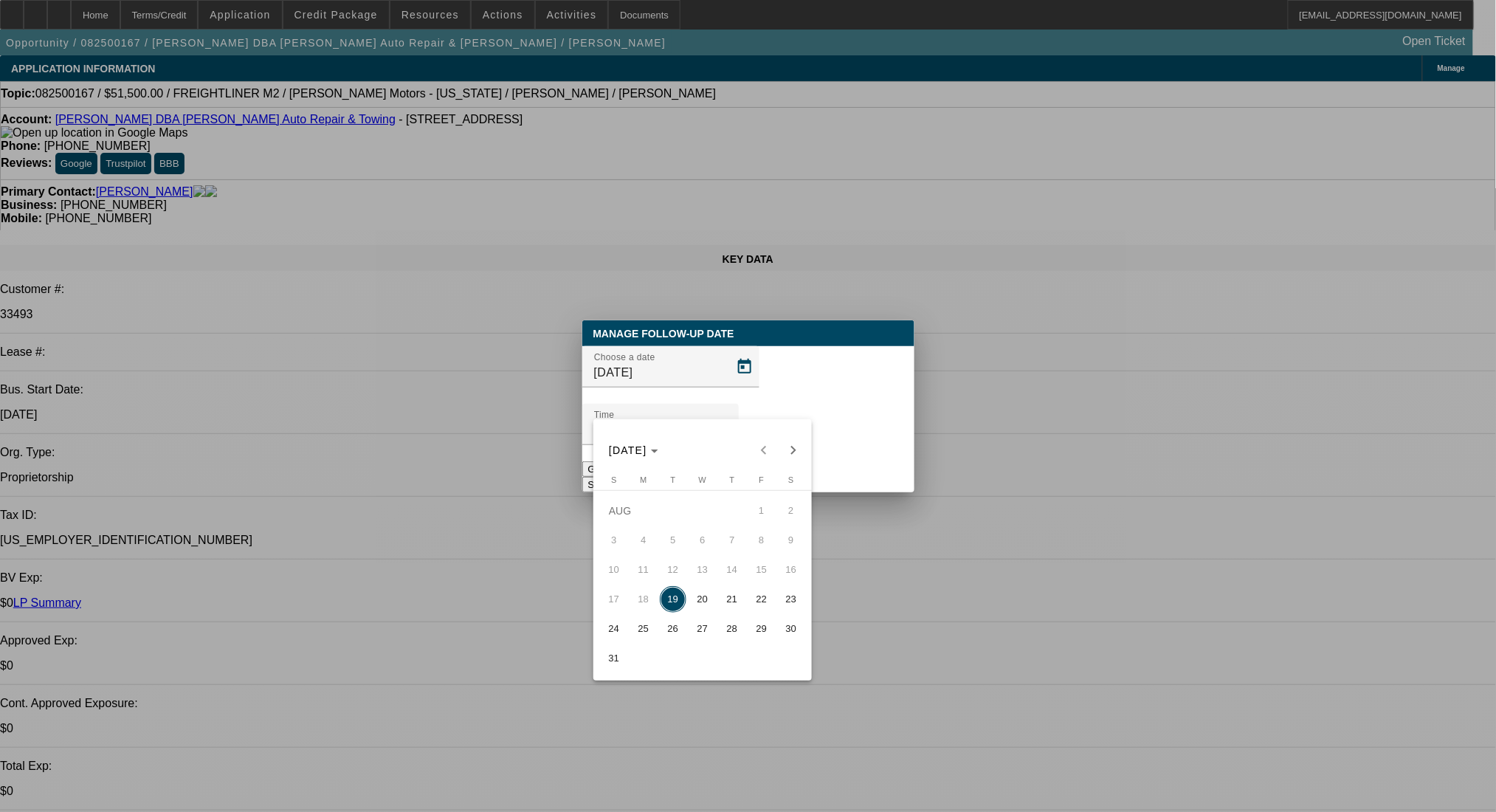
click at [721, 601] on span "21" at bounding box center [732, 599] width 26 height 26
type input "[DATE]"
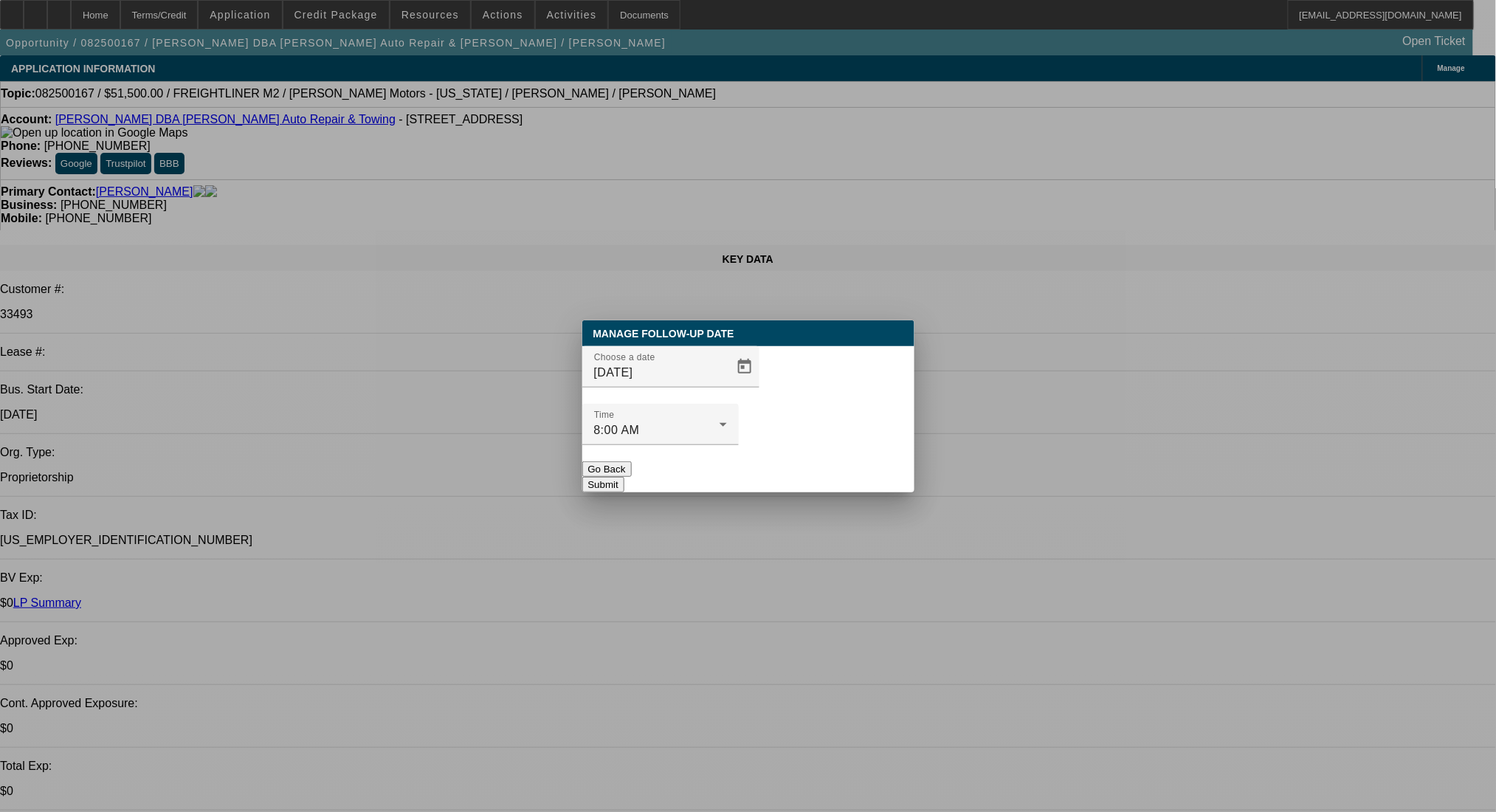
click at [625, 477] on button "Submit" at bounding box center [604, 485] width 42 height 16
